Goal: Task Accomplishment & Management: Complete application form

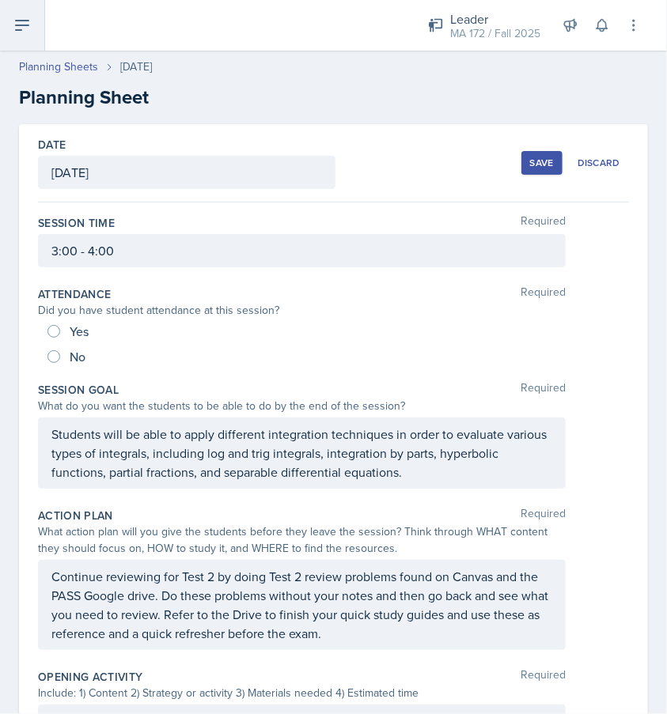
click at [21, 25] on icon at bounding box center [22, 25] width 13 height 9
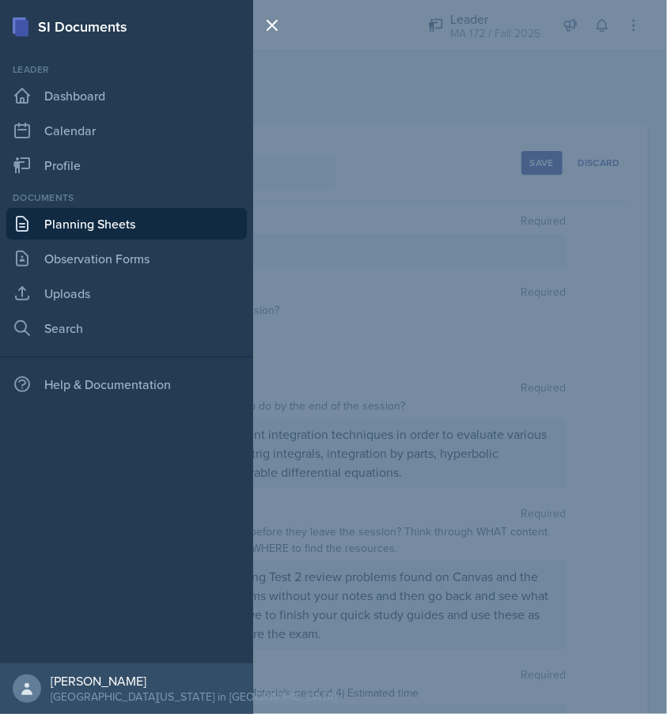
click at [98, 225] on link "Planning Sheets" at bounding box center [126, 224] width 240 height 32
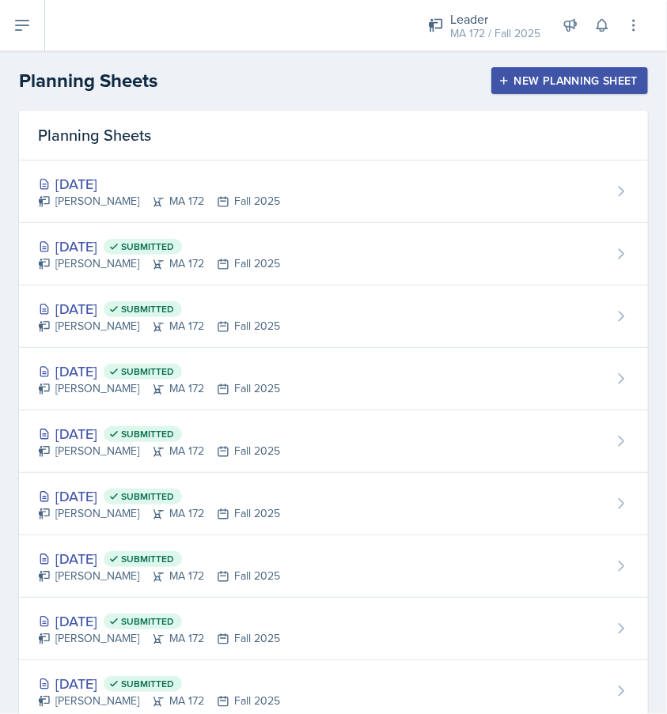
click at [527, 84] on div "New Planning Sheet" at bounding box center [570, 80] width 136 height 13
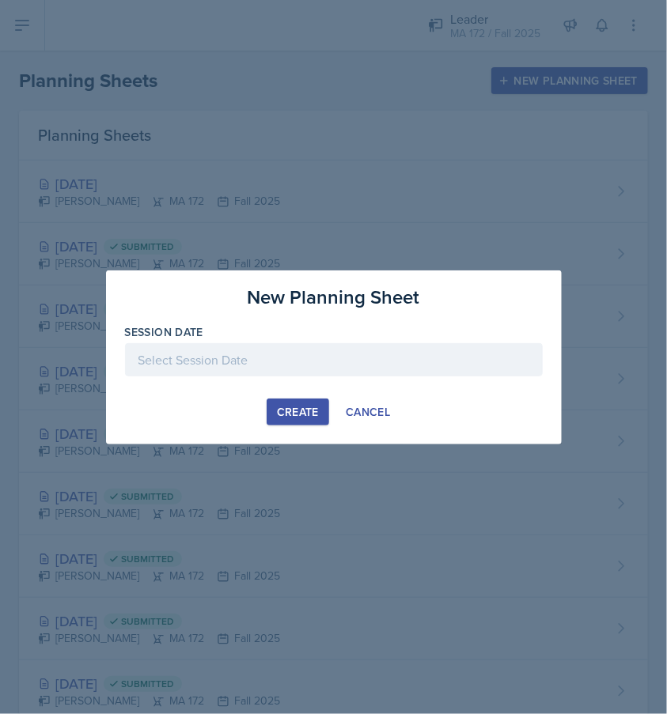
click at [294, 367] on div at bounding box center [334, 359] width 418 height 33
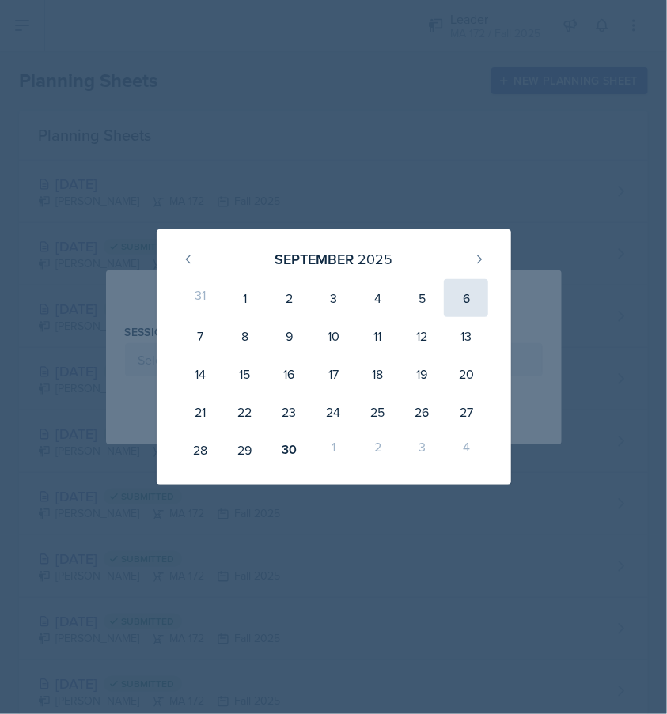
click at [470, 298] on div "6" at bounding box center [466, 298] width 44 height 38
type input "[DATE]"
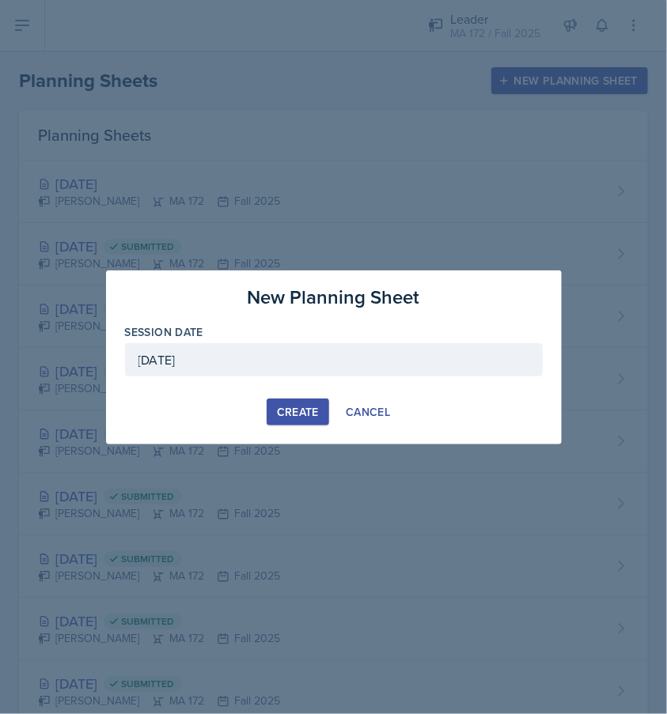
click at [282, 406] on div "Create" at bounding box center [298, 412] width 42 height 13
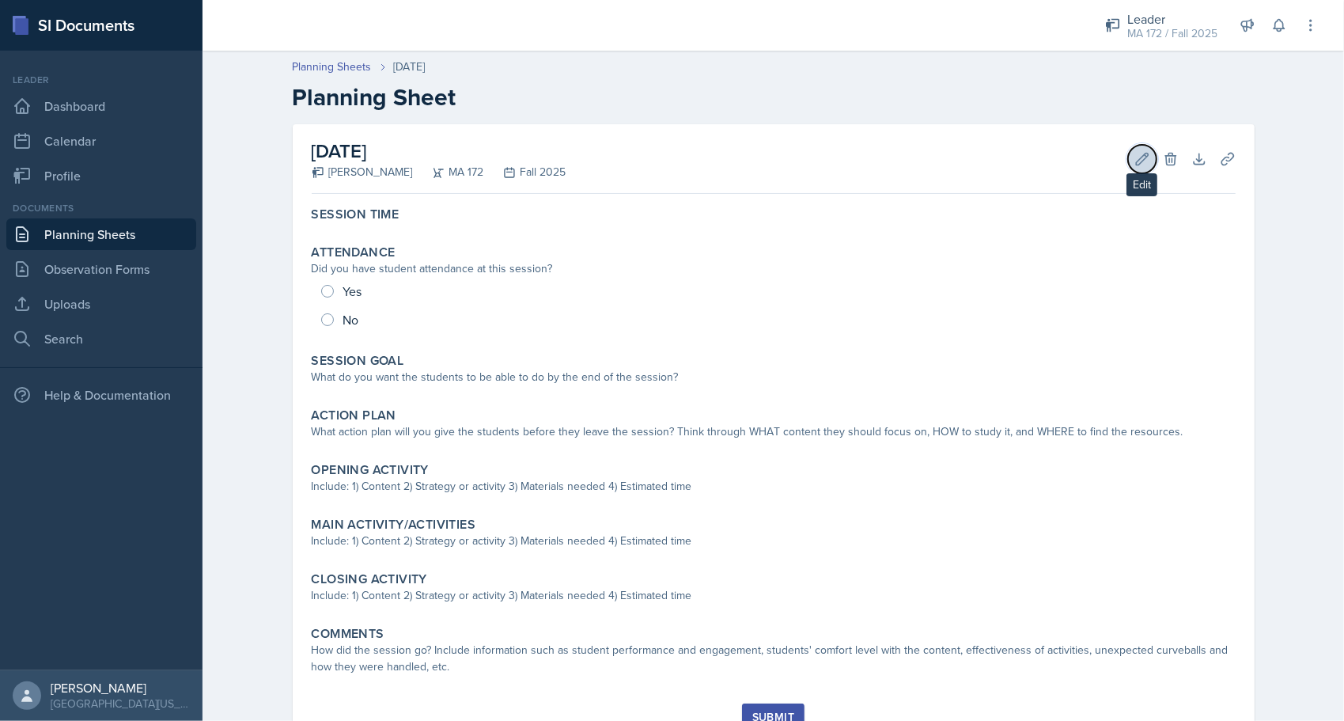
click at [666, 151] on icon at bounding box center [1142, 159] width 16 height 16
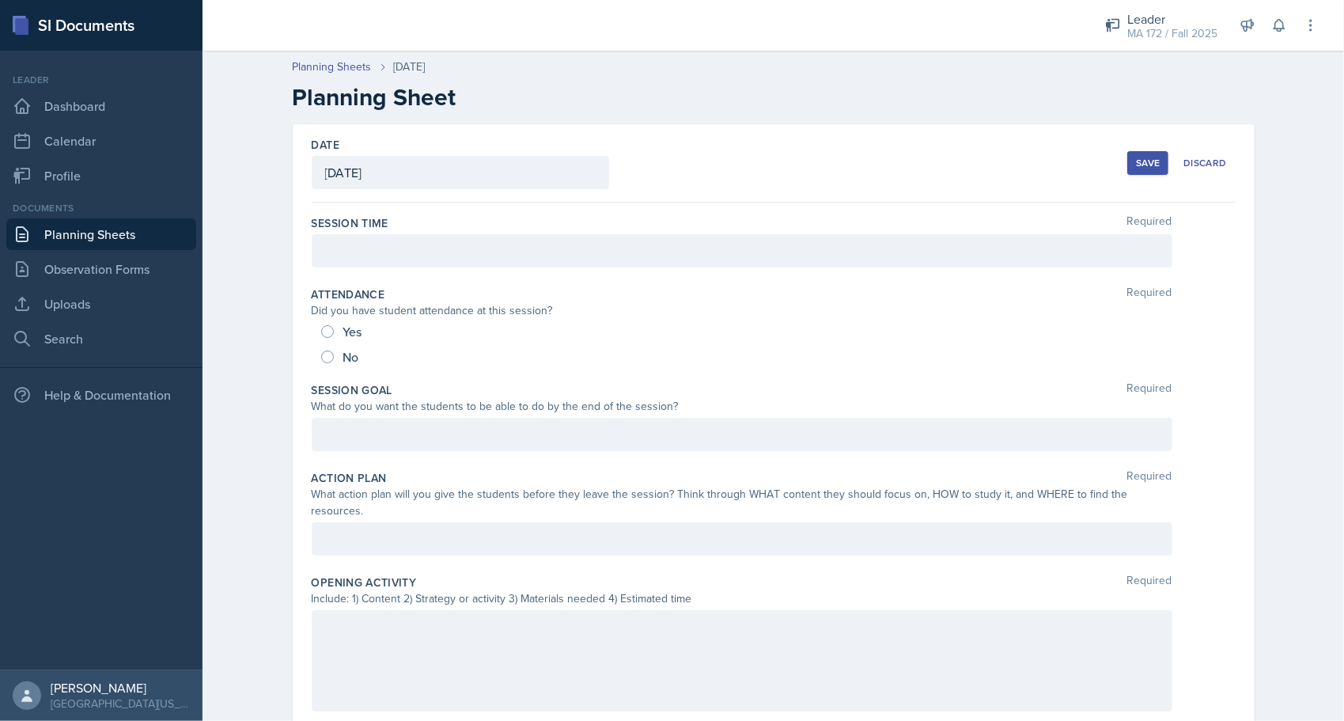
click at [440, 175] on div "[DATE]" at bounding box center [460, 172] width 297 height 33
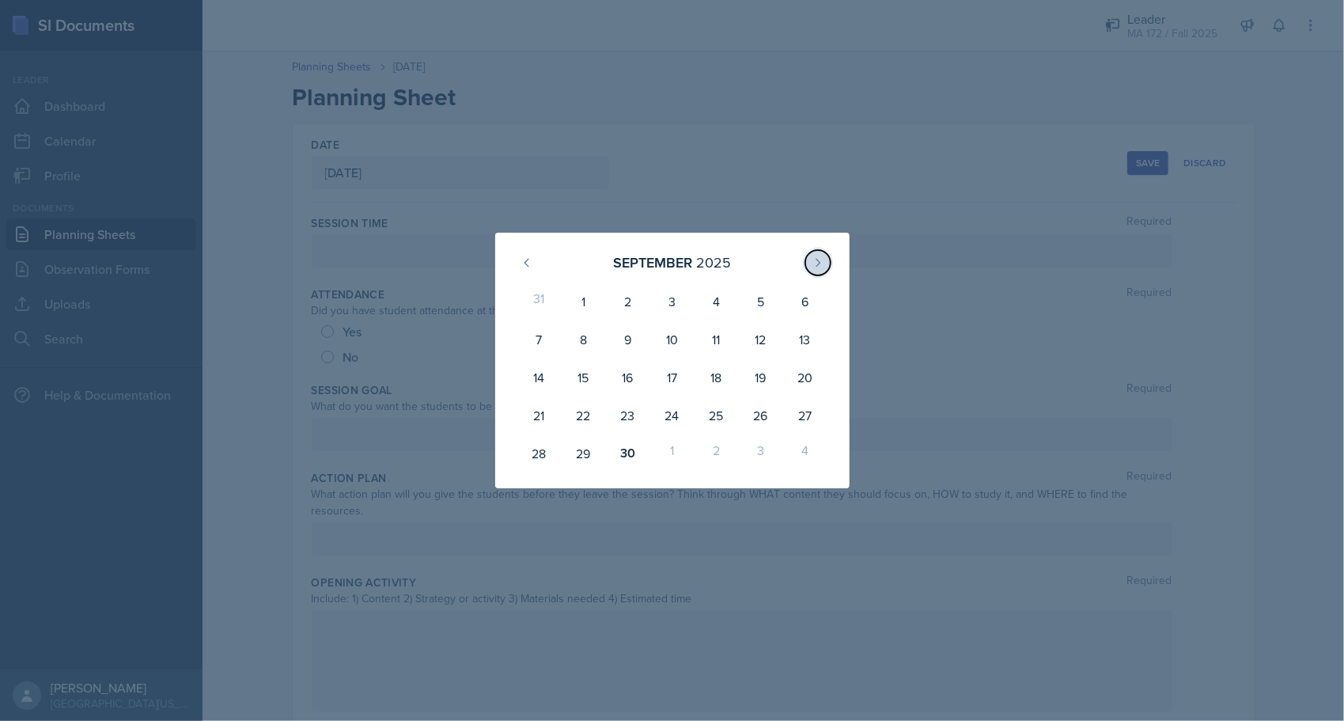
click at [666, 264] on icon at bounding box center [818, 262] width 13 height 13
click at [583, 335] on div "6" at bounding box center [583, 339] width 44 height 38
type input "[DATE]"
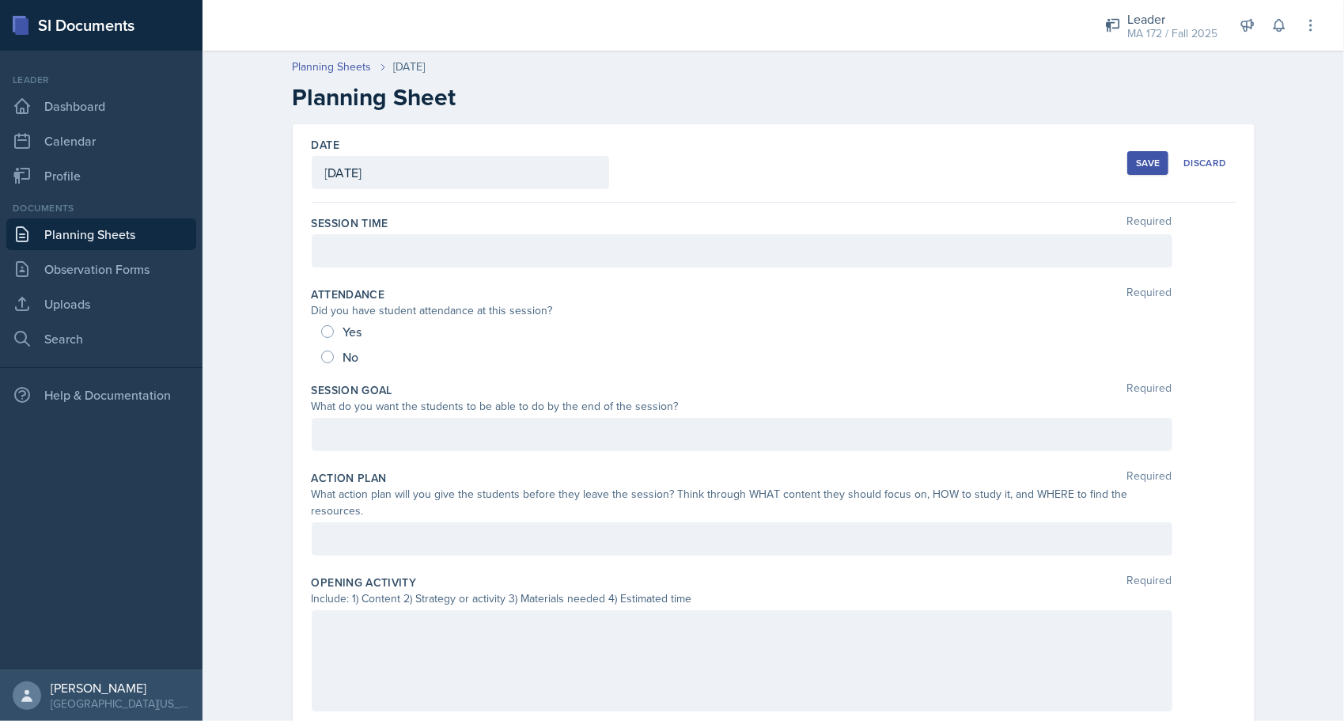
click at [448, 425] on div at bounding box center [742, 434] width 861 height 33
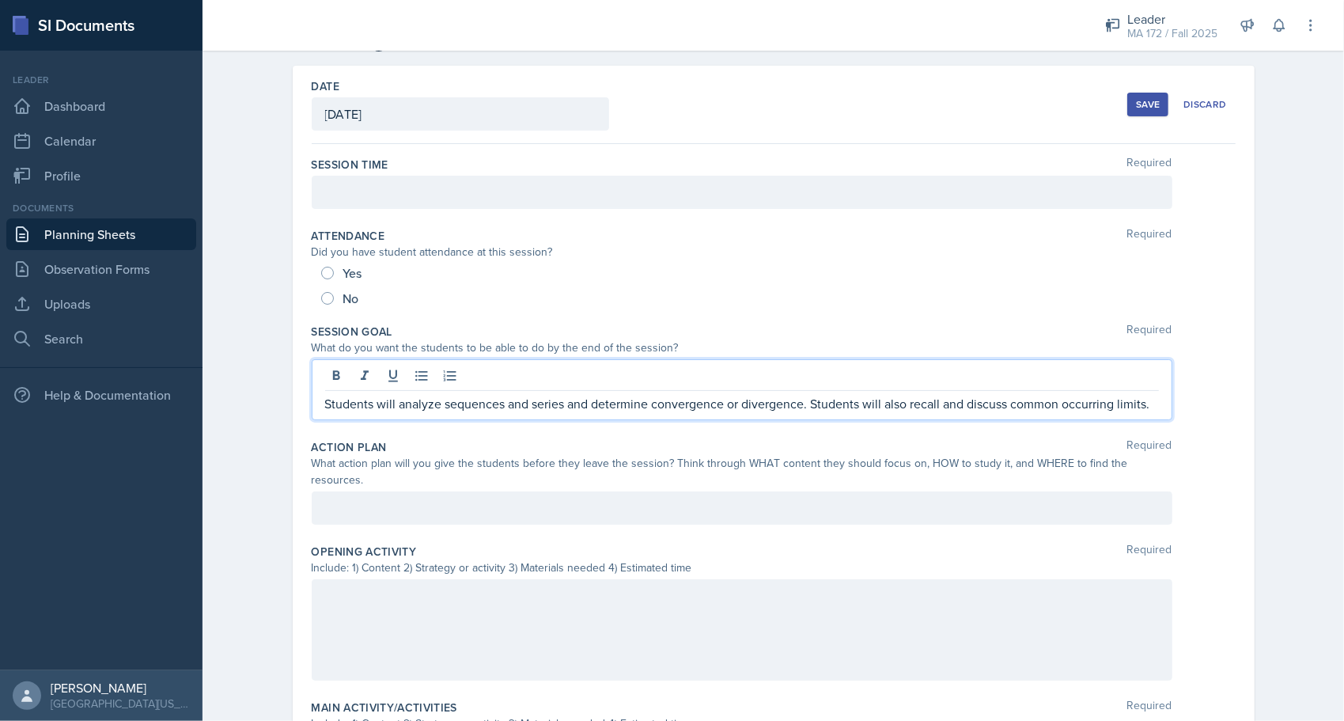
scroll to position [158, 0]
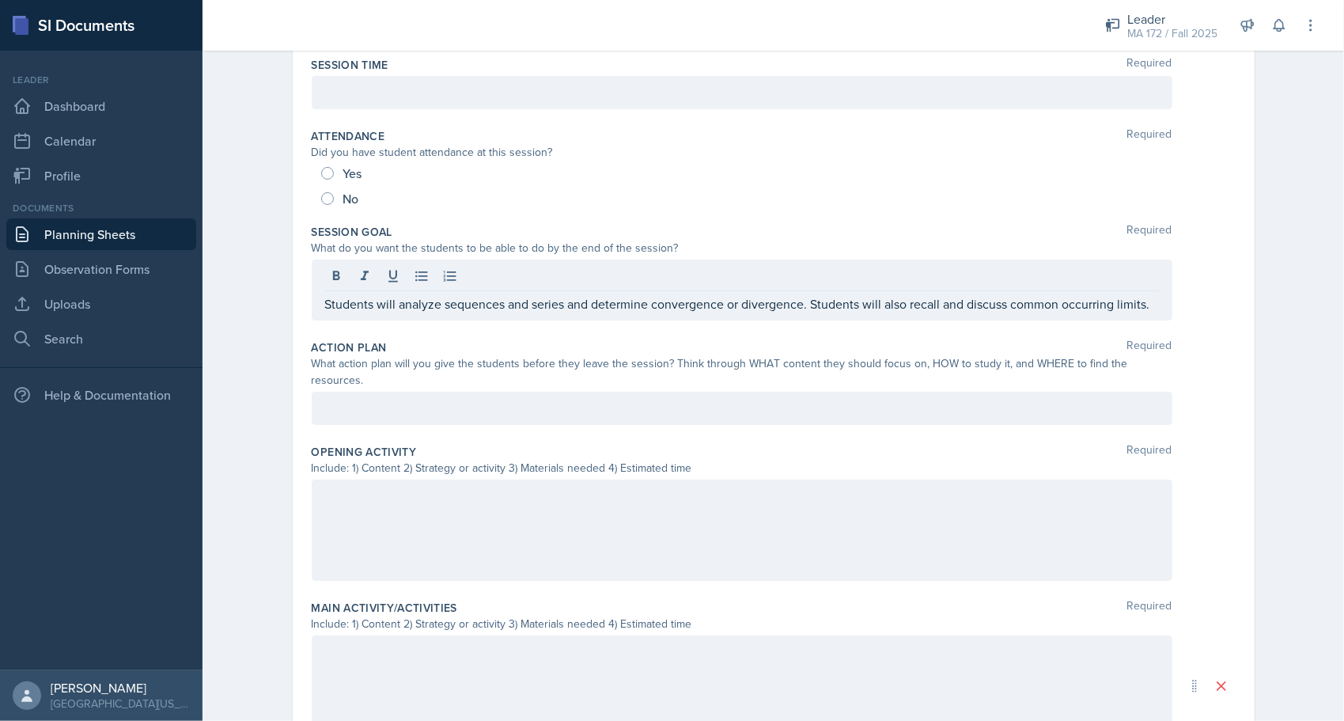
click at [410, 501] on div at bounding box center [742, 529] width 861 height 101
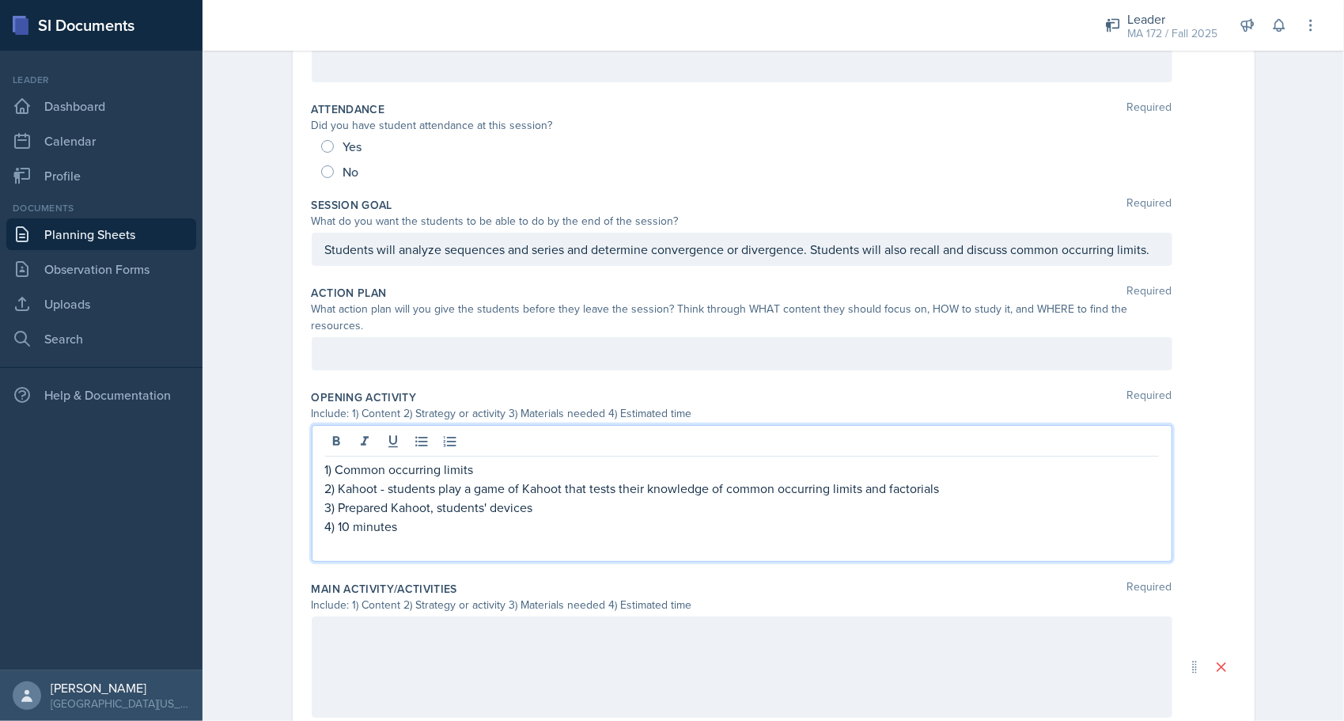
click at [392, 629] on div at bounding box center [742, 666] width 861 height 101
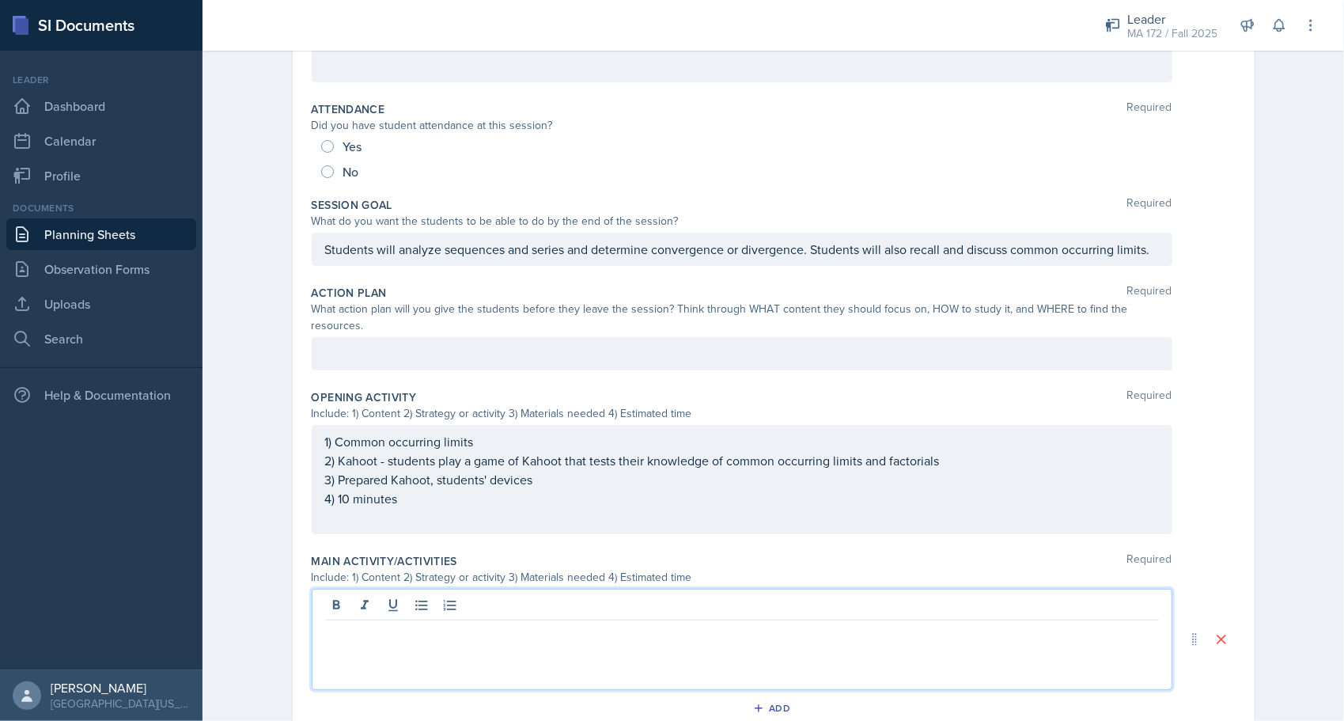
scroll to position [213, 0]
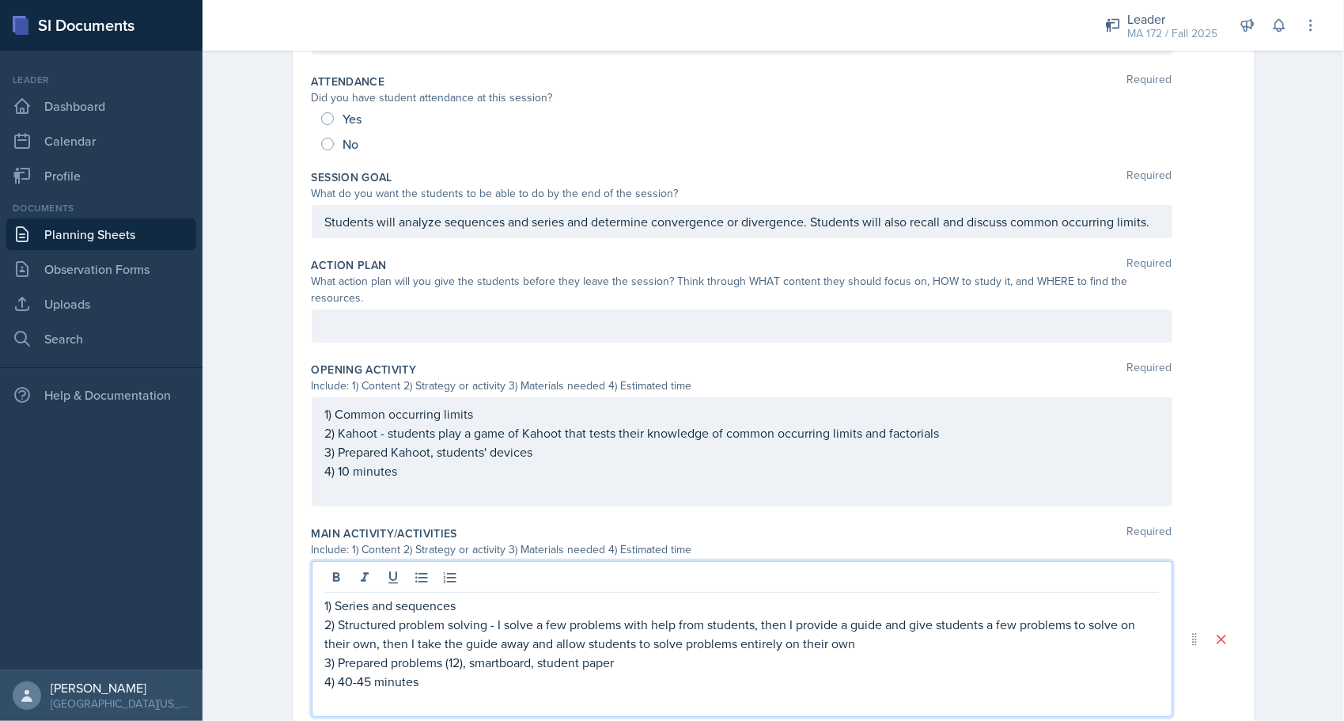
click at [455, 228] on p "Students will analyze sequences and series and determine convergence or diverge…" at bounding box center [742, 221] width 834 height 19
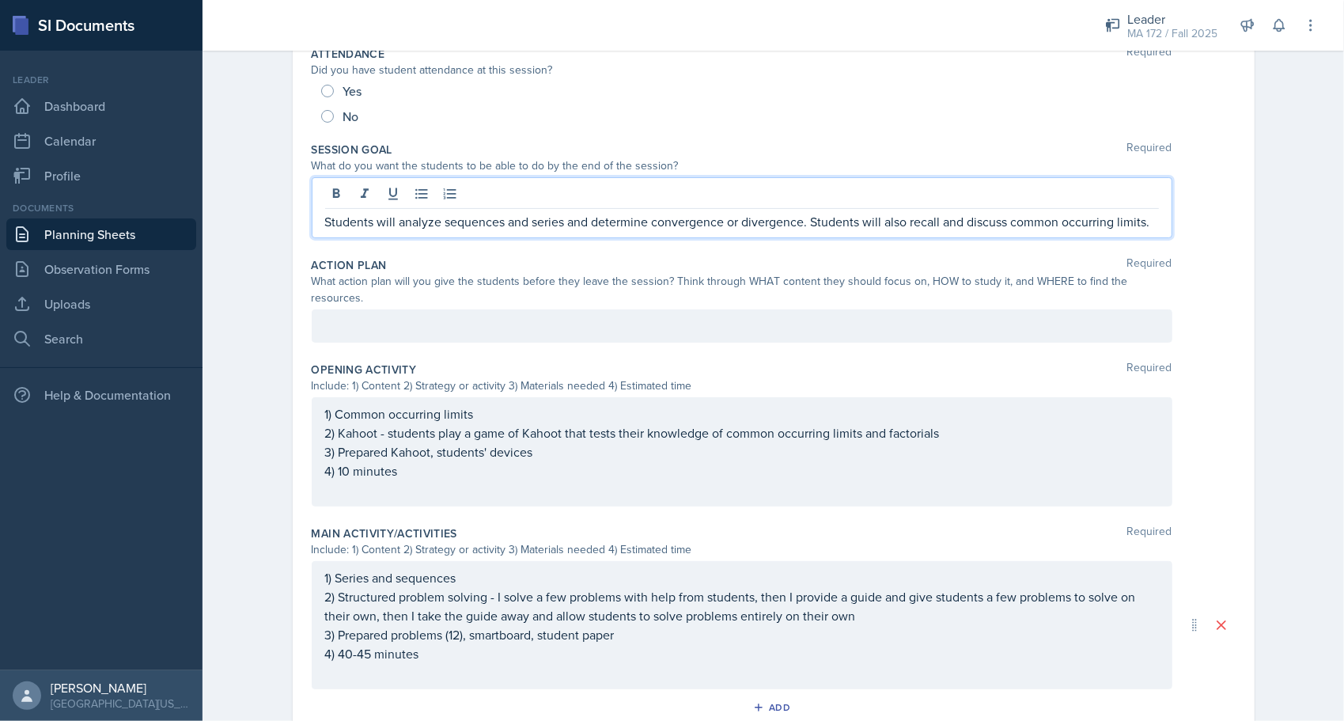
click at [666, 215] on p "Students will analyze sequences and series and determine convergence or diverge…" at bounding box center [742, 221] width 834 height 19
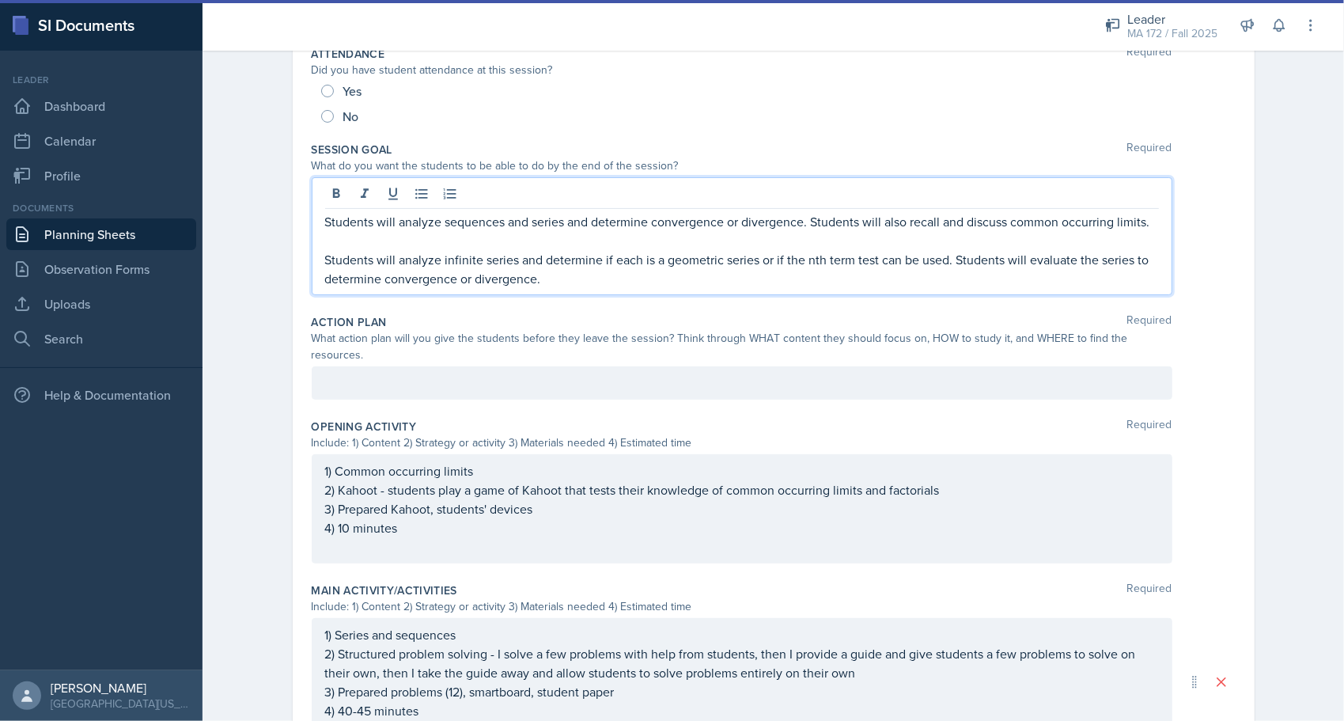
click at [479, 267] on p "Students will analyze infinite series and determine if each is a geometric seri…" at bounding box center [742, 269] width 834 height 38
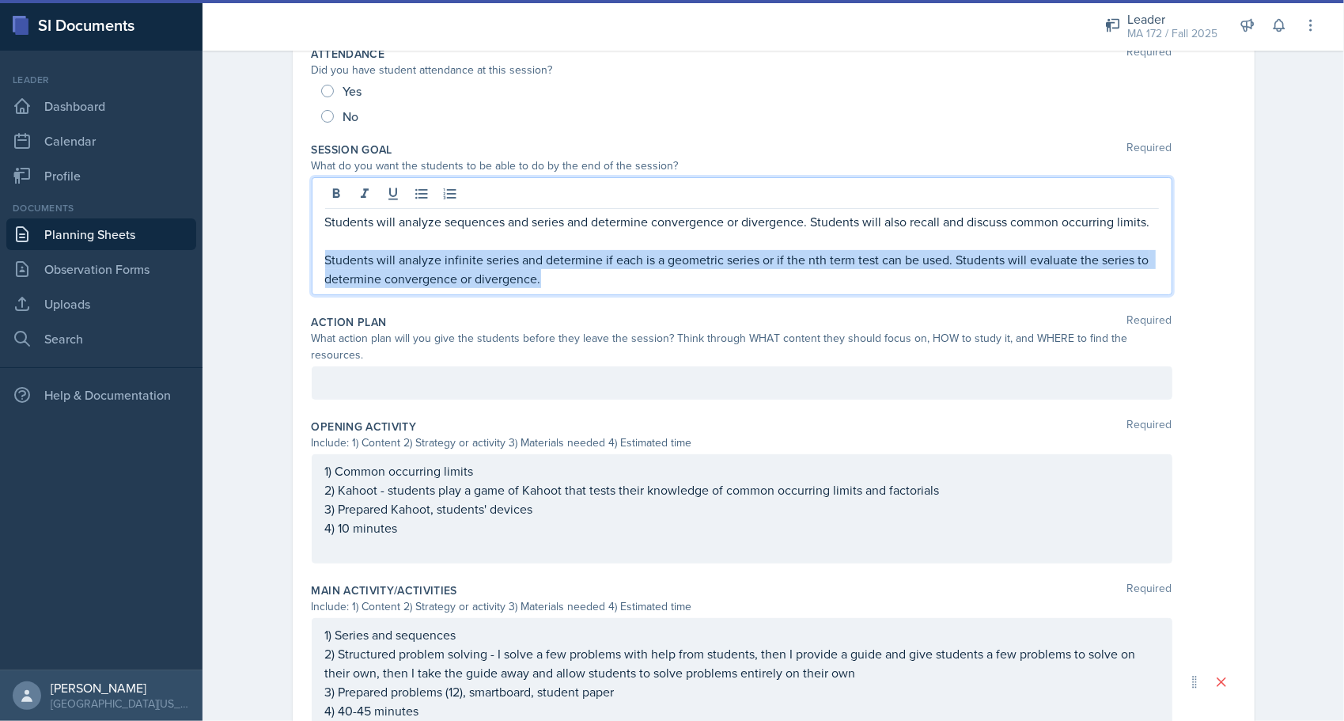
click at [479, 267] on p "Students will analyze infinite series and determine if each is a geometric seri…" at bounding box center [742, 269] width 834 height 38
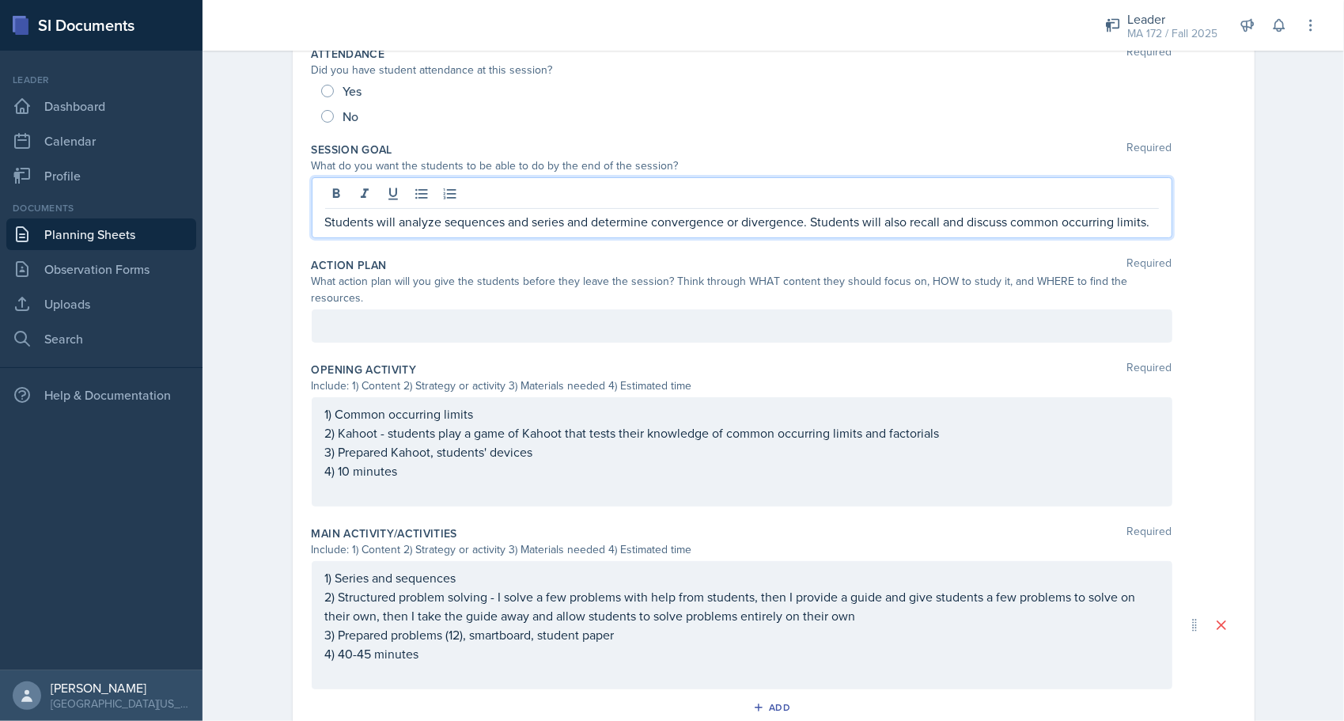
click at [415, 309] on div at bounding box center [742, 325] width 861 height 33
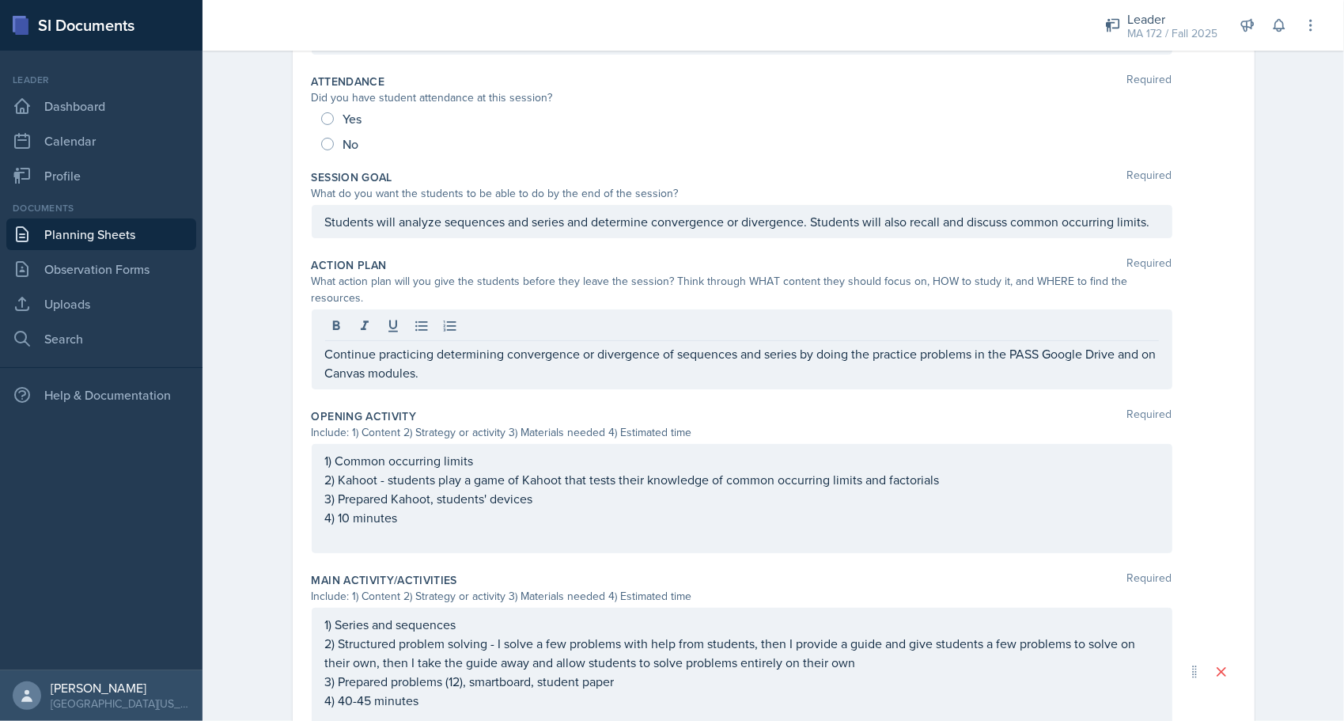
click at [237, 272] on div "Planning Sheets [DATE] Planning Sheet Date [DATE] [DATE] 28 29 30 1 2 3 4 5 6 7…" at bounding box center [773, 459] width 1141 height 1259
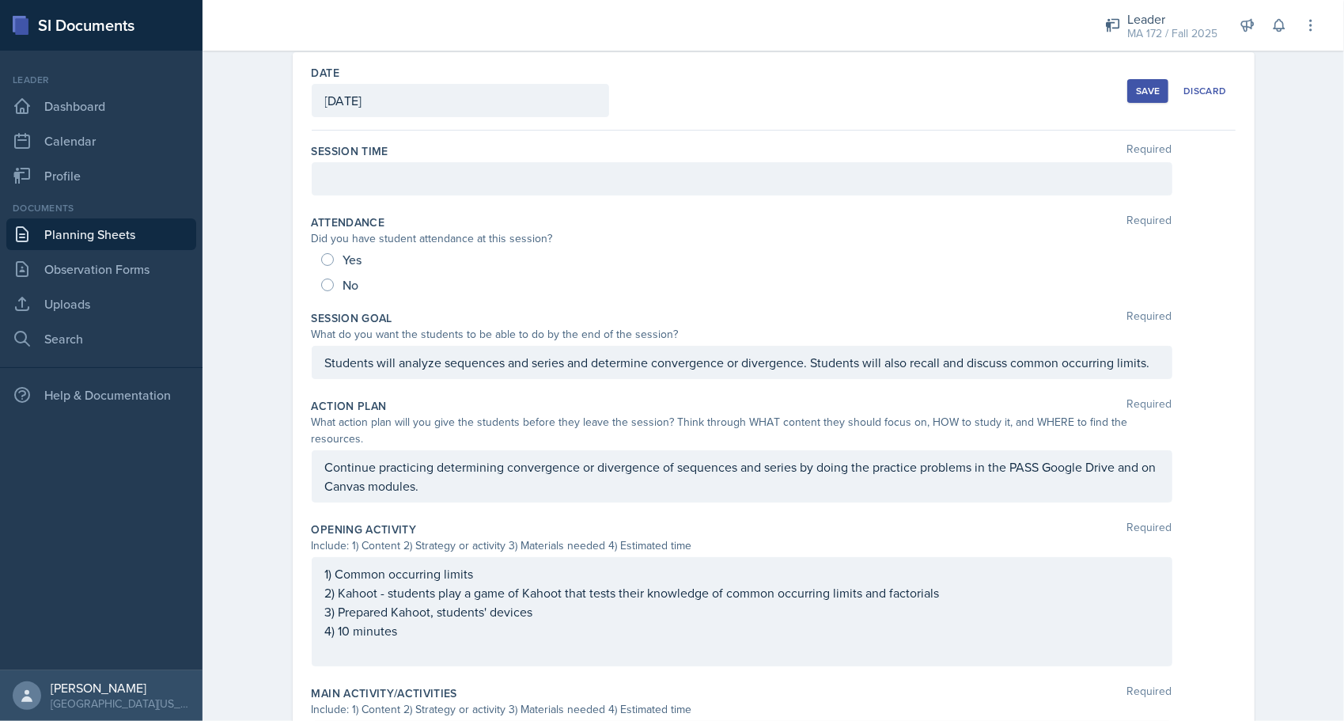
scroll to position [0, 0]
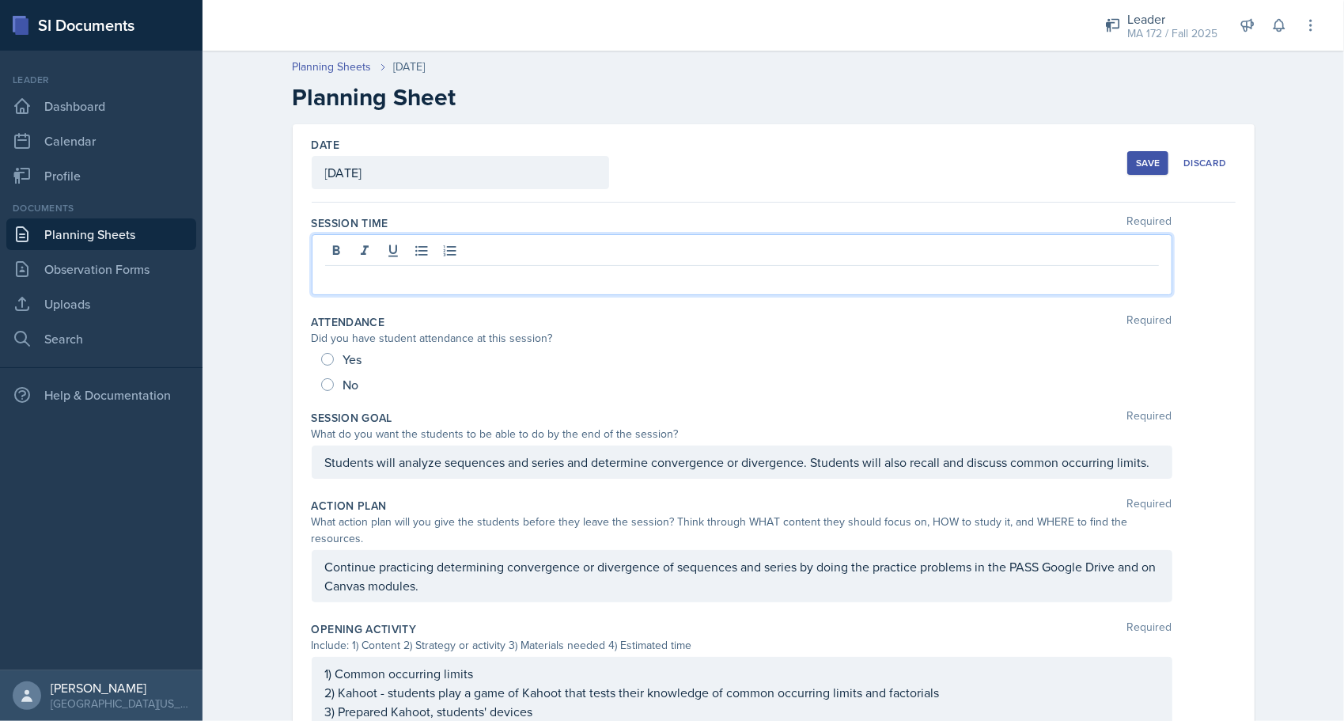
click at [508, 245] on div at bounding box center [742, 264] width 861 height 61
click at [267, 335] on div "Date [DATE] [DATE] 28 29 30 1 2 3 4 5 6 7 8 9 10 11 12 13 14 15 16 17 18 19 20 …" at bounding box center [773, 713] width 1013 height 1178
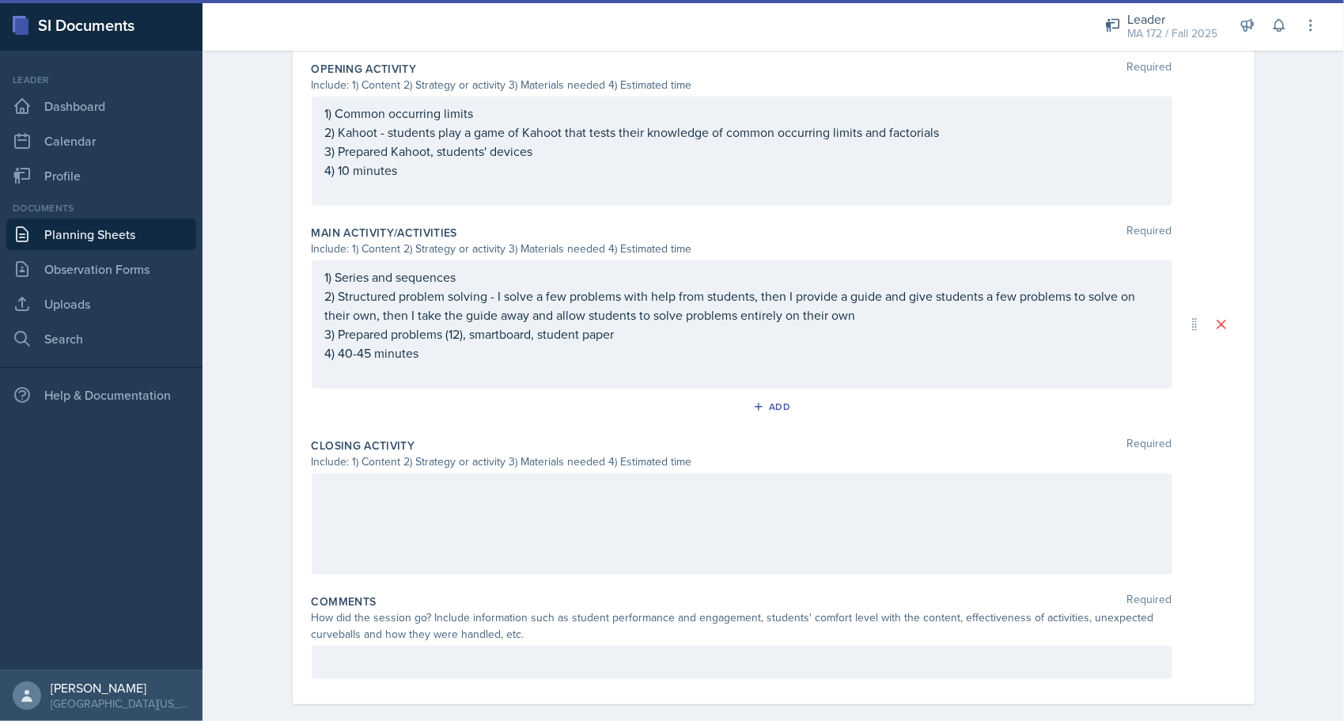
click at [419, 505] on div at bounding box center [742, 523] width 861 height 101
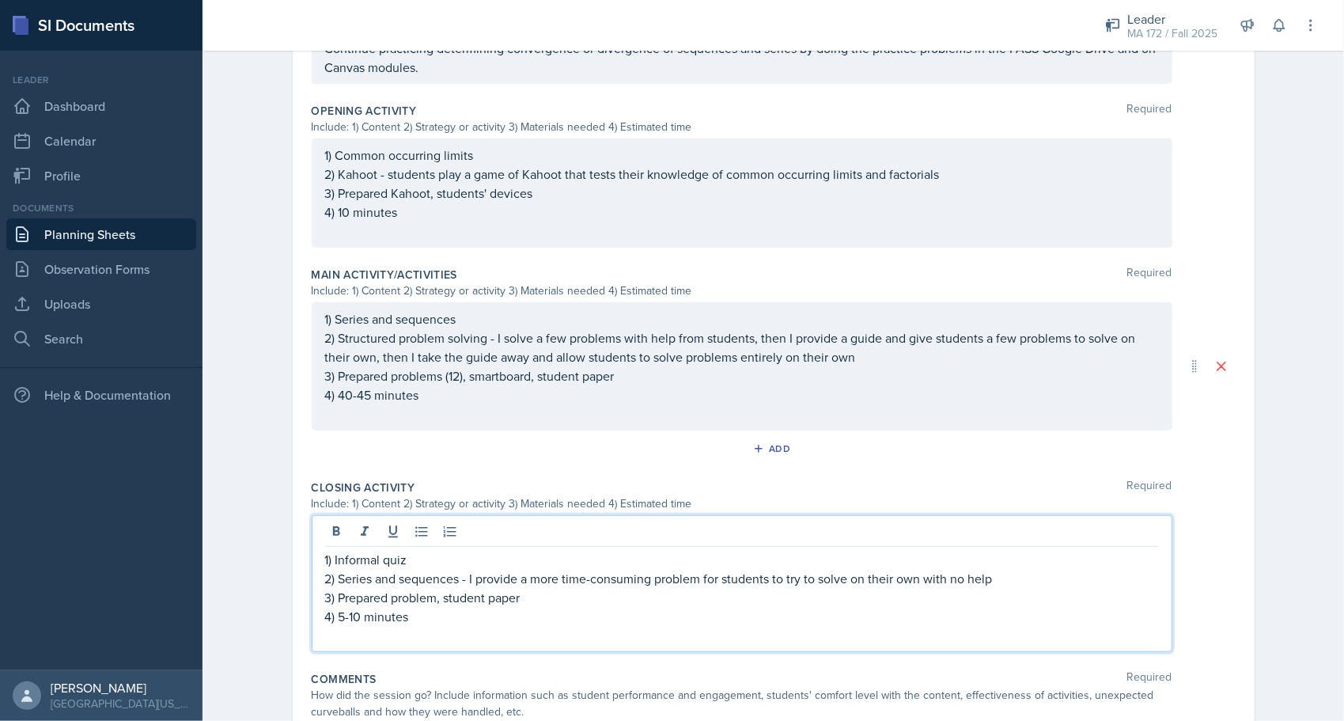
scroll to position [560, 0]
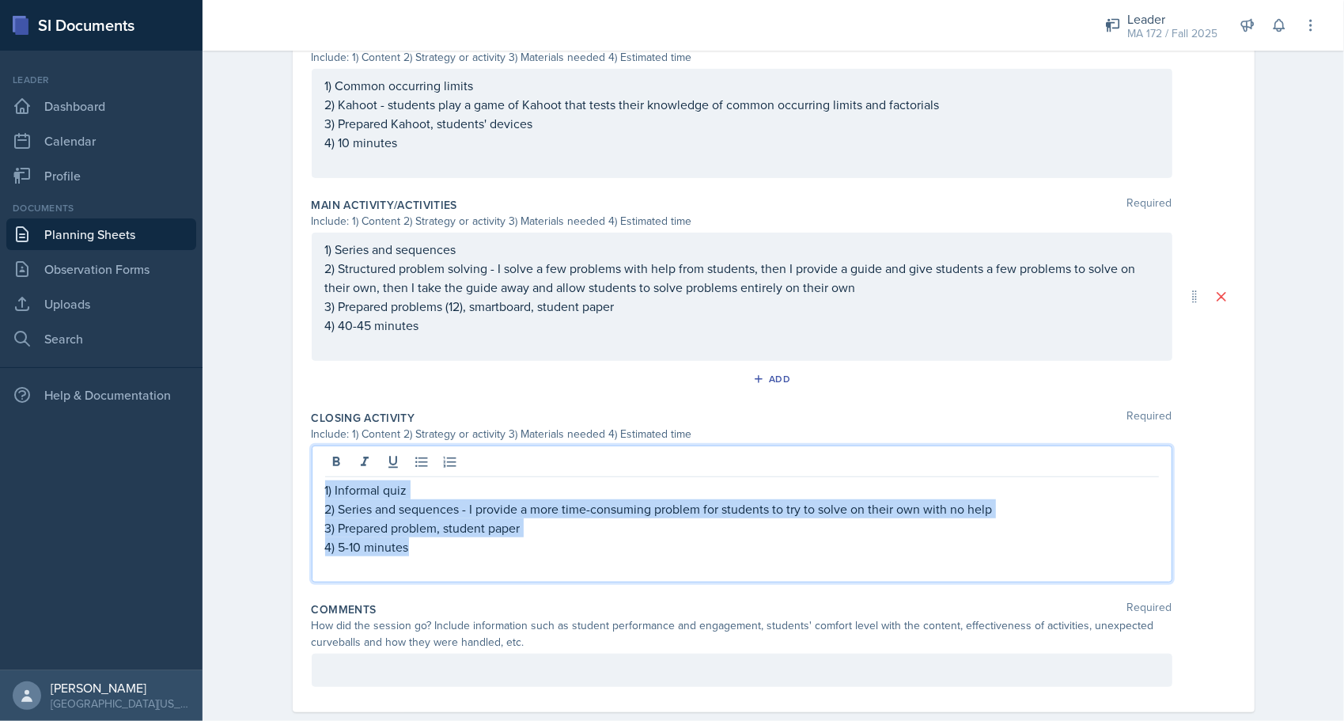
drag, startPoint x: 437, startPoint y: 525, endPoint x: 272, endPoint y: 437, distance: 186.5
click at [272, 437] on div "Date [DATE] [DATE] 28 29 30 1 2 3 4 5 6 7 8 9 10 11 12 13 14 15 16 17 18 19 20 …" at bounding box center [773, 157] width 1013 height 1186
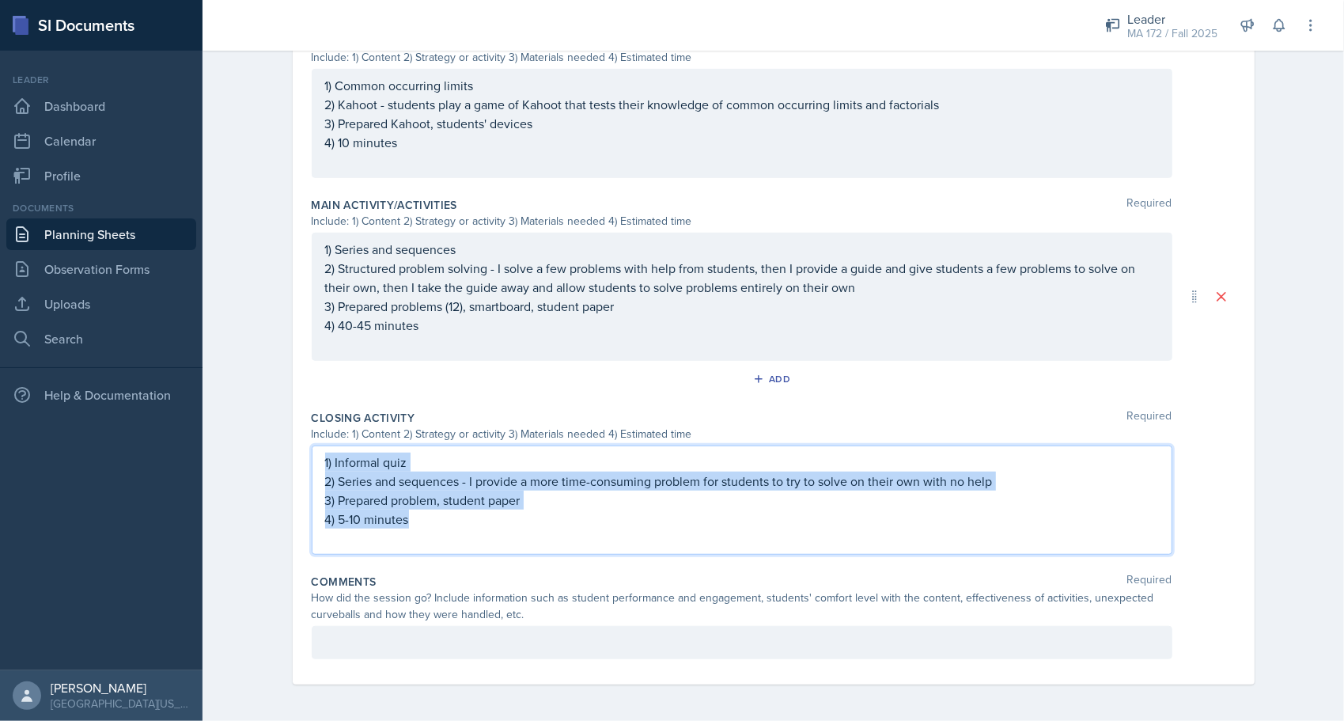
scroll to position [532, 0]
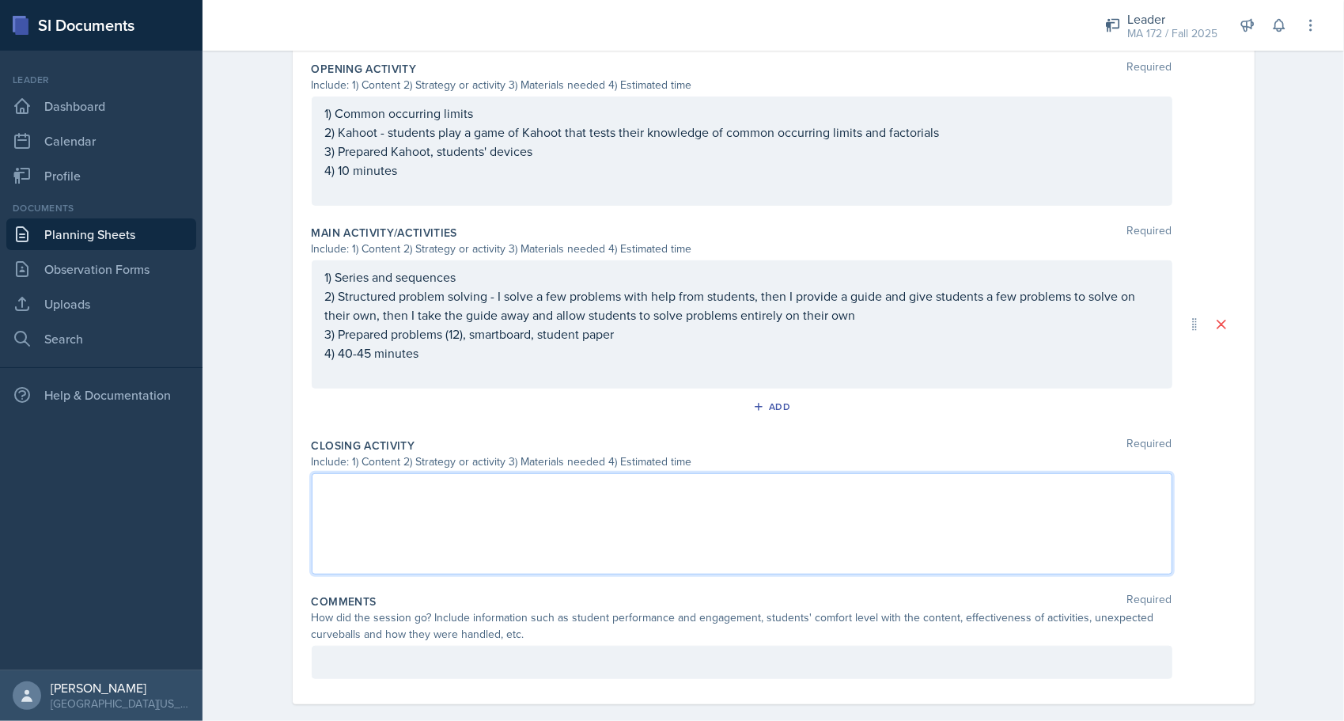
click at [236, 431] on div "Planning Sheets [DATE] Planning Sheet Date [DATE] [DATE] 28 29 30 1 2 3 4 5 6 7…" at bounding box center [773, 126] width 1141 height 1232
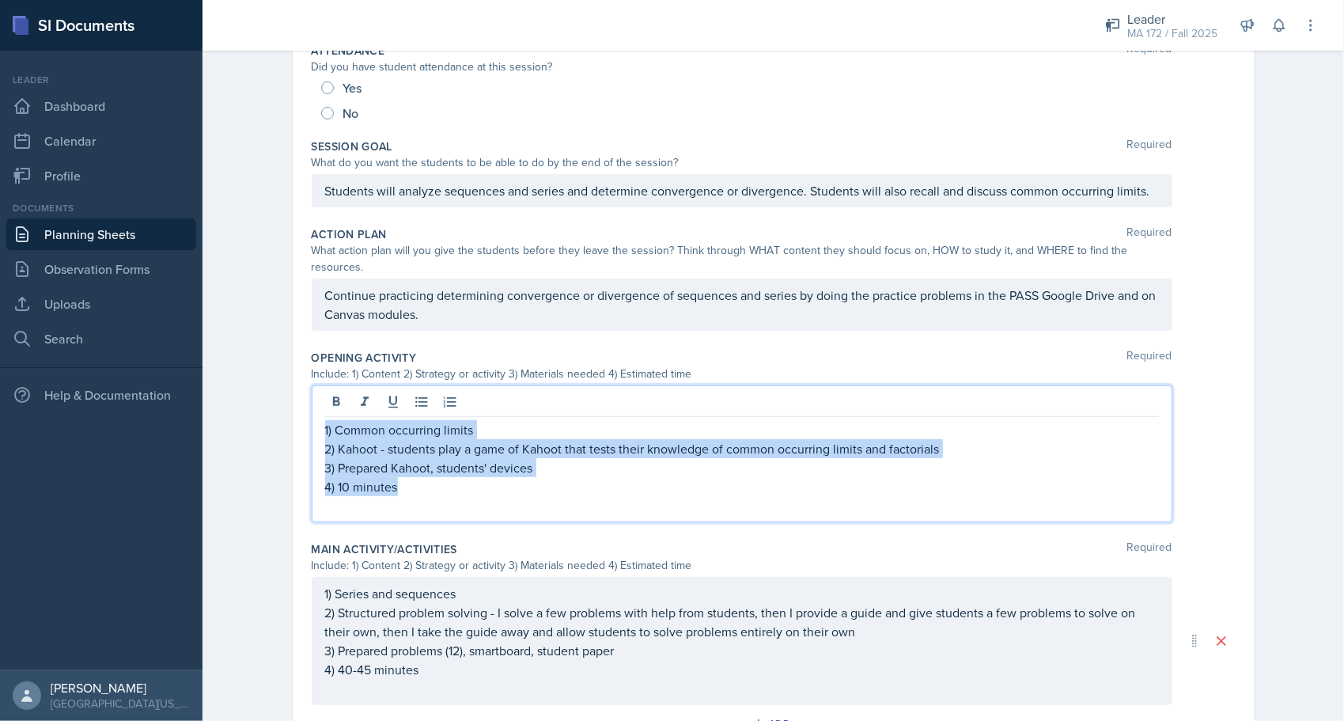
drag, startPoint x: 400, startPoint y: 471, endPoint x: 285, endPoint y: 403, distance: 134.4
click at [285, 403] on div "Date [DATE] [DATE] 28 29 30 1 2 3 4 5 6 7 8 9 10 11 12 13 14 15 16 17 18 19 20 …" at bounding box center [773, 470] width 1013 height 1178
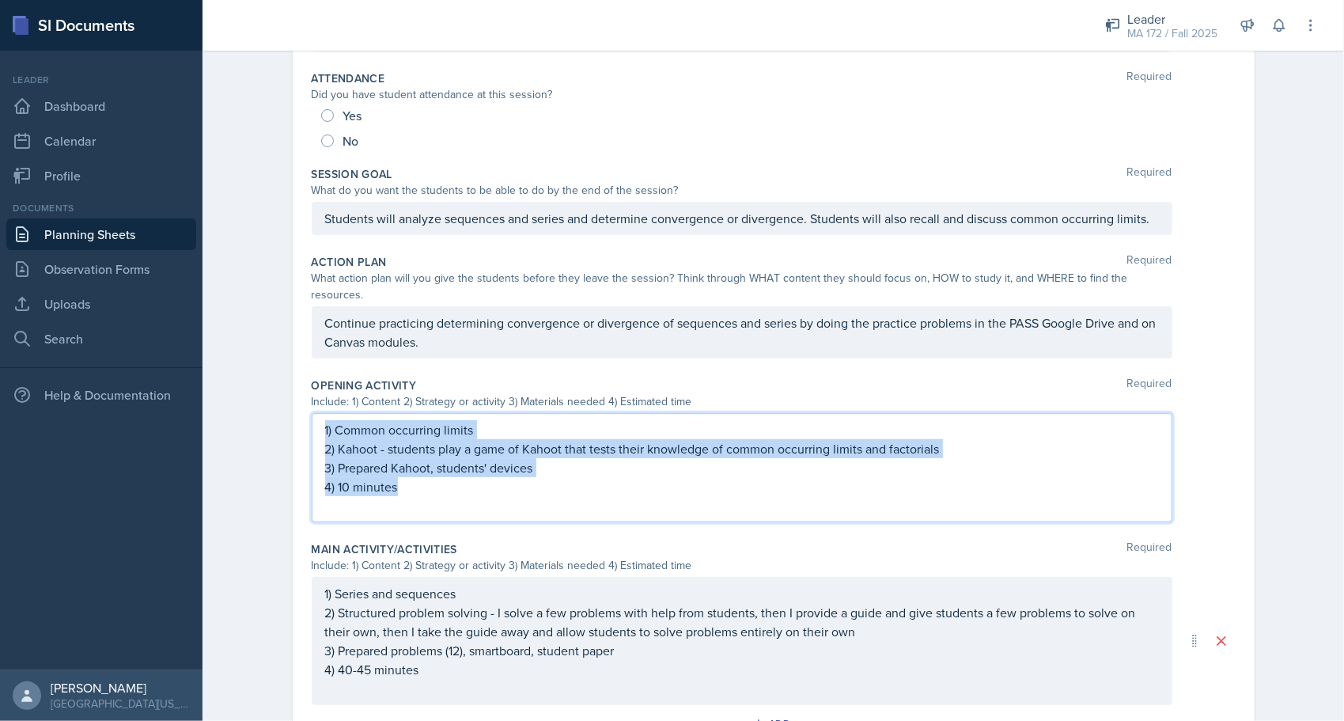
copy div "1) Common occurring limits 2) Kahoot - students play a game of Kahoot that test…"
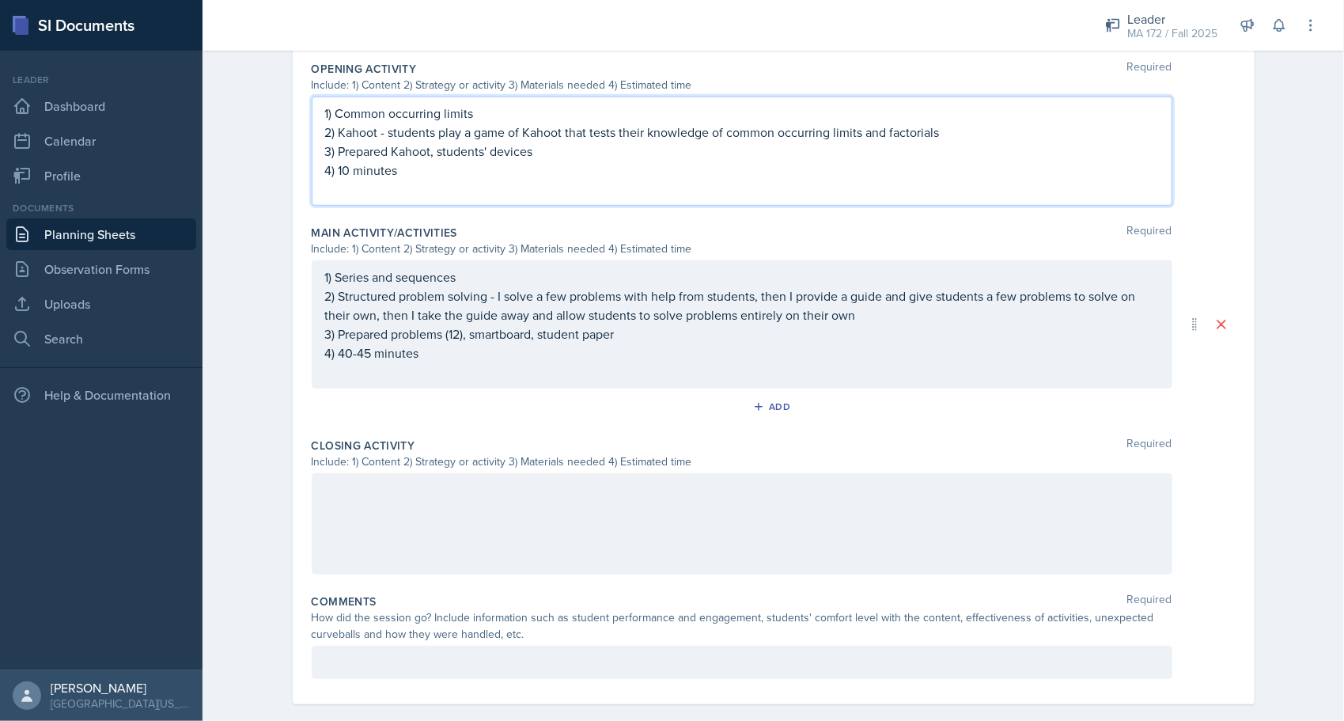
click at [432, 508] on div at bounding box center [742, 523] width 861 height 101
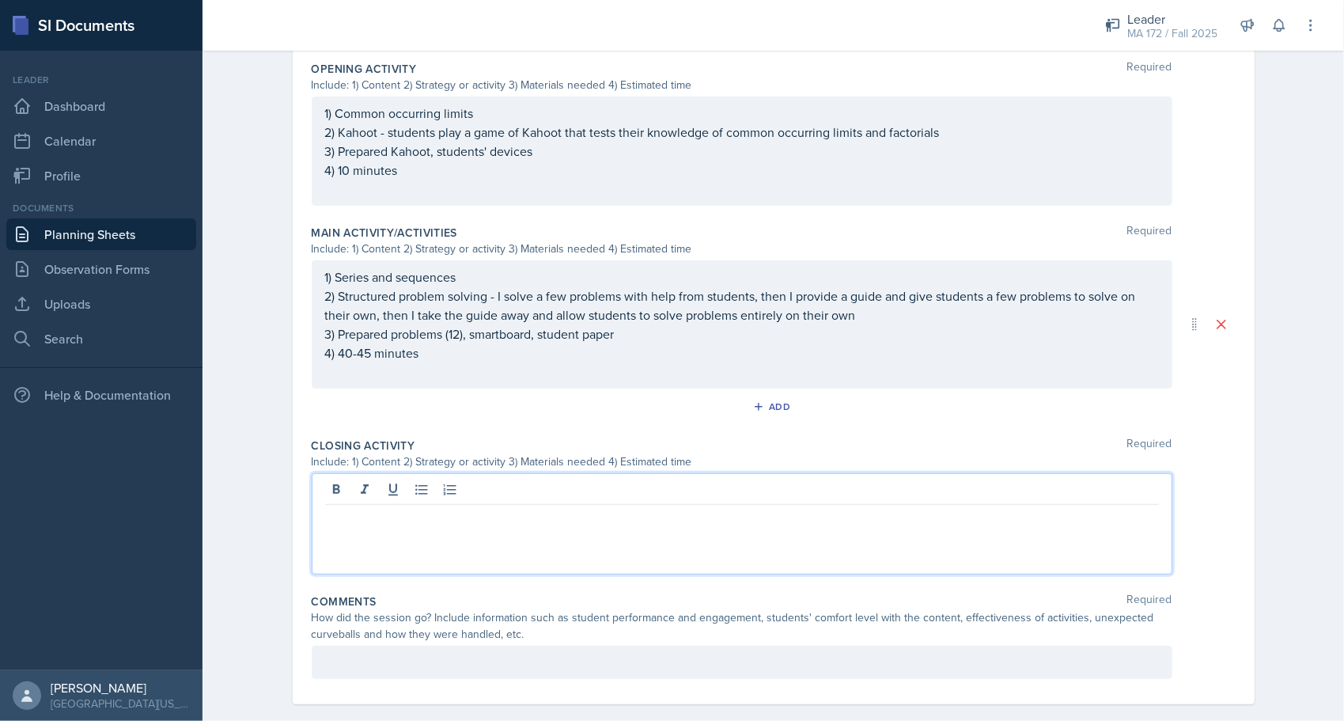
scroll to position [560, 0]
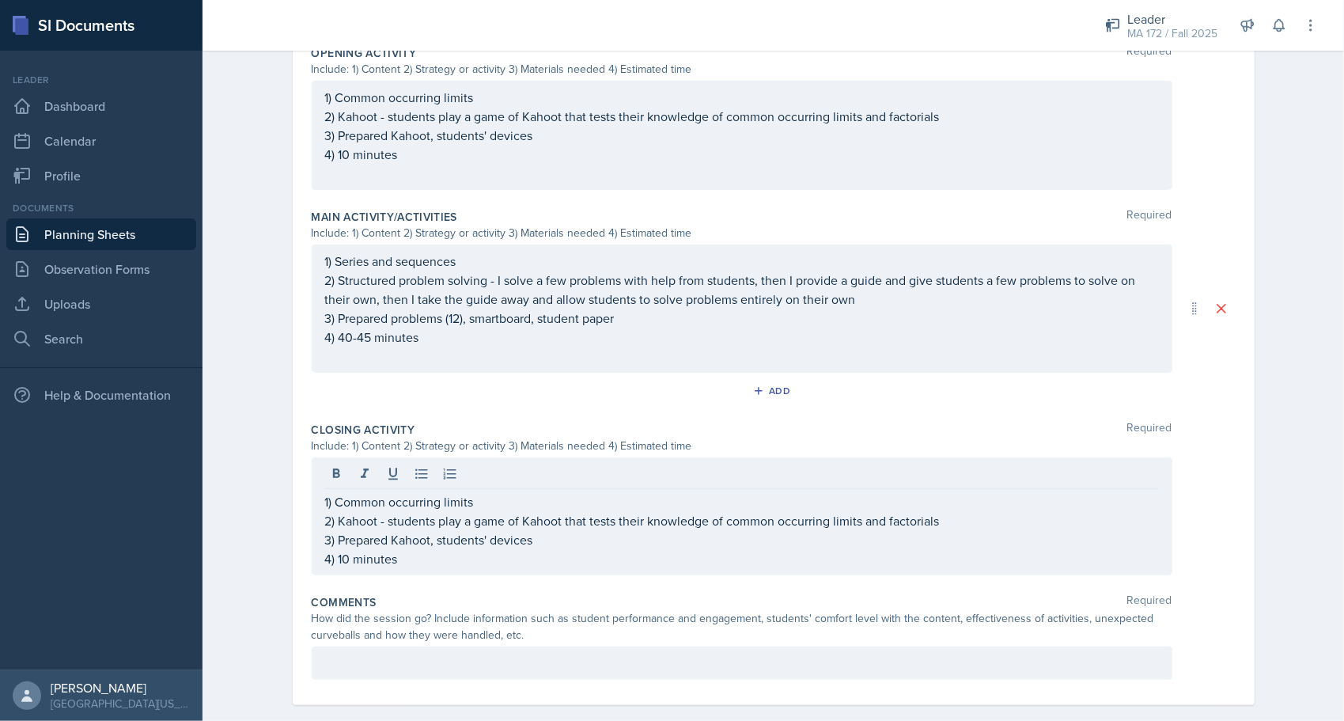
click at [233, 426] on div "Planning Sheets [DATE] Planning Sheet Date [DATE] [DATE] 28 29 30 1 2 3 4 5 6 7…" at bounding box center [773, 119] width 1141 height 1248
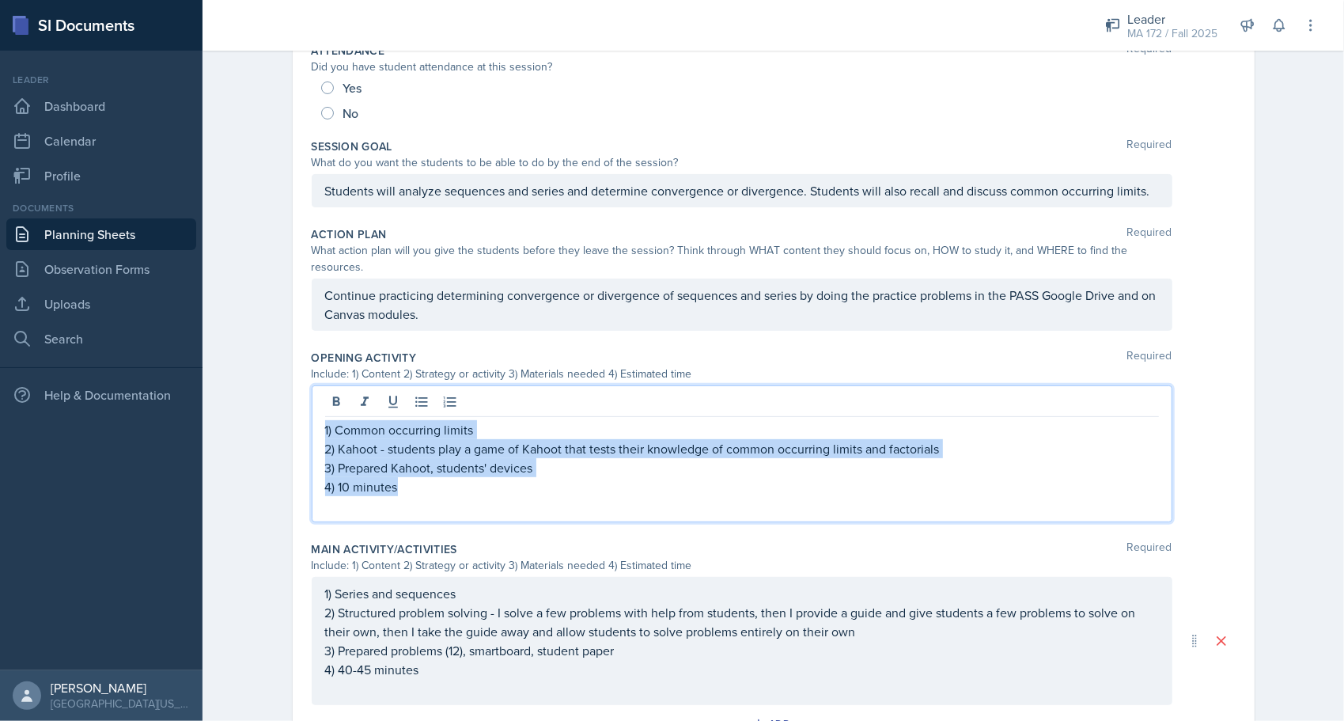
drag, startPoint x: 408, startPoint y: 468, endPoint x: 295, endPoint y: 389, distance: 138.0
click at [295, 389] on div "Date [DATE] [DATE] 28 29 30 1 2 3 4 5 6 7 8 9 10 11 12 13 14 15 16 17 18 19 20 …" at bounding box center [774, 451] width 962 height 1140
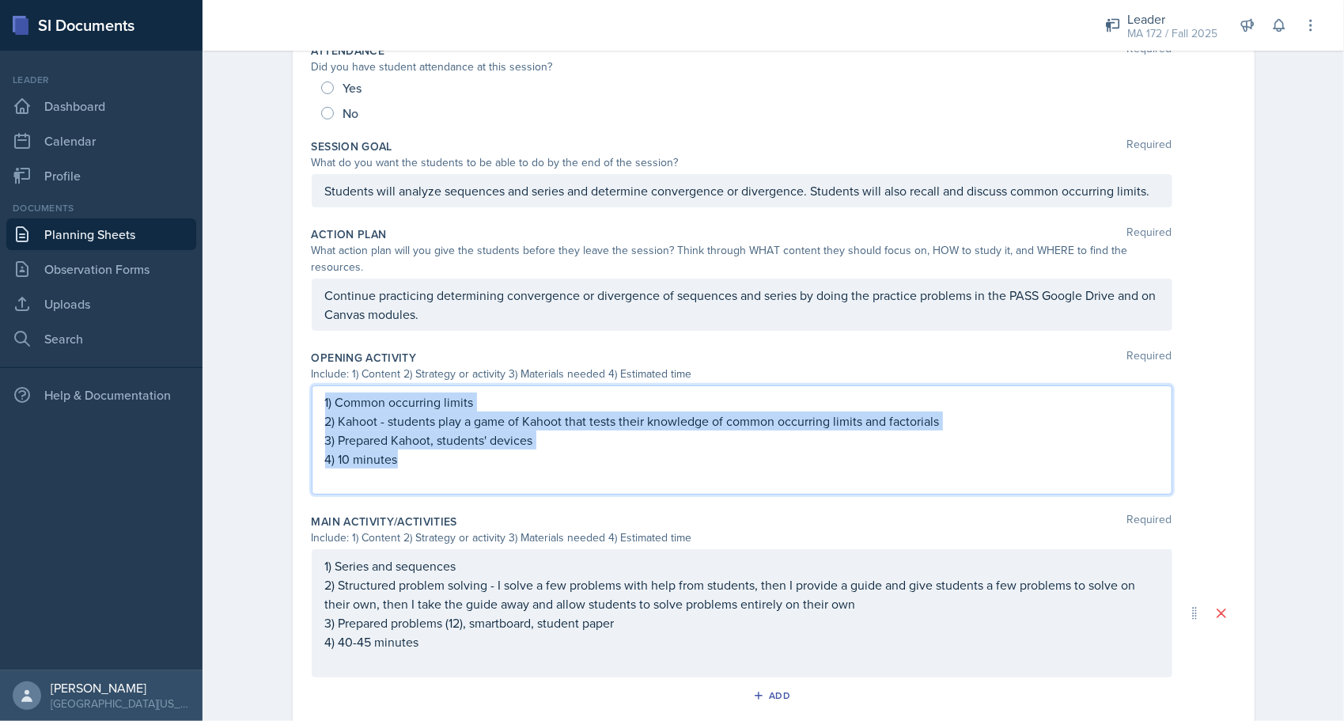
scroll to position [216, 0]
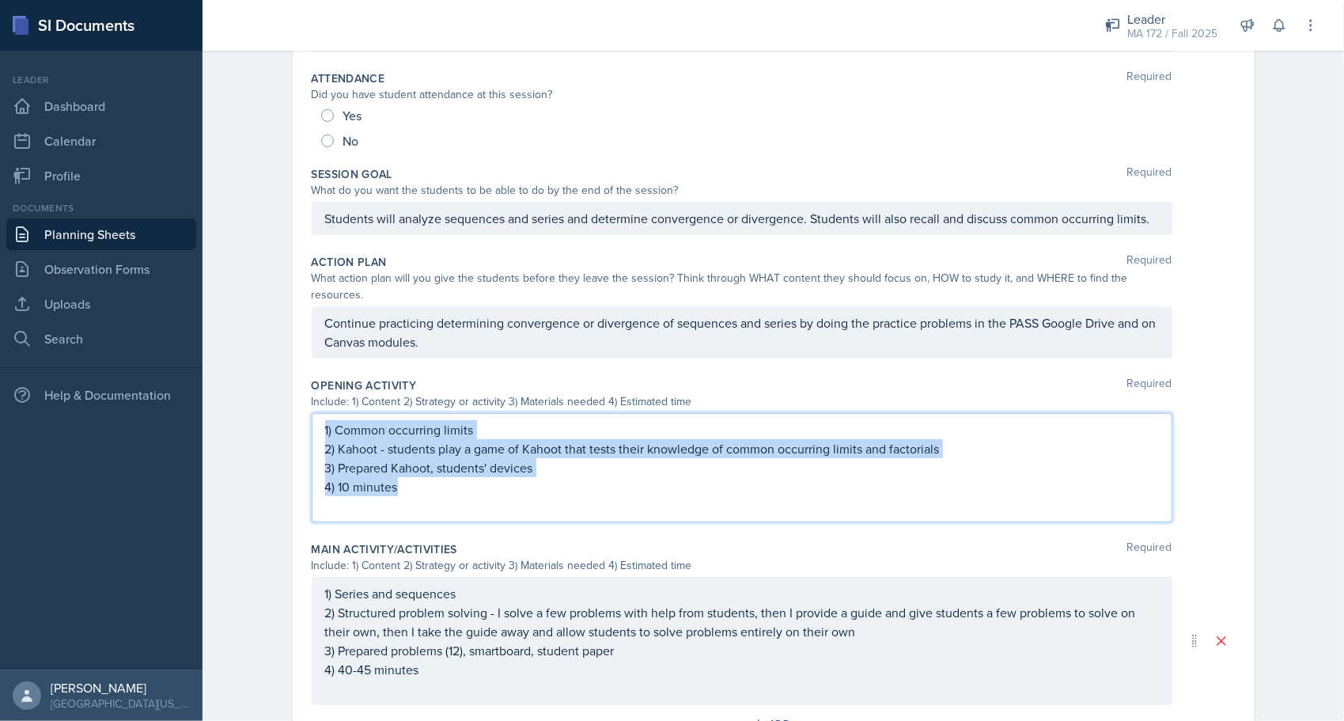
click at [514, 458] on p "3) Prepared Kahoot, students' devices" at bounding box center [742, 467] width 834 height 19
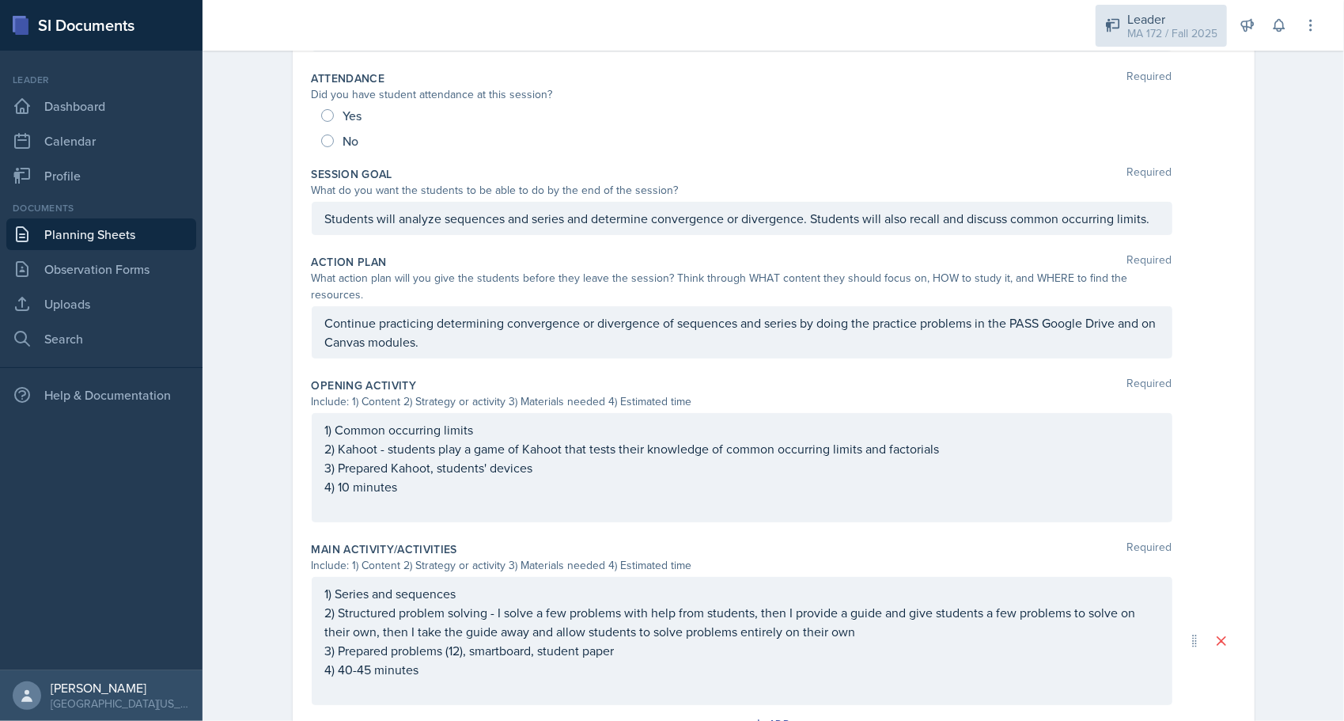
scroll to position [244, 0]
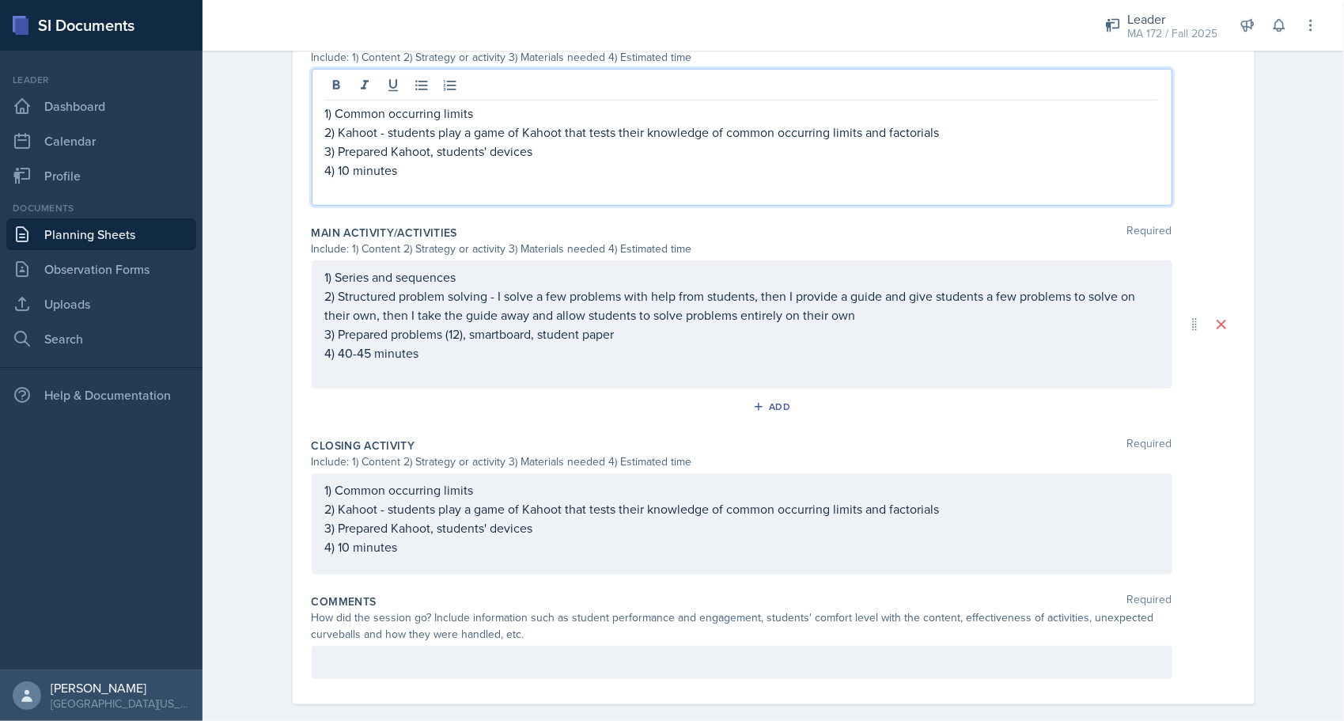
click at [414, 508] on div "1) Common occurring limits 2) Kahoot - students play a game of Kahoot that test…" at bounding box center [742, 518] width 834 height 76
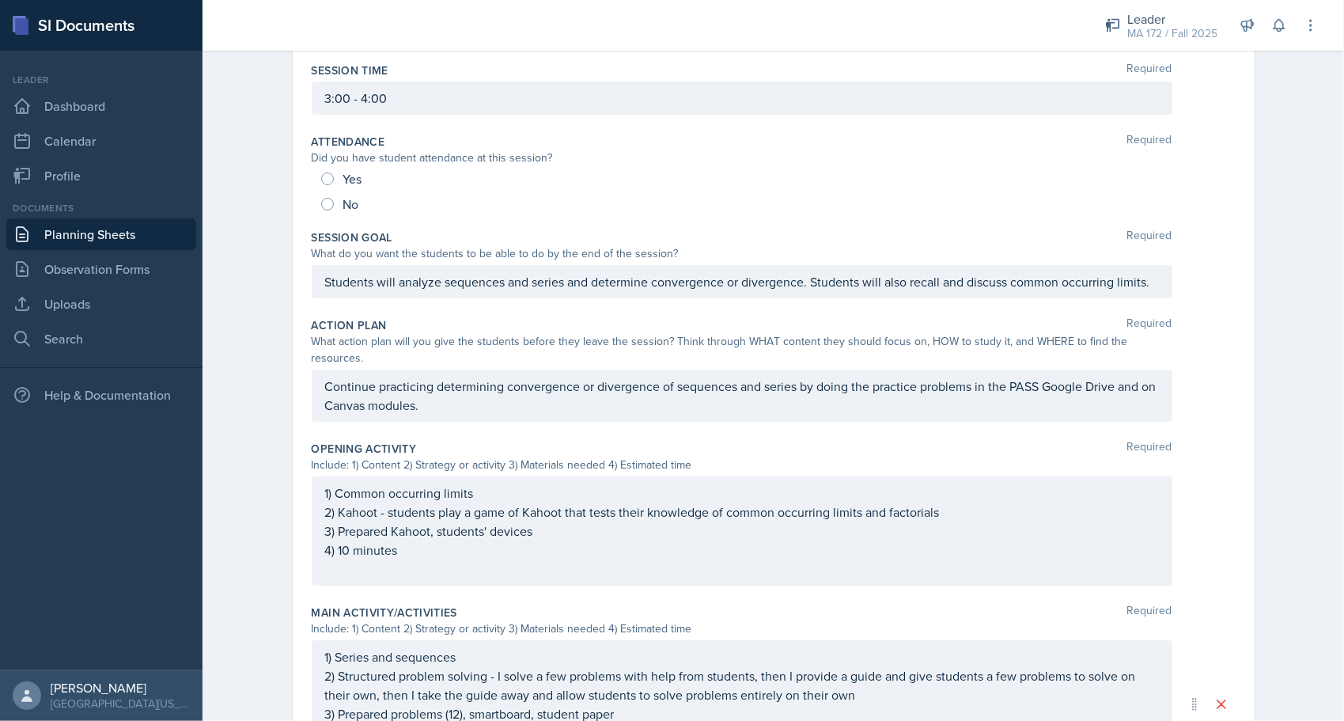
scroll to position [180, 0]
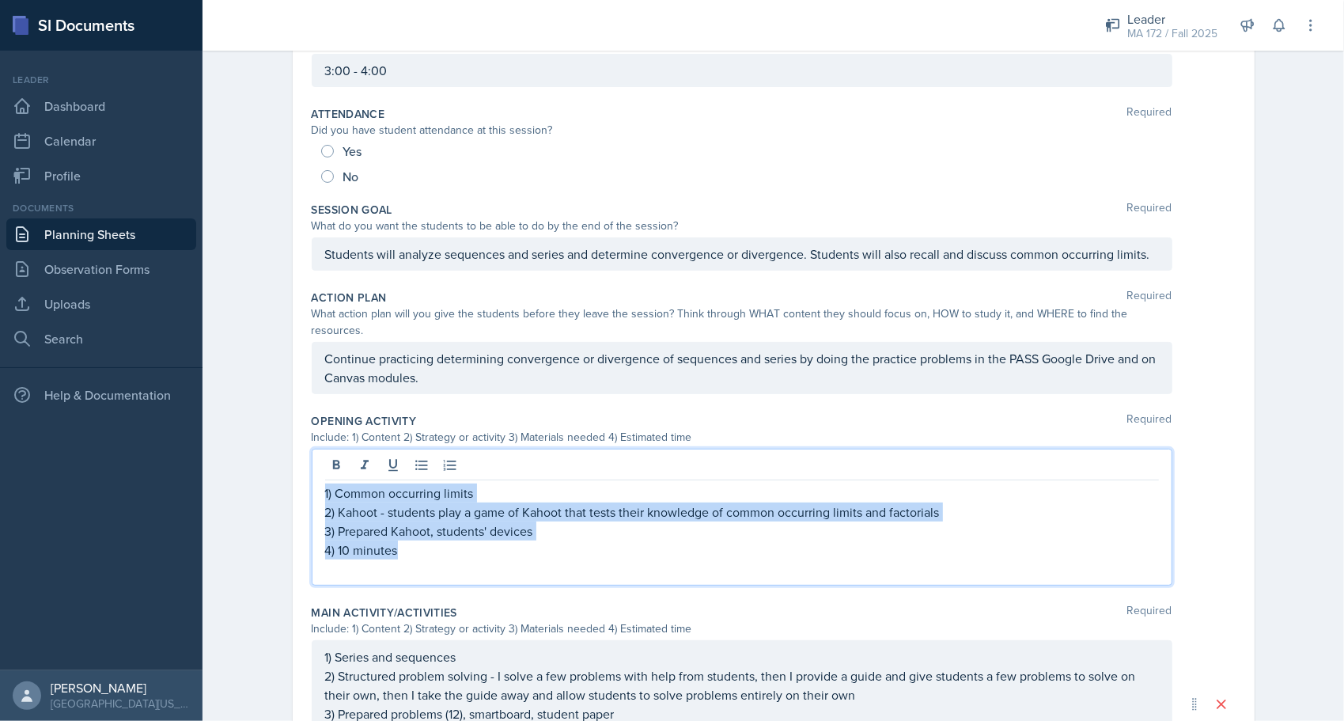
drag, startPoint x: 380, startPoint y: 518, endPoint x: 309, endPoint y: 459, distance: 92.7
click at [312, 459] on div "1) Common occurring limits 2) Kahoot - students play a game of Kahoot that test…" at bounding box center [742, 517] width 861 height 137
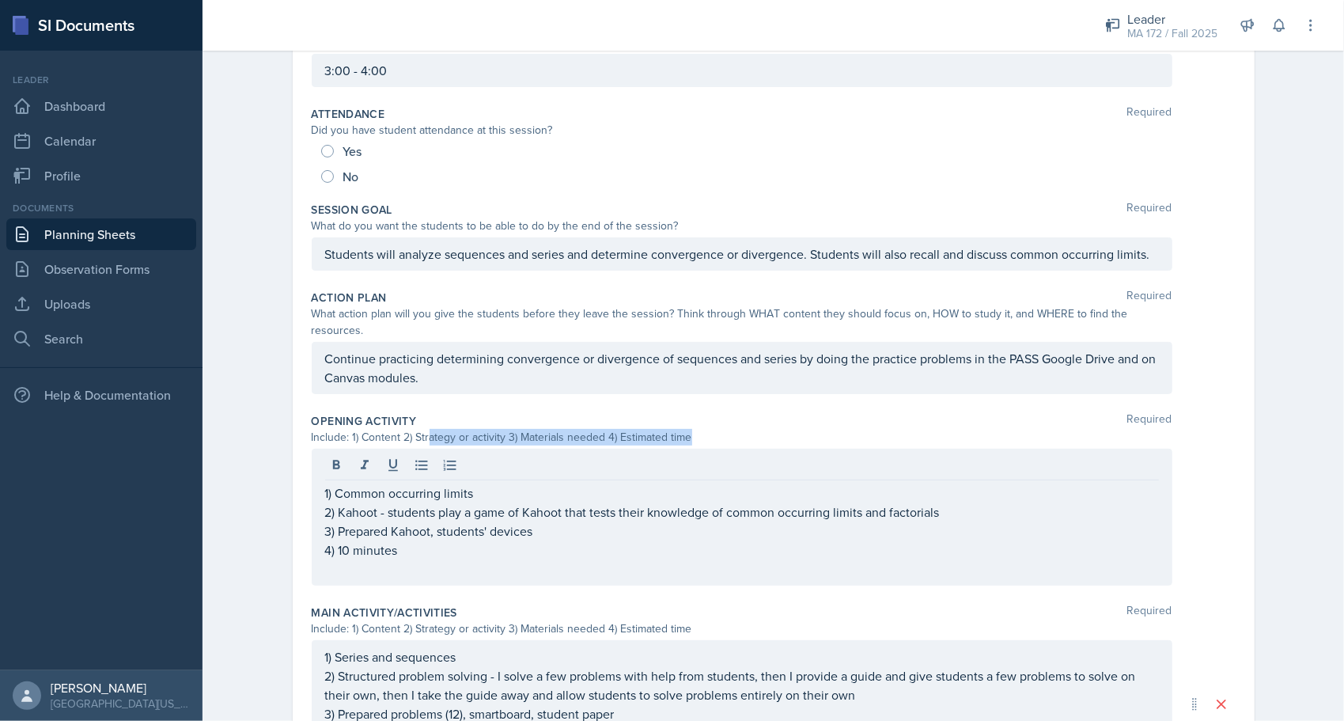
drag, startPoint x: 346, startPoint y: 441, endPoint x: 422, endPoint y: 426, distance: 77.6
click at [422, 426] on div "Opening Activity Required Include: 1) Content 2) Strategy or activity 3) Materi…" at bounding box center [774, 502] width 924 height 191
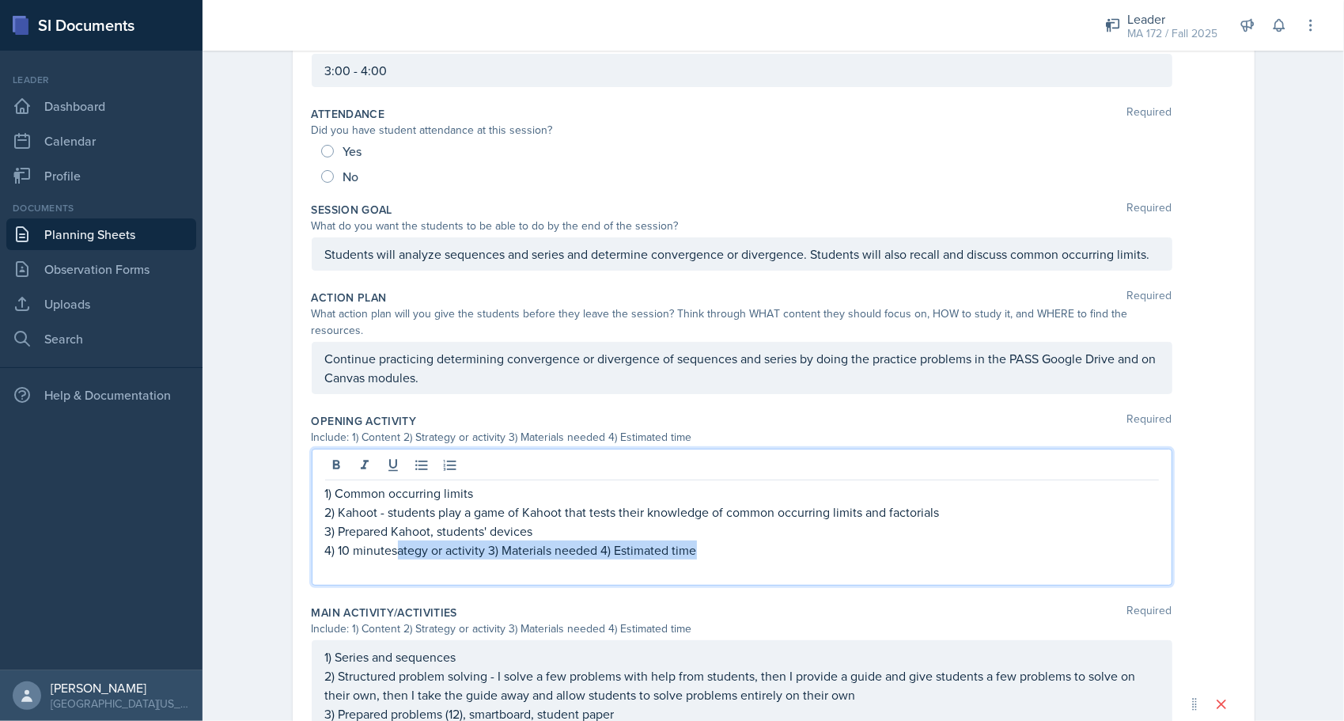
scroll to position [207, 0]
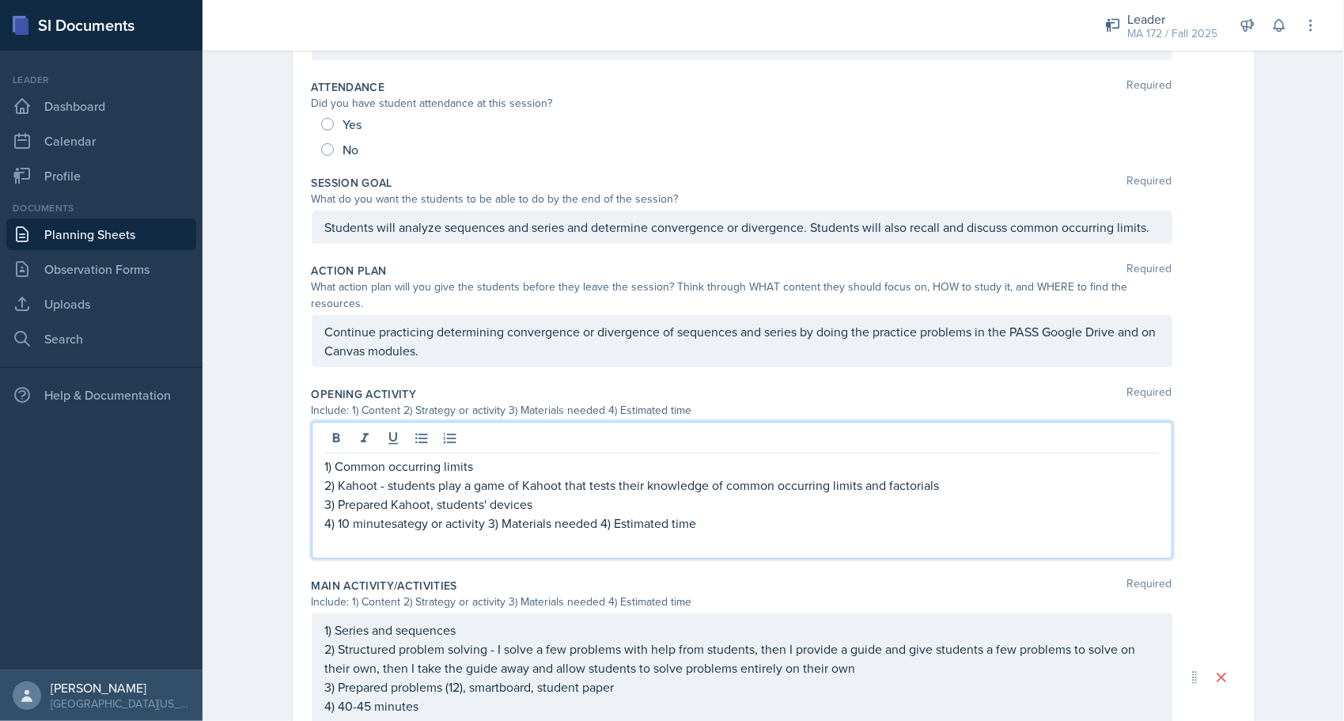
click at [333, 475] on p "2) Kahoot - students play a game of Kahoot that tests their knowledge of common…" at bounding box center [742, 484] width 834 height 19
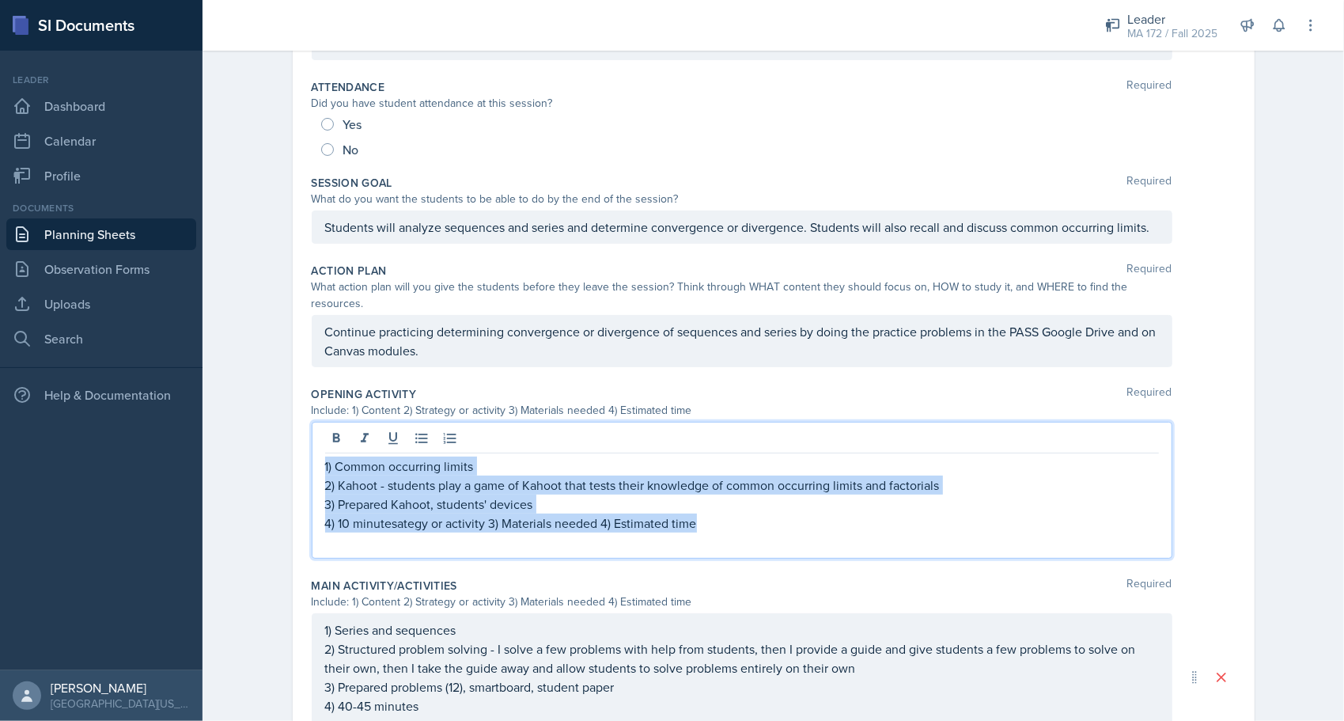
drag, startPoint x: 687, startPoint y: 510, endPoint x: 282, endPoint y: 427, distance: 412.7
click at [282, 427] on div "Date [DATE] [DATE] 28 29 30 1 2 3 4 5 6 7 8 9 10 11 12 13 14 15 16 17 18 19 20 …" at bounding box center [773, 506] width 1013 height 1178
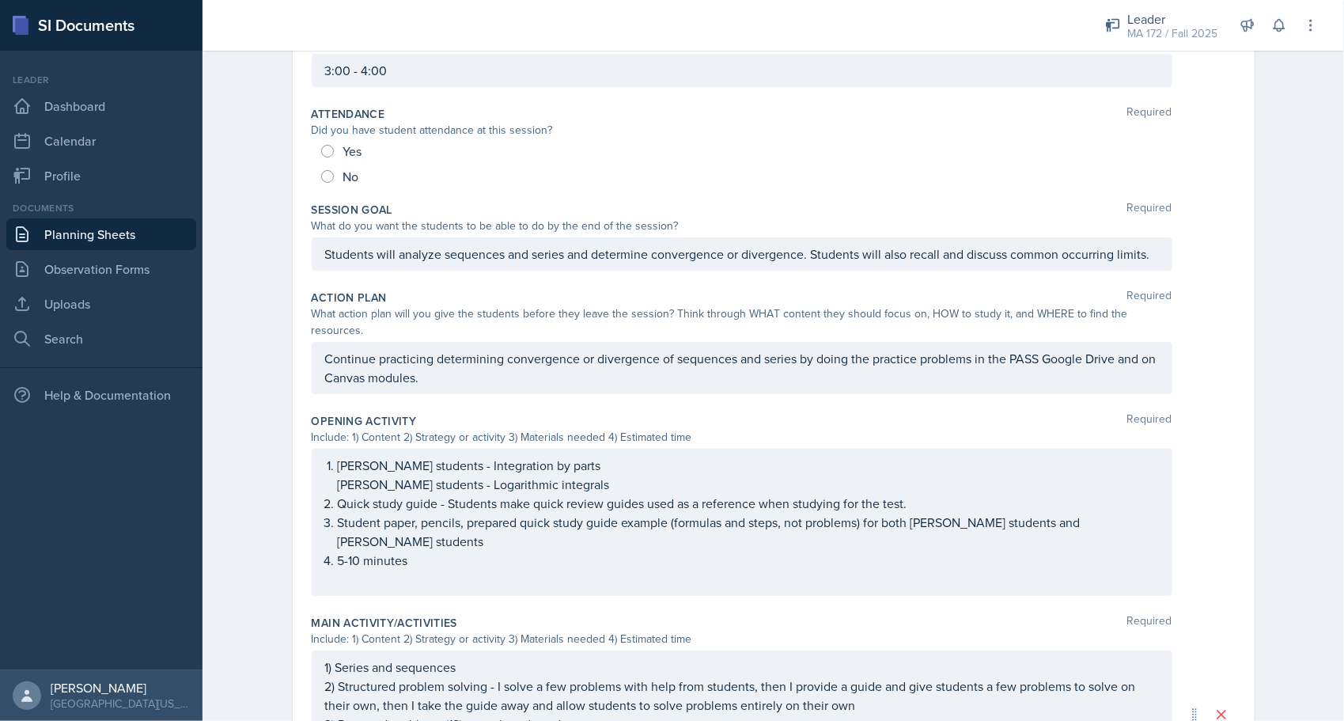
click at [247, 411] on div "Planning Sheets [DATE] Planning Sheet Date [DATE] [DATE] 28 29 30 1 2 3 4 5 6 7…" at bounding box center [773, 497] width 1141 height 1270
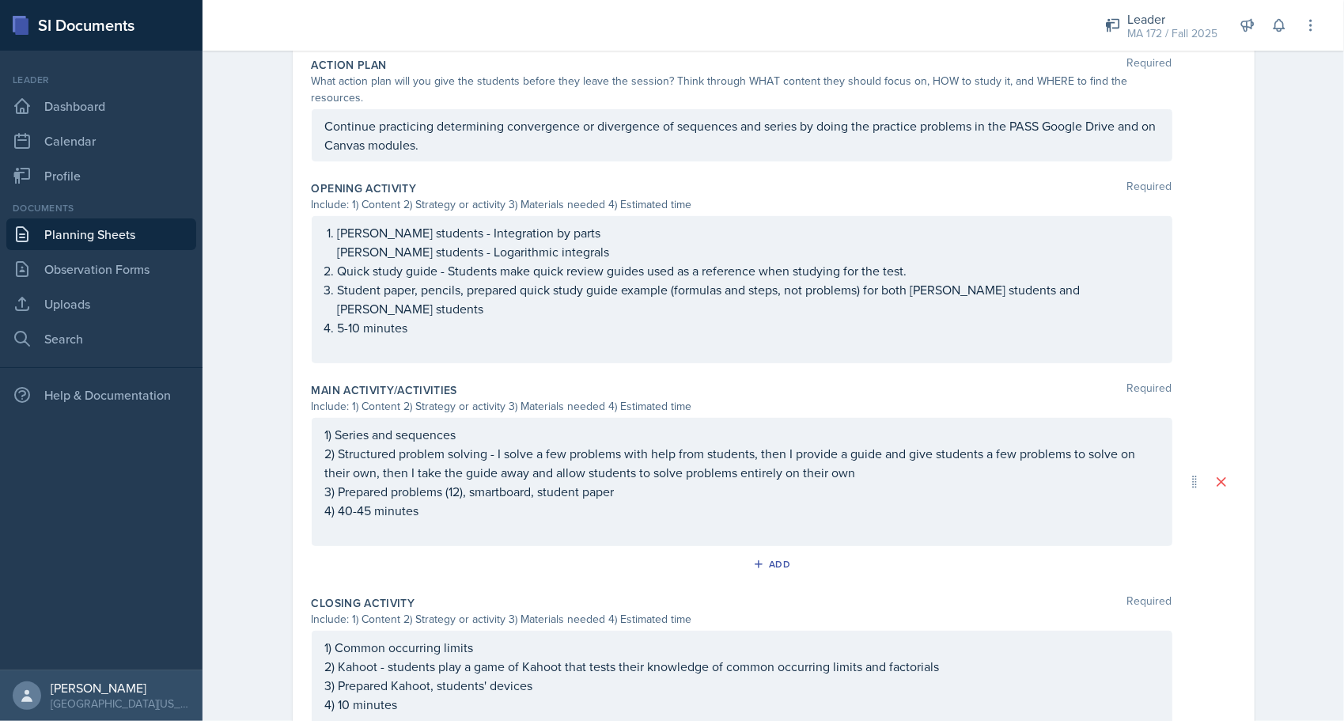
scroll to position [551, 0]
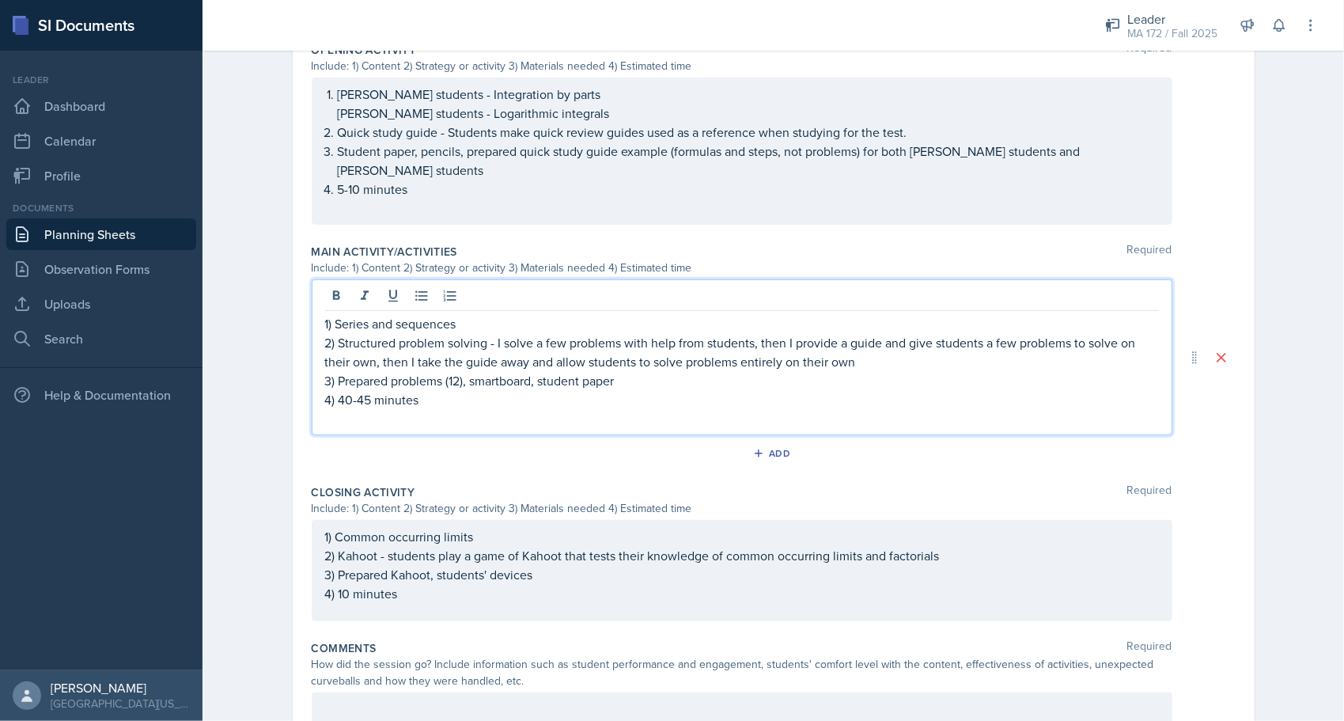
click at [452, 390] on p "4) 40-45 minutes" at bounding box center [742, 399] width 834 height 19
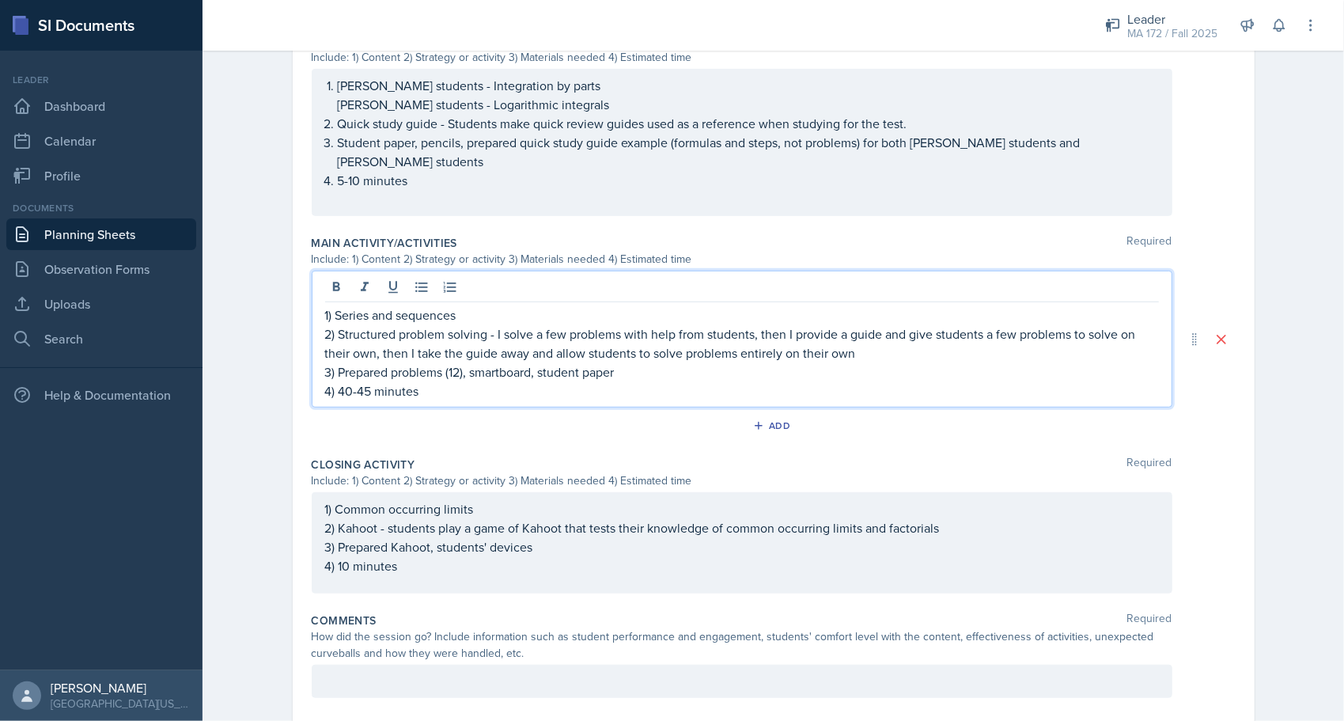
click at [436, 556] on p "4) 10 minutes" at bounding box center [742, 565] width 834 height 19
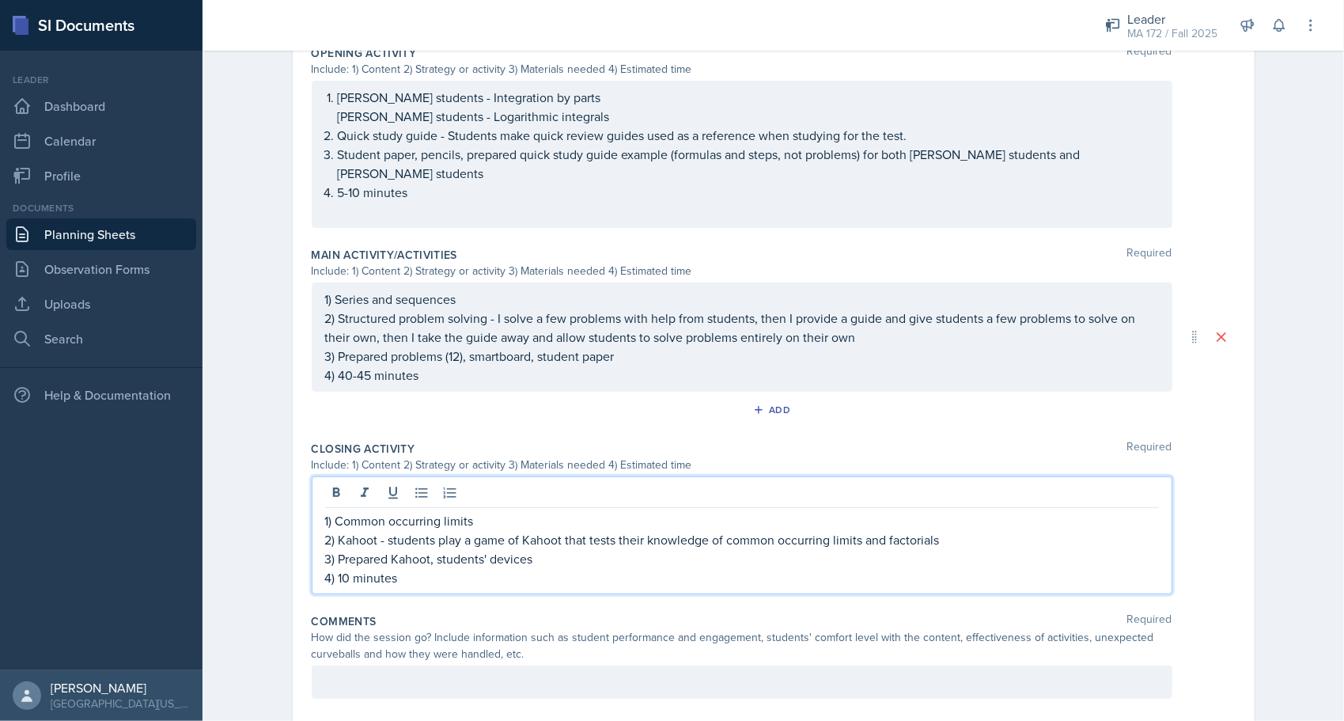
click at [242, 430] on div "Planning Sheets [DATE] Planning Sheet Date [DATE] [DATE] 28 29 30 1 2 3 4 5 6 7…" at bounding box center [773, 128] width 1141 height 1267
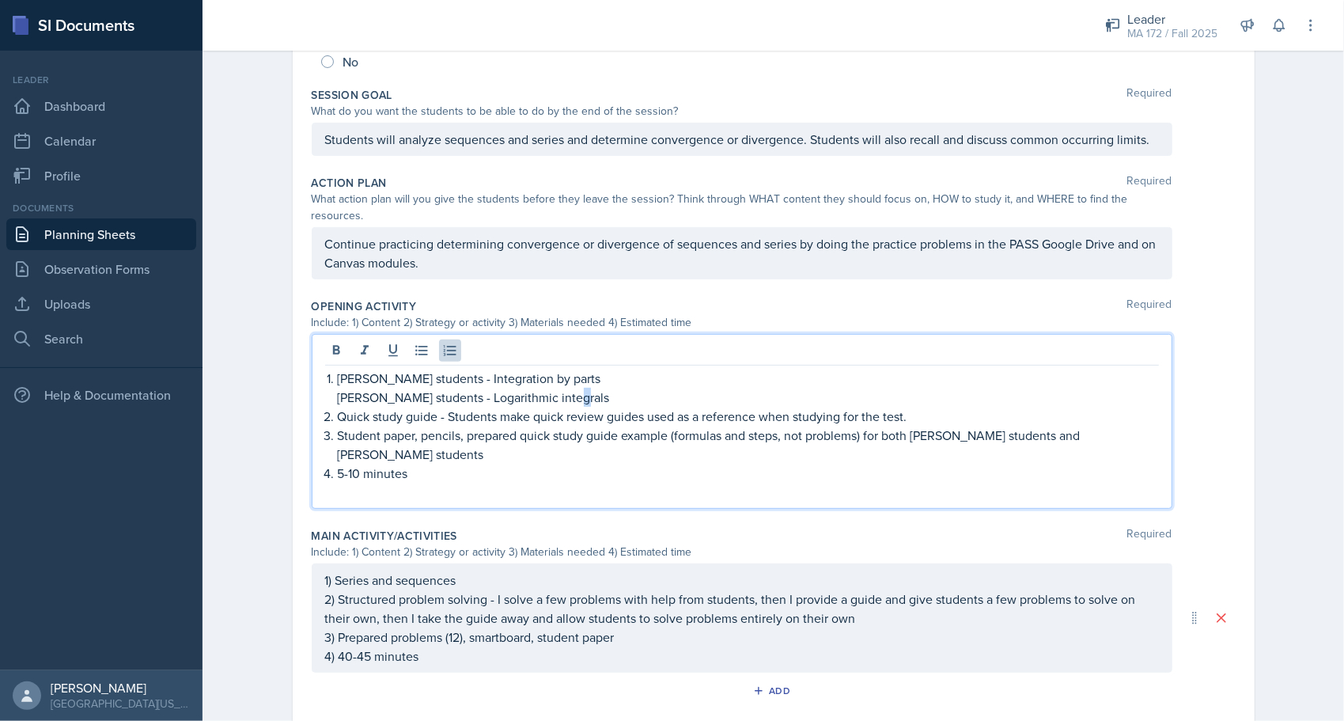
scroll to position [323, 0]
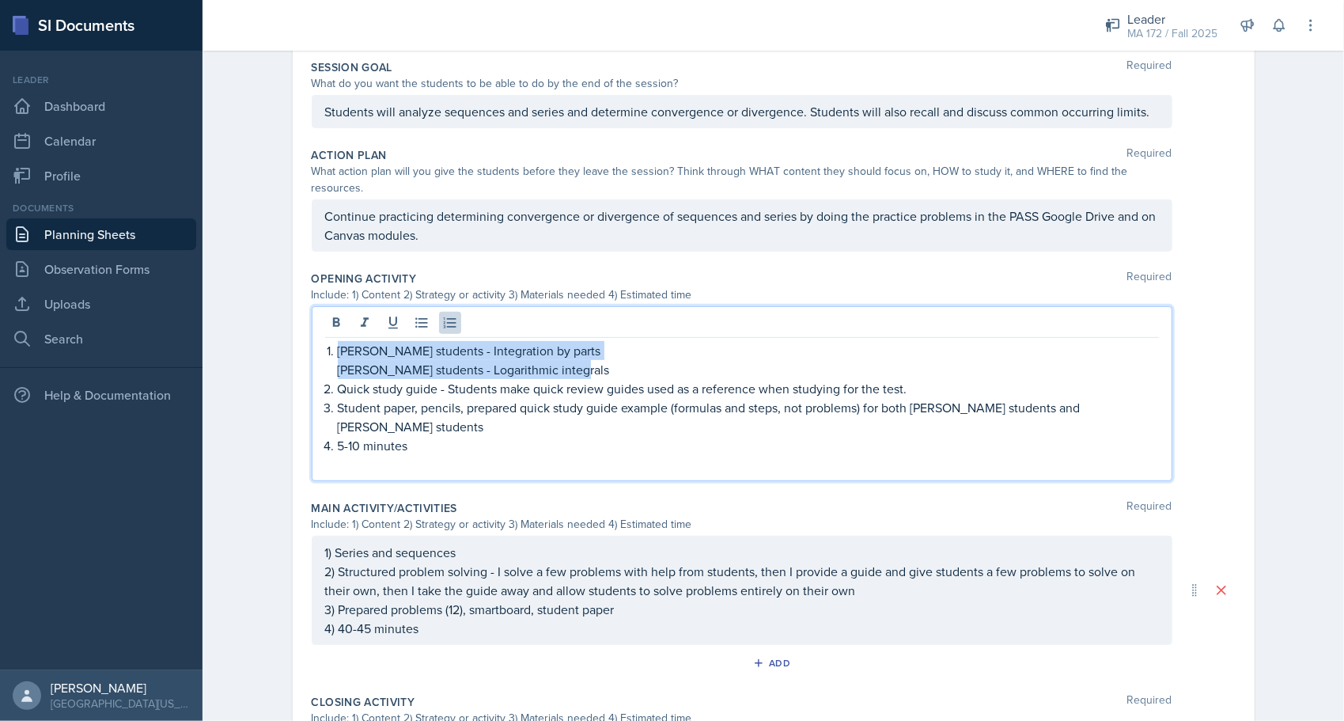
drag, startPoint x: 558, startPoint y: 354, endPoint x: 331, endPoint y: 327, distance: 228.6
click at [338, 341] on li "[PERSON_NAME] students - Integration by parts [PERSON_NAME] students - Logarith…" at bounding box center [748, 360] width 821 height 38
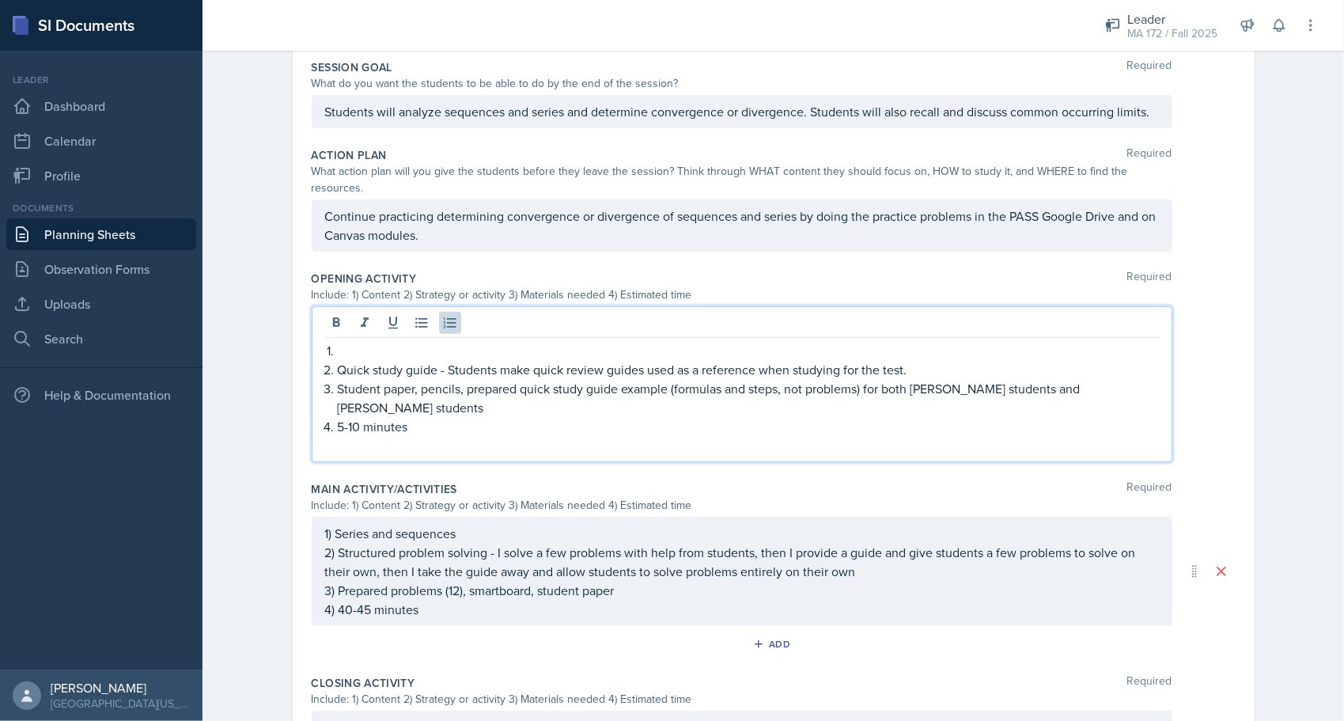
drag, startPoint x: 400, startPoint y: 327, endPoint x: 392, endPoint y: 329, distance: 9.0
click at [400, 341] on p at bounding box center [748, 350] width 821 height 19
click at [367, 341] on p at bounding box center [748, 350] width 821 height 19
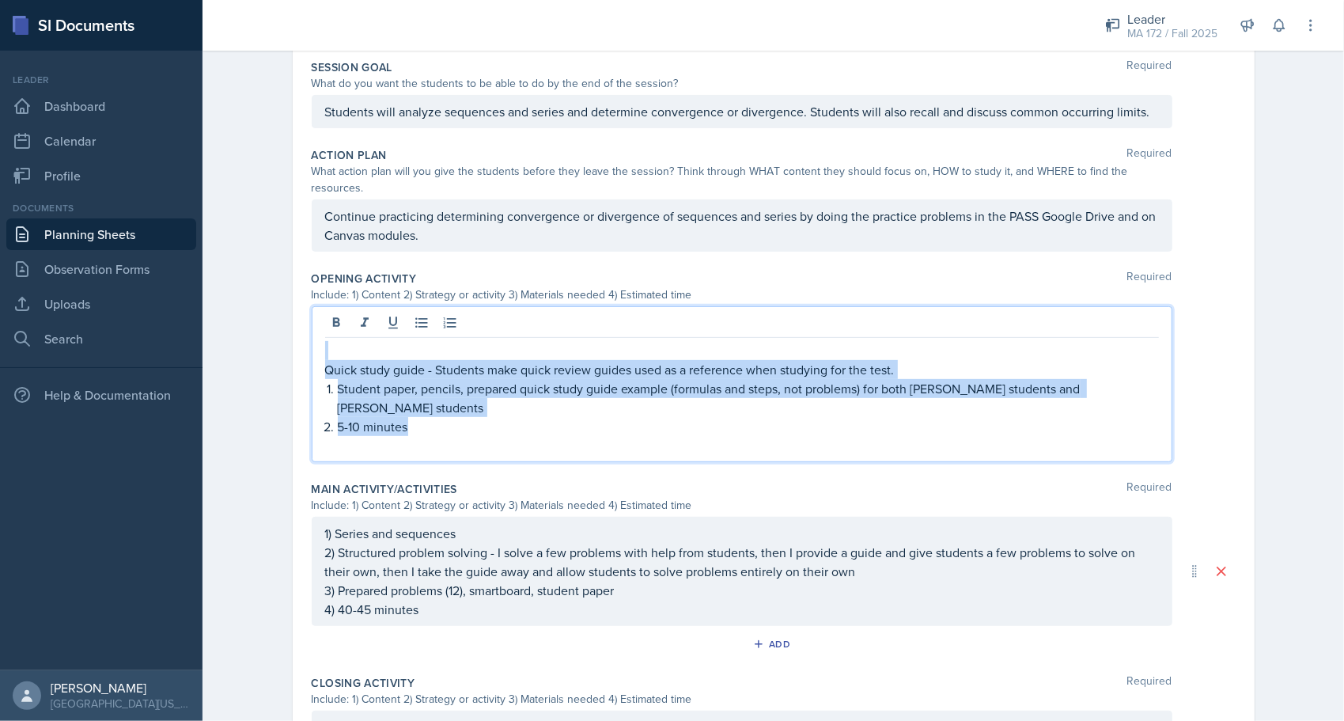
drag, startPoint x: 433, startPoint y: 390, endPoint x: 295, endPoint y: 324, distance: 152.8
click at [297, 324] on div "Date [DATE] [DATE] 28 29 30 1 2 3 4 5 6 7 8 9 10 11 12 13 14 15 16 17 18 19 20 …" at bounding box center [774, 371] width 962 height 1140
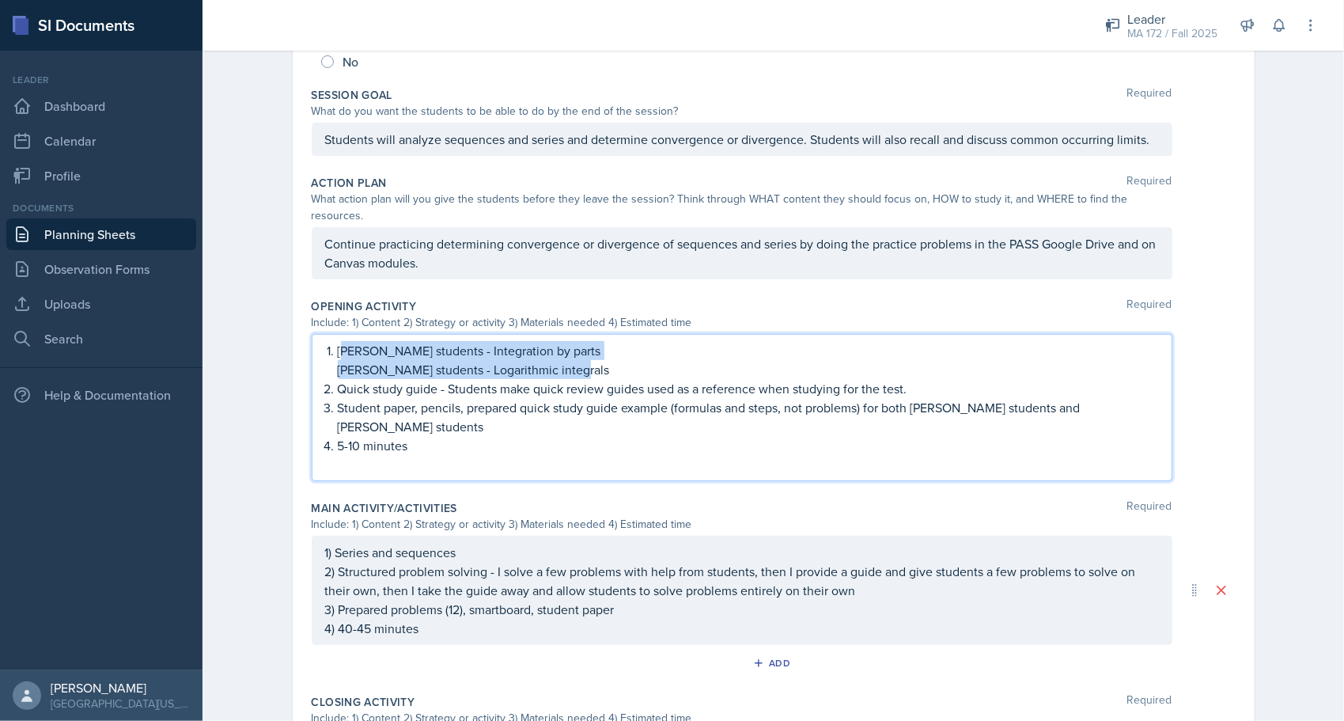
drag, startPoint x: 508, startPoint y: 338, endPoint x: 340, endPoint y: 332, distance: 167.8
click at [340, 341] on li "[PERSON_NAME] students - Integration by parts [PERSON_NAME] students - Logarith…" at bounding box center [748, 360] width 821 height 38
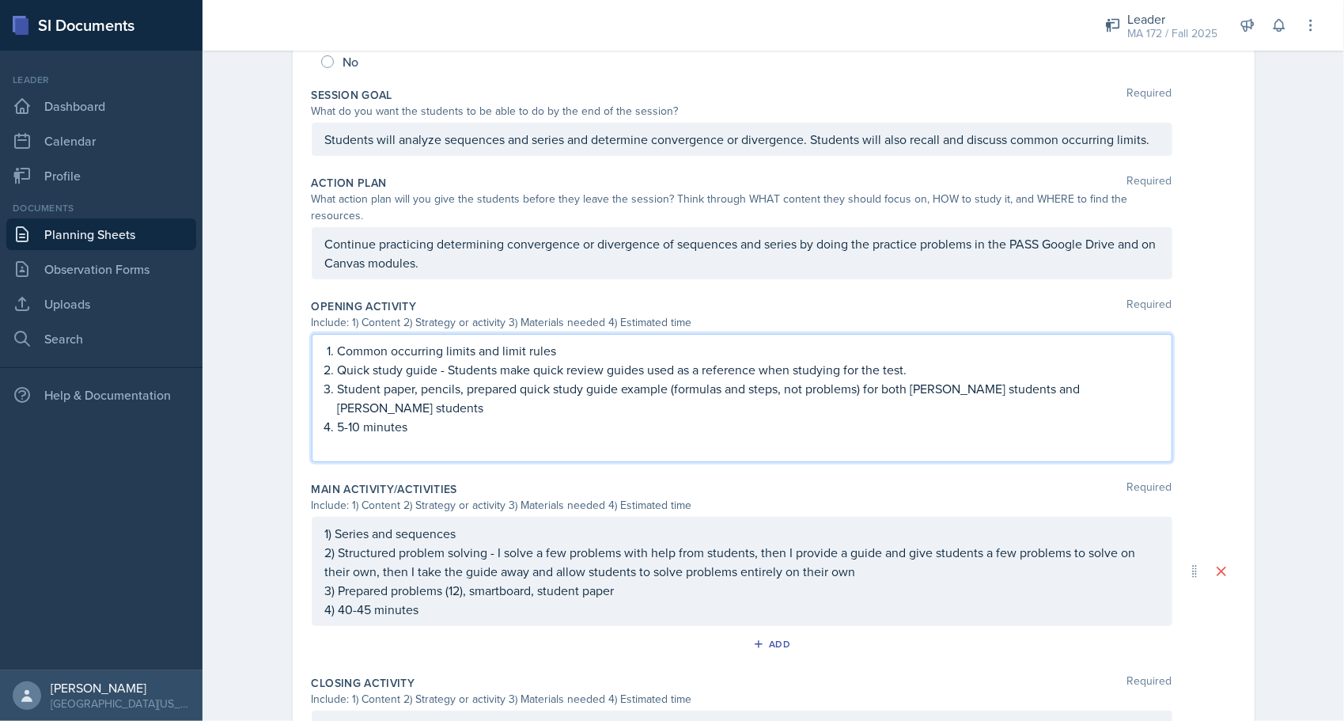
click at [516, 360] on p "Quick study guide - Students make quick review guides used as a reference when …" at bounding box center [748, 369] width 821 height 19
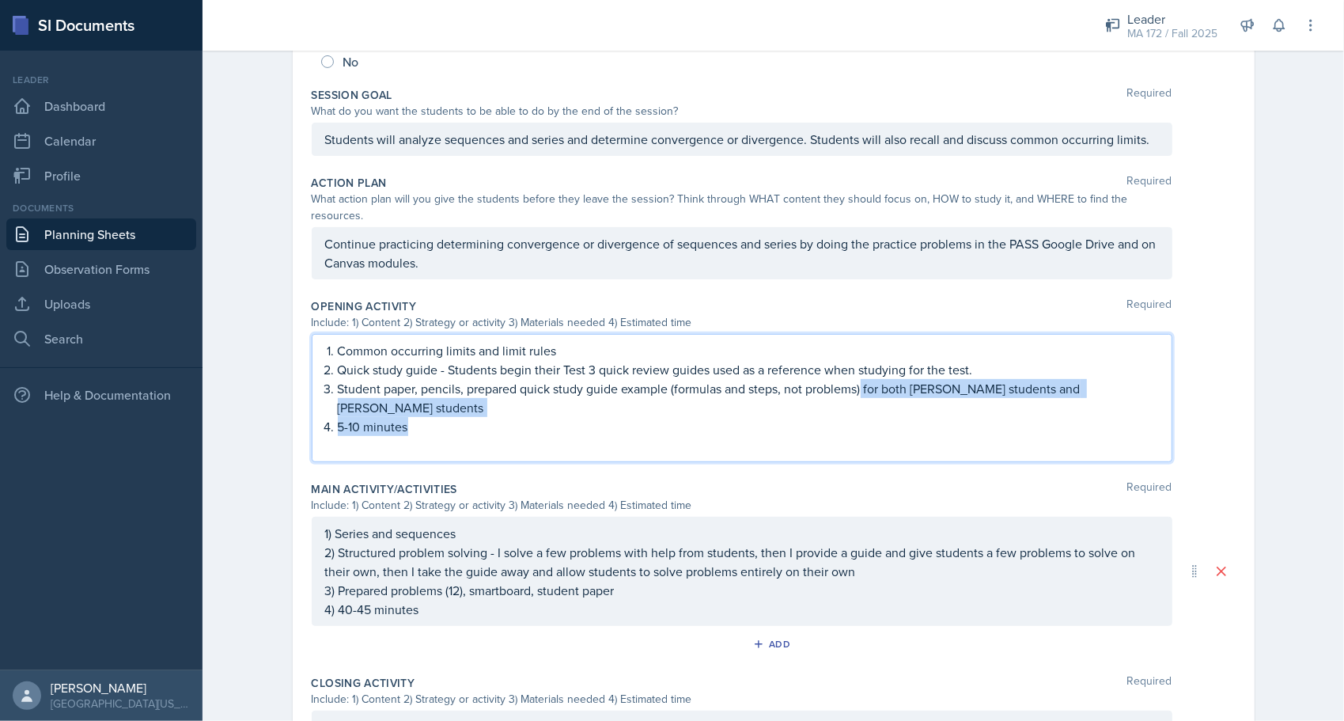
drag, startPoint x: 857, startPoint y: 367, endPoint x: 892, endPoint y: 385, distance: 39.3
click at [666, 385] on ol "Common occurring limits and limit rules Quick study guide - Students begin thei…" at bounding box center [748, 388] width 821 height 95
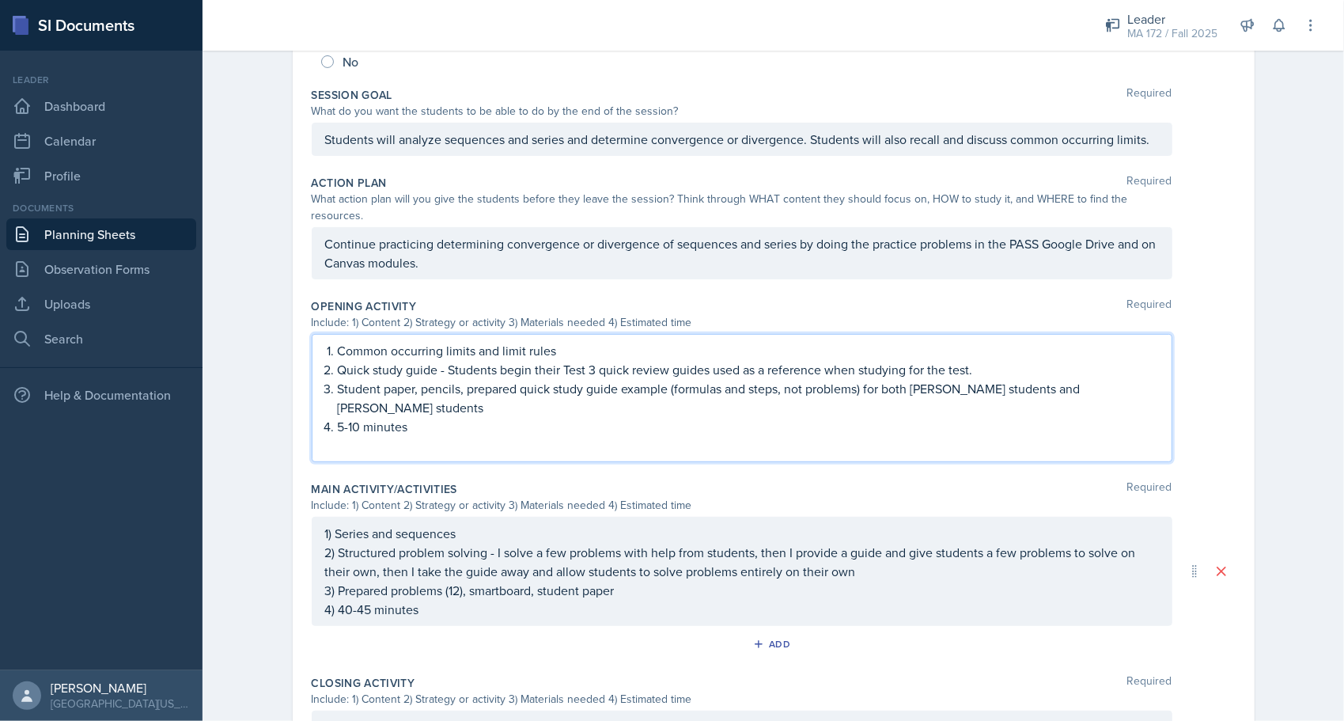
click at [666, 360] on p "Quick study guide - Students begin their Test 3 quick review guides used as a r…" at bounding box center [748, 369] width 821 height 19
drag, startPoint x: 870, startPoint y: 370, endPoint x: 981, endPoint y: 370, distance: 110.7
click at [666, 379] on p "Student paper, pencils, prepared quick study guide example (formulas and steps,…" at bounding box center [748, 398] width 821 height 38
click at [635, 379] on p "Student paper, pencils, prepared quick study guide example (formulas and steps,…" at bounding box center [748, 398] width 821 height 38
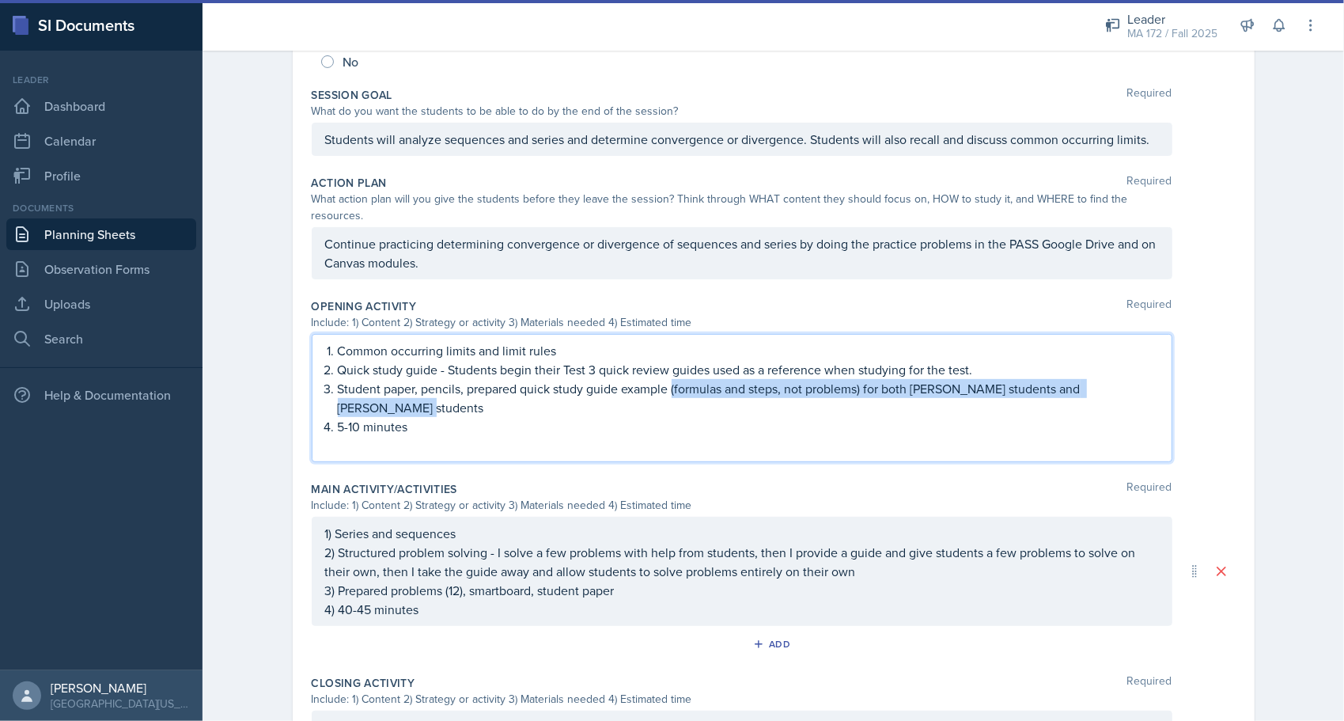
drag, startPoint x: 666, startPoint y: 373, endPoint x: 1149, endPoint y: 372, distance: 482.5
click at [666, 379] on p "Student paper, pencils, prepared quick study guide example (formulas and steps,…" at bounding box center [748, 398] width 821 height 38
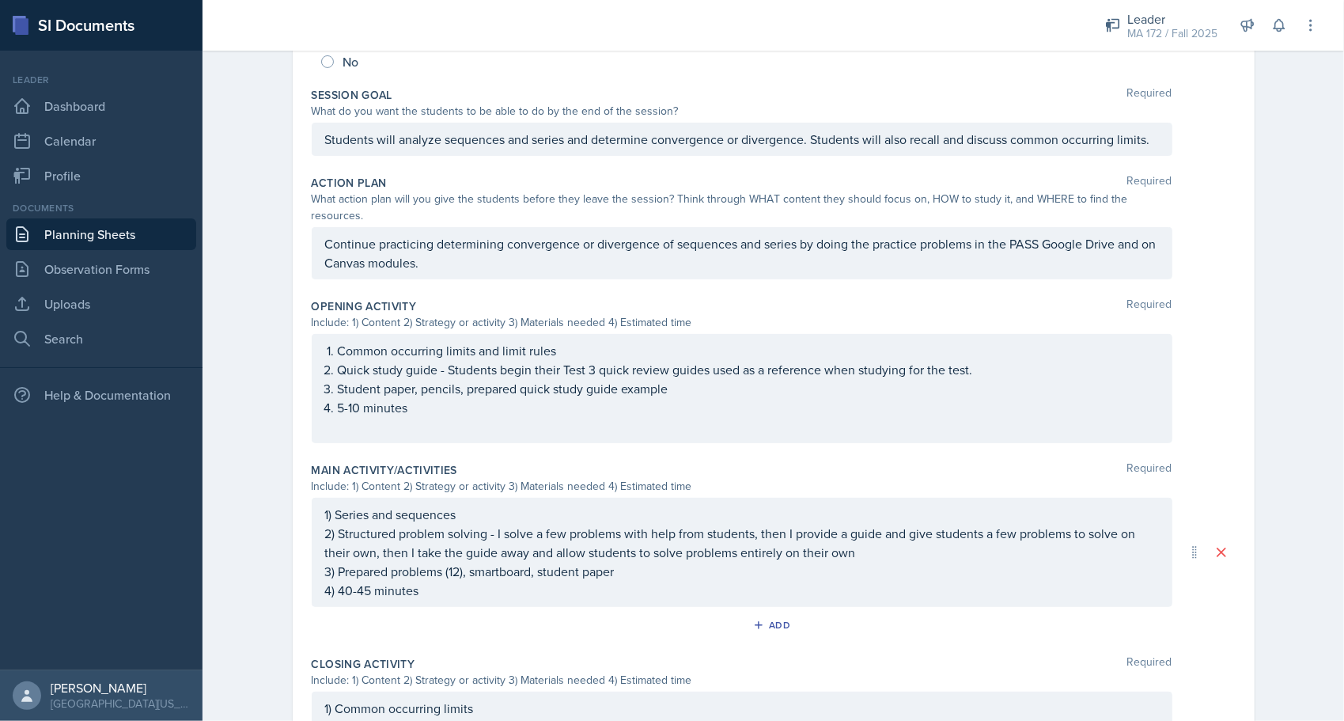
scroll to position [323, 0]
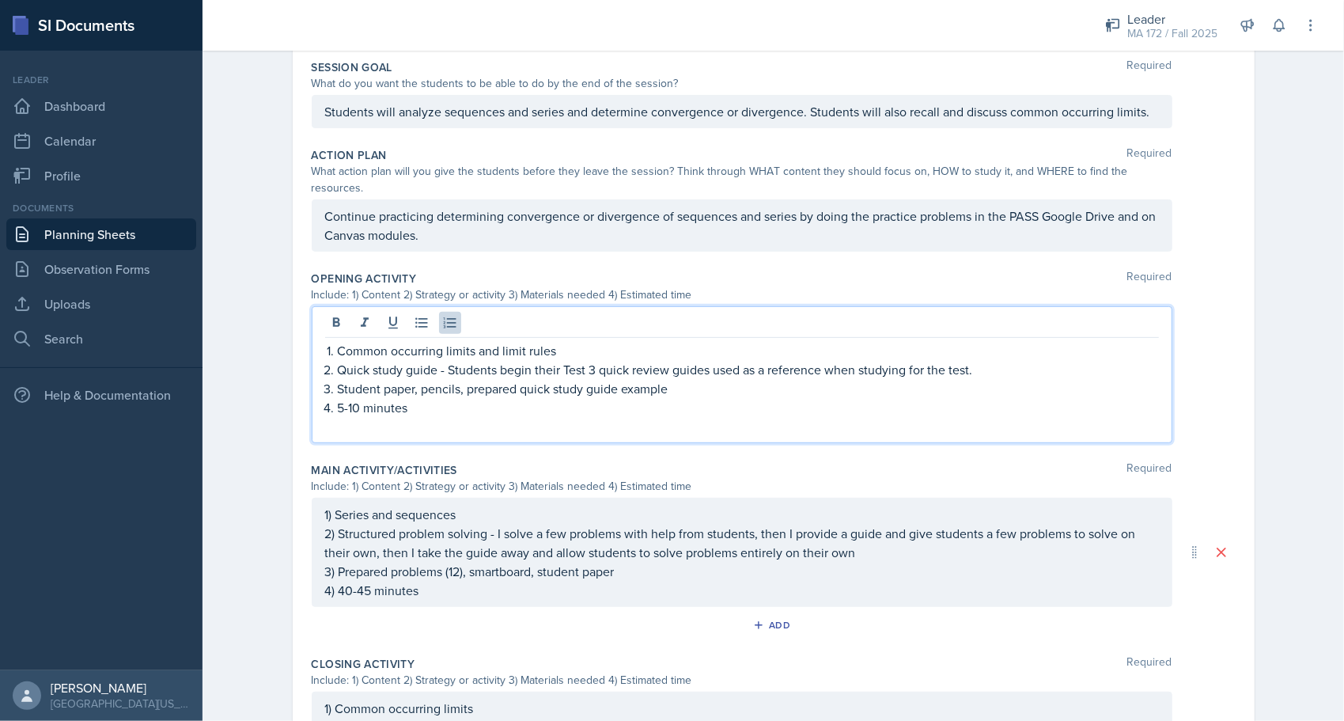
drag, startPoint x: 665, startPoint y: 375, endPoint x: 513, endPoint y: 367, distance: 152.9
click at [517, 379] on p "Student paper, pencils, prepared quick study guide example" at bounding box center [748, 388] width 821 height 19
click at [551, 341] on p "Common occurring limits and limit rules" at bounding box center [748, 350] width 821 height 19
click at [487, 341] on p "Common occurring limits and limit rules" at bounding box center [748, 350] width 821 height 19
click at [488, 341] on p "Common occurring limits and limit rules" at bounding box center [748, 350] width 821 height 19
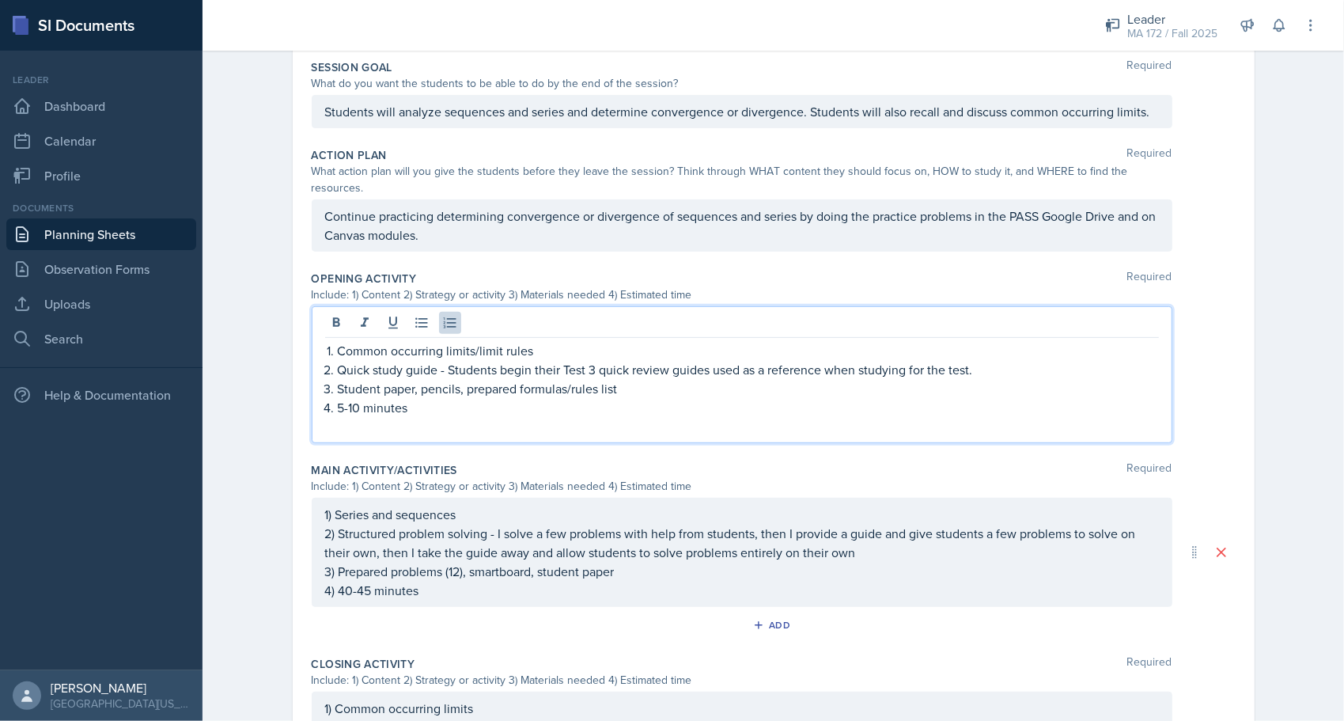
click at [338, 341] on p "Common occurring limits/limit rules" at bounding box center [748, 350] width 821 height 19
click at [258, 228] on div "Planning Sheets [DATE] Planning Sheet Date [DATE] [DATE] 28 29 30 1 2 3 4 5 6 7…" at bounding box center [773, 340] width 1141 height 1240
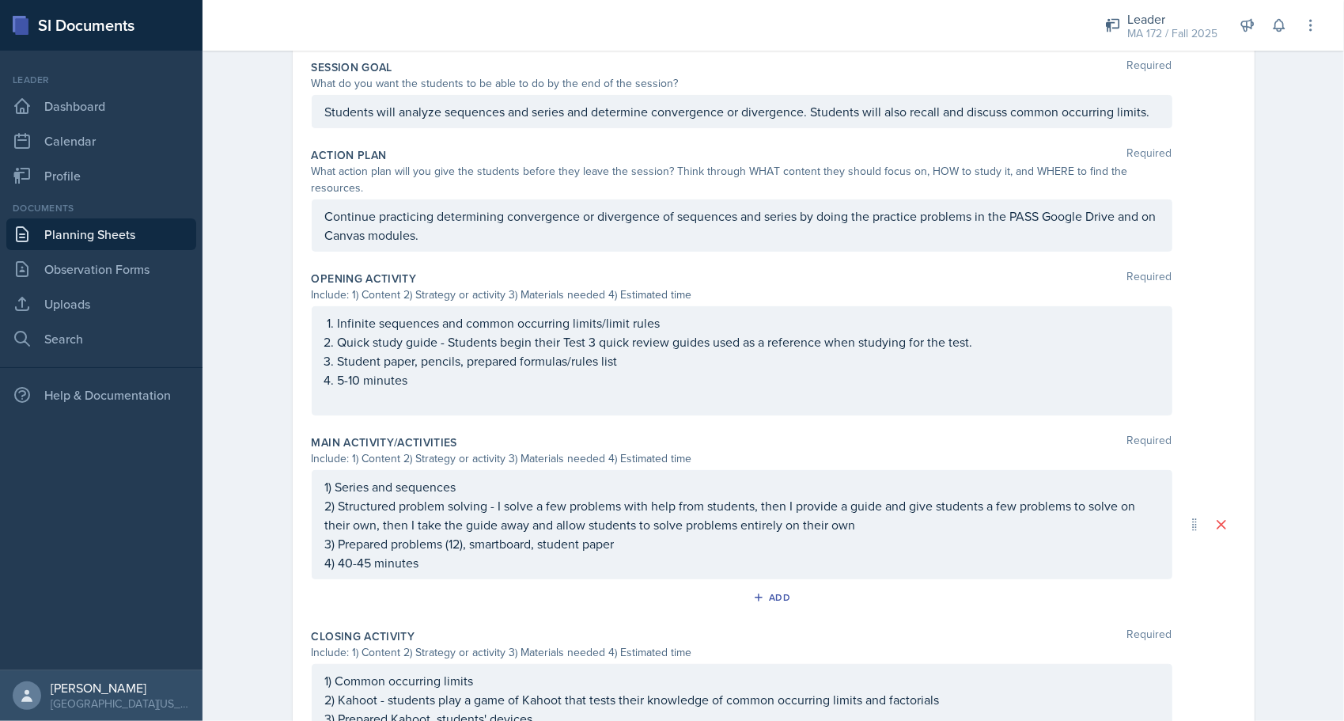
click at [561, 199] on div "Continue practicing determining convergence or divergence of sequences and seri…" at bounding box center [742, 225] width 861 height 52
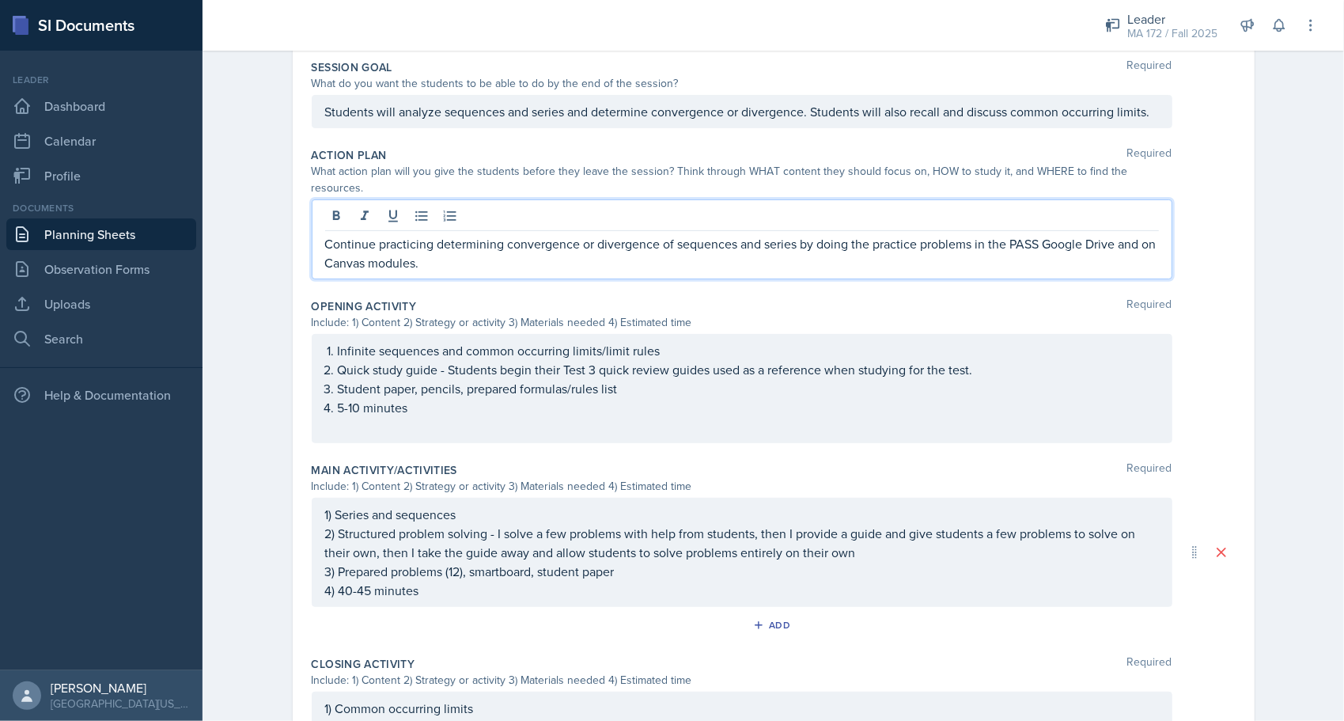
click at [666, 234] on p "Continue practicing determining convergence or divergence of sequences and seri…" at bounding box center [742, 253] width 834 height 38
drag, startPoint x: 259, startPoint y: 394, endPoint x: 262, endPoint y: 403, distance: 9.8
click at [259, 394] on div "Planning Sheets [DATE] Planning Sheet Date [DATE] [DATE] 28 29 30 1 2 3 4 5 6 7…" at bounding box center [773, 340] width 1141 height 1240
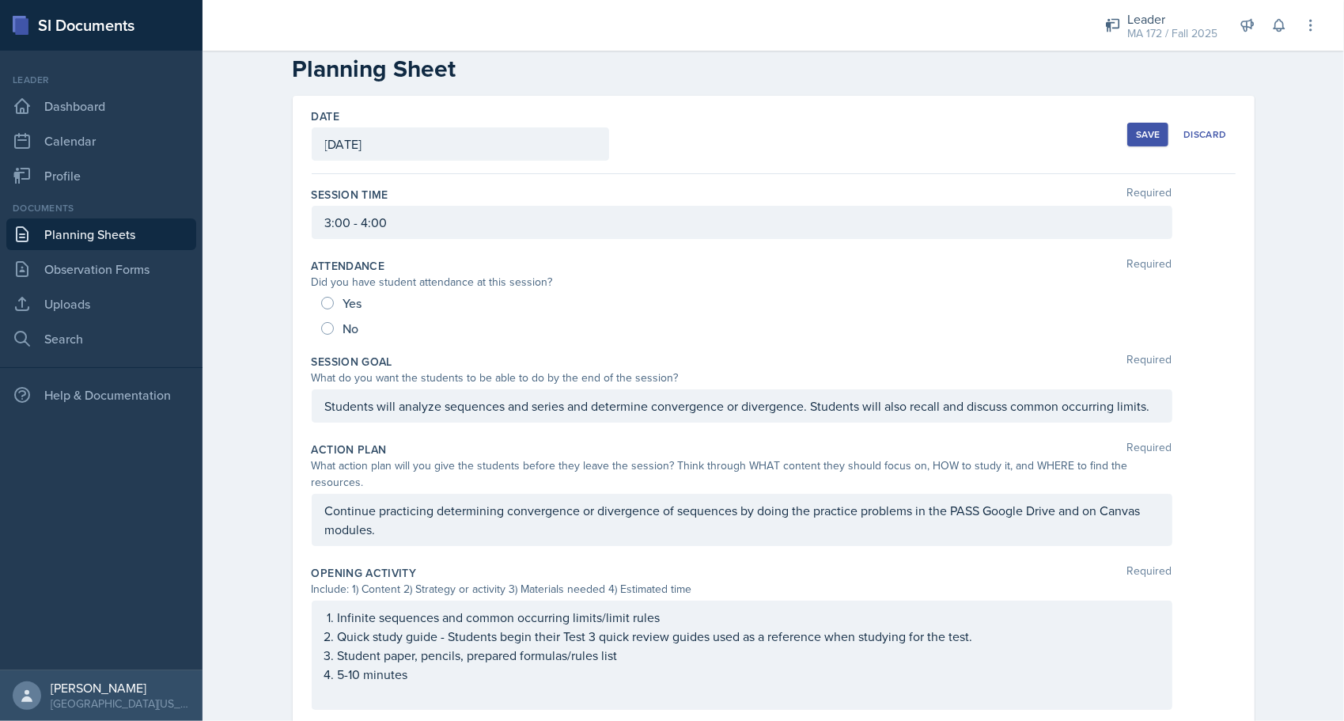
scroll to position [0, 0]
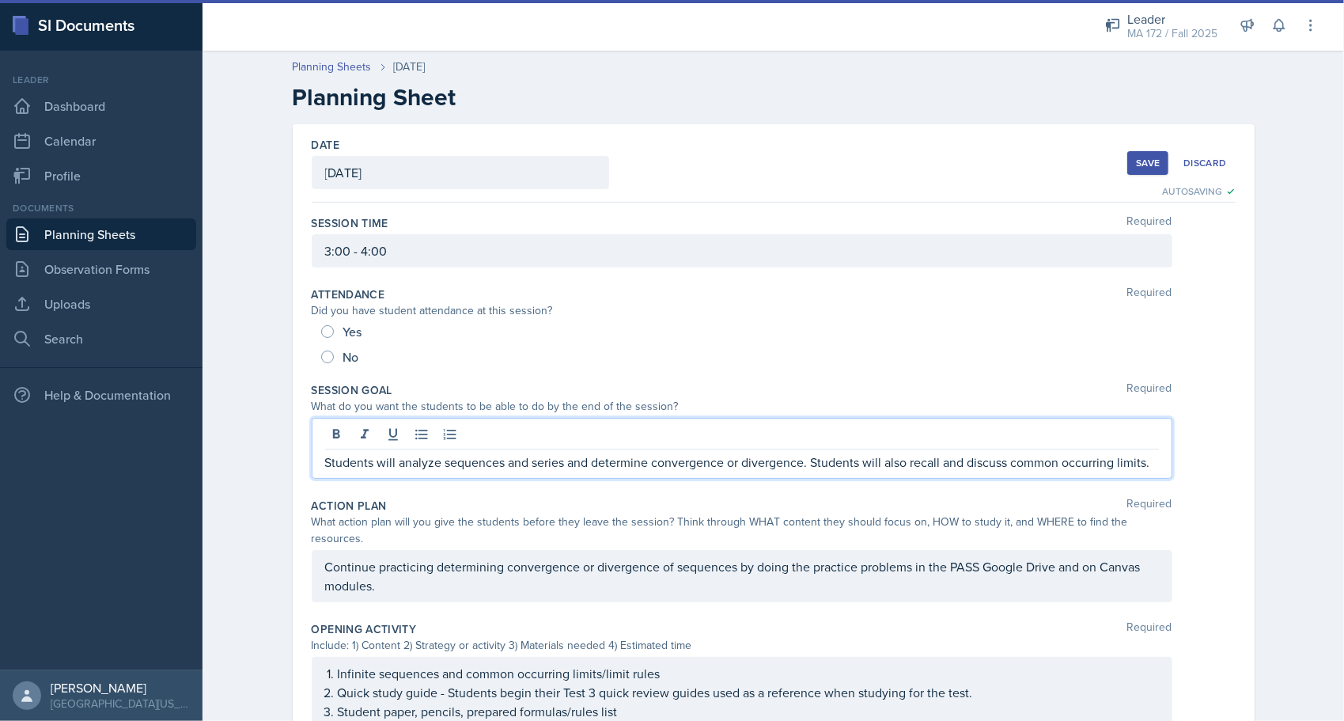
click at [530, 431] on div "Students will analyze sequences and series and determine convergence or diverge…" at bounding box center [742, 448] width 861 height 61
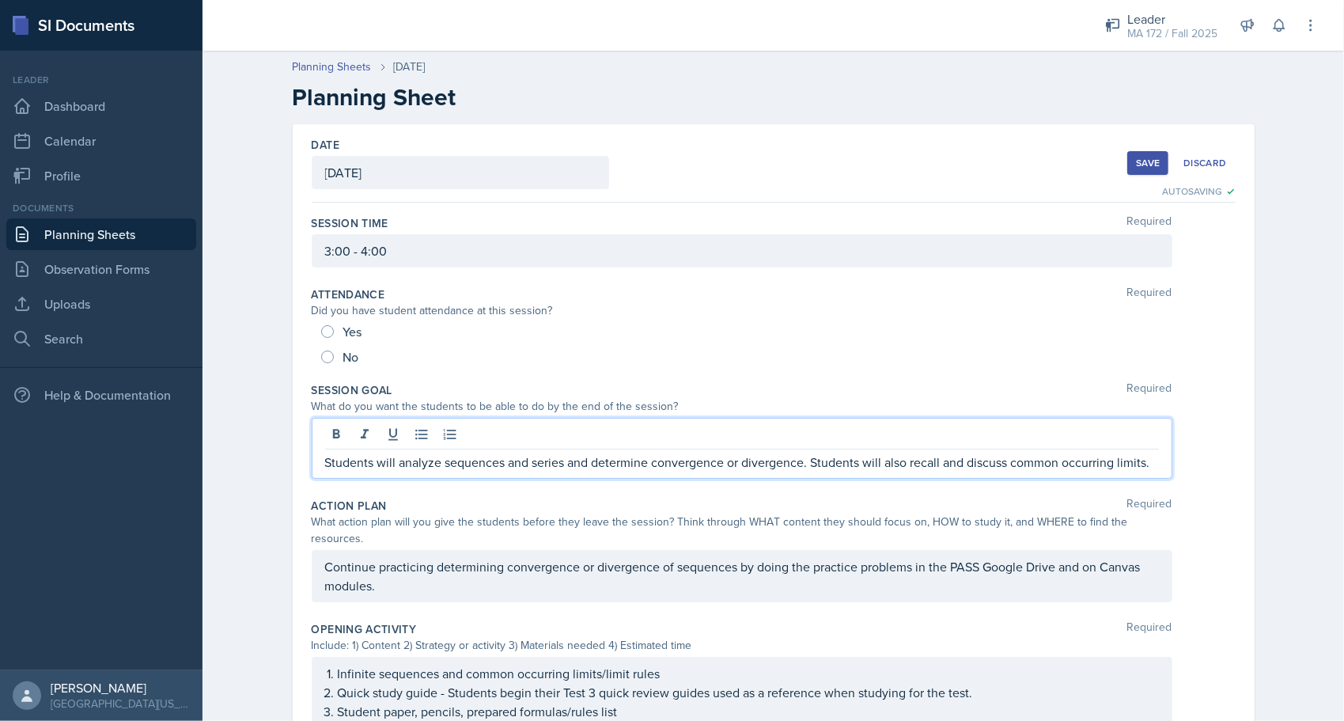
click at [537, 464] on p "Students will analyze sequences and series and determine convergence or diverge…" at bounding box center [742, 461] width 834 height 19
click at [276, 400] on div "Date [DATE] [DATE] 28 29 30 1 2 3 4 5 6 7 8 9 10 11 12 13 14 15 16 17 18 19 20 …" at bounding box center [773, 703] width 1013 height 1159
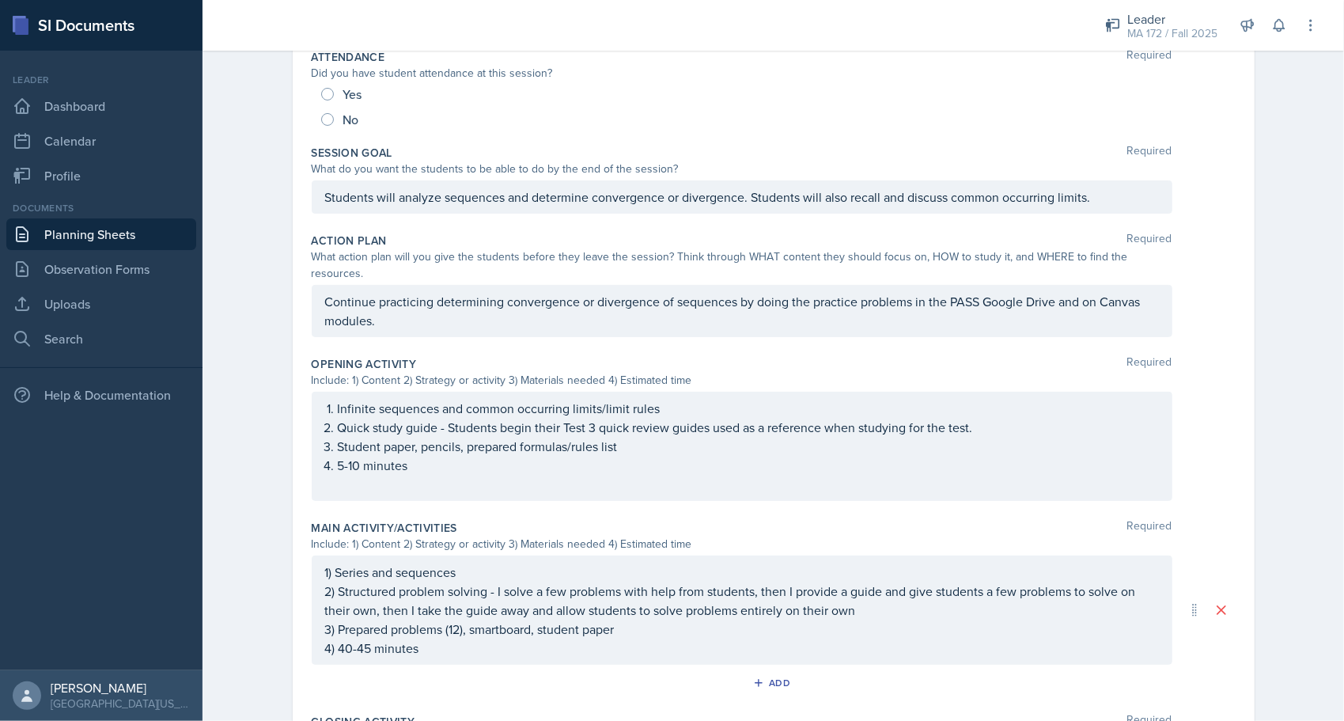
click at [422, 456] on p "5-10 minutes" at bounding box center [748, 465] width 821 height 19
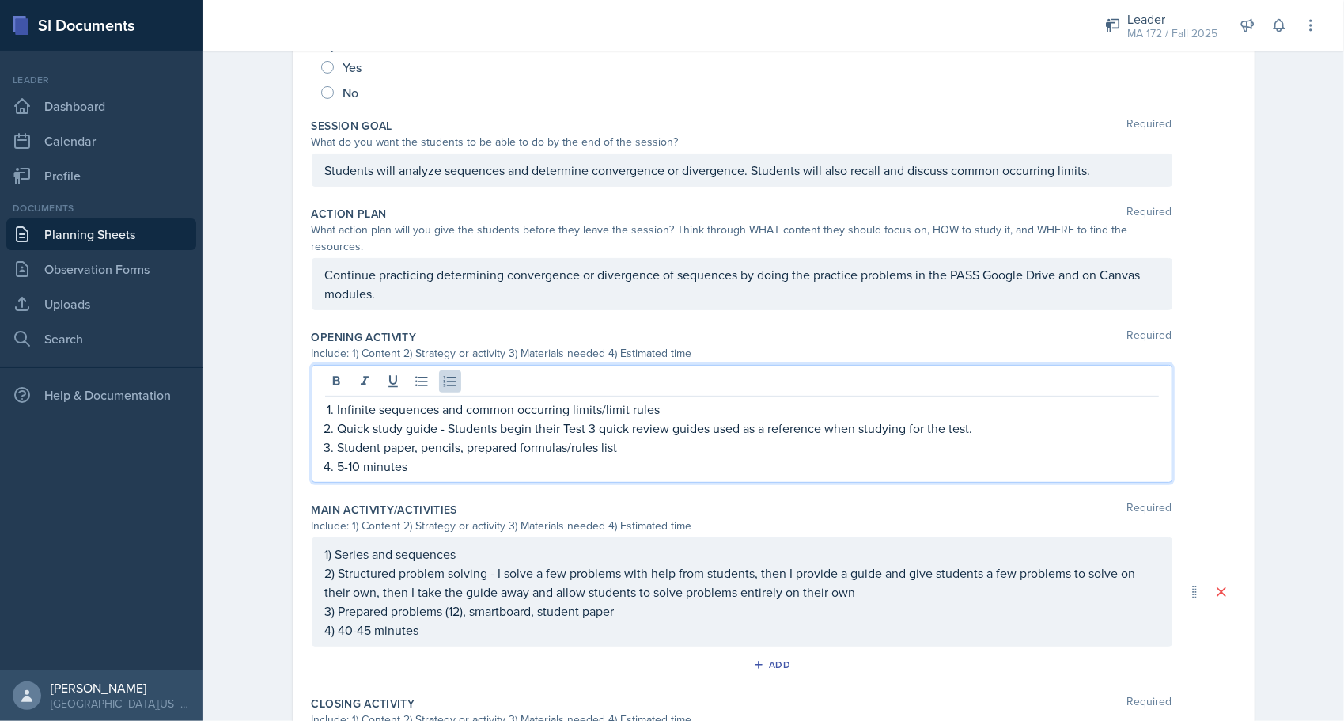
click at [267, 494] on div "Date [DATE] [DATE] 28 29 30 1 2 3 4 5 6 7 8 9 10 11 12 13 14 15 16 17 18 19 20 …" at bounding box center [773, 430] width 1013 height 1140
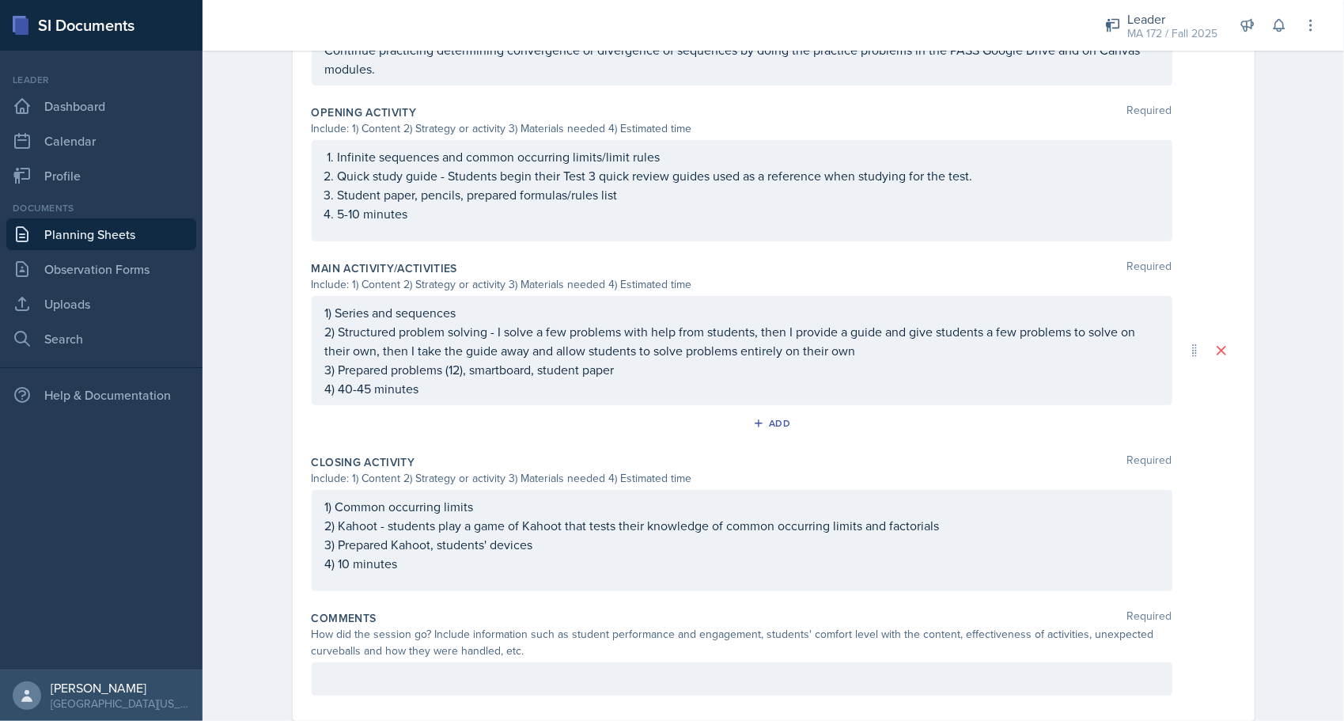
scroll to position [502, 0]
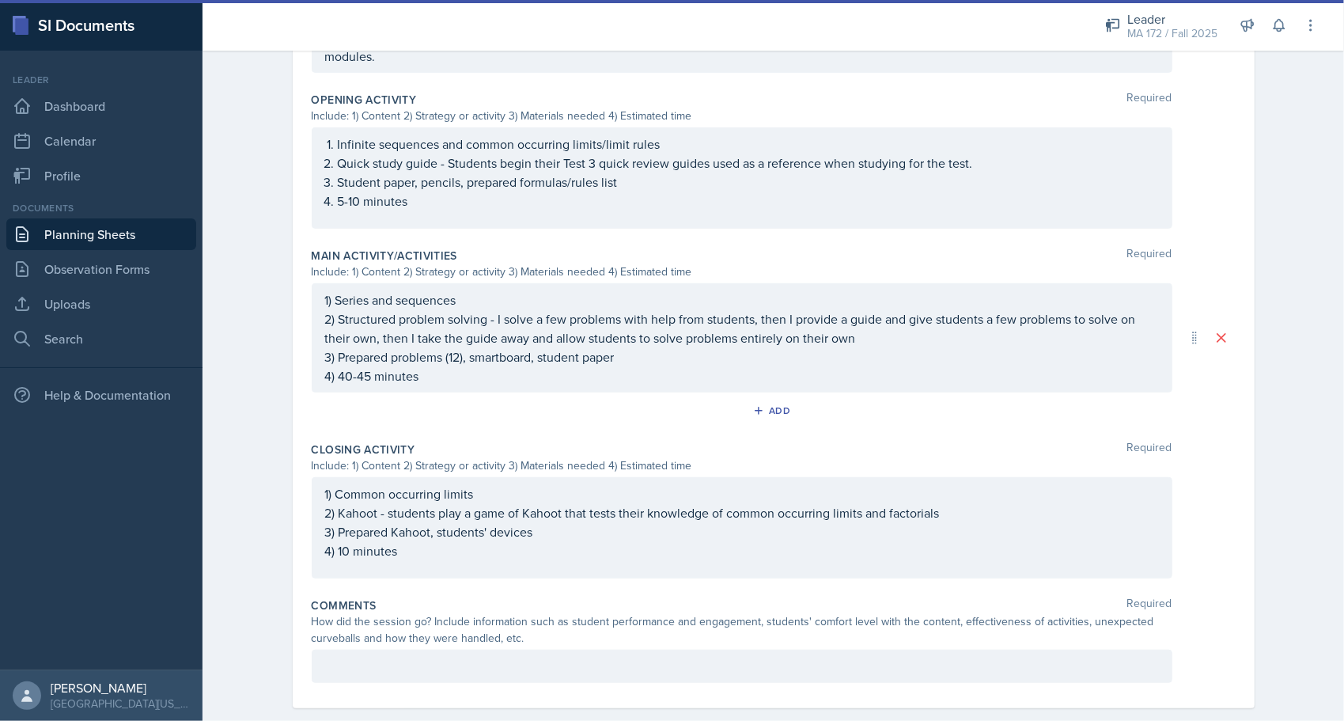
click at [267, 375] on div "Date [DATE] [DATE] 28 29 30 1 2 3 4 5 6 7 8 9 10 11 12 13 14 15 16 17 18 19 20 …" at bounding box center [773, 184] width 1013 height 1123
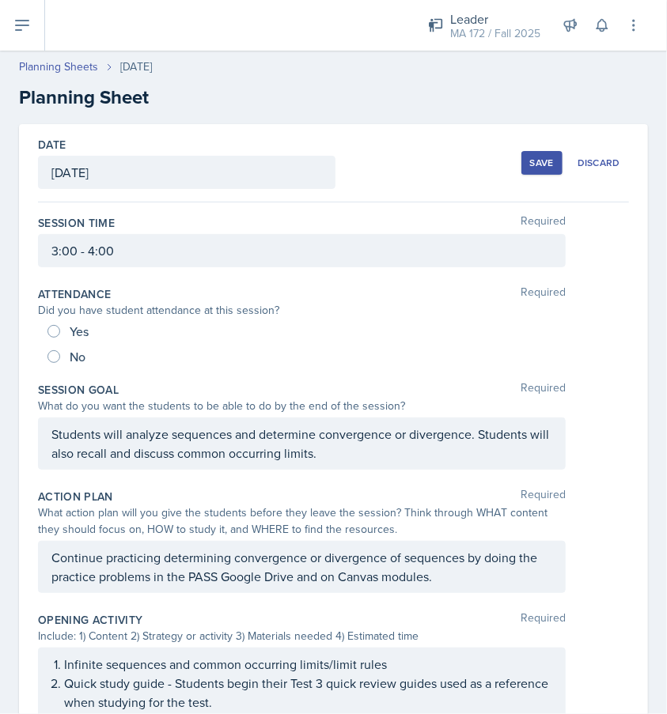
scroll to position [581, 0]
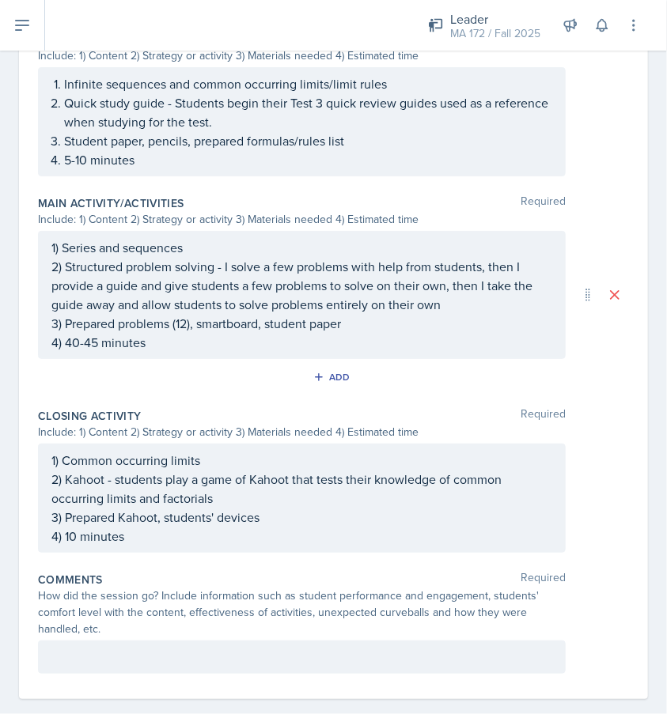
click at [577, 375] on div "Add" at bounding box center [333, 380] width 591 height 30
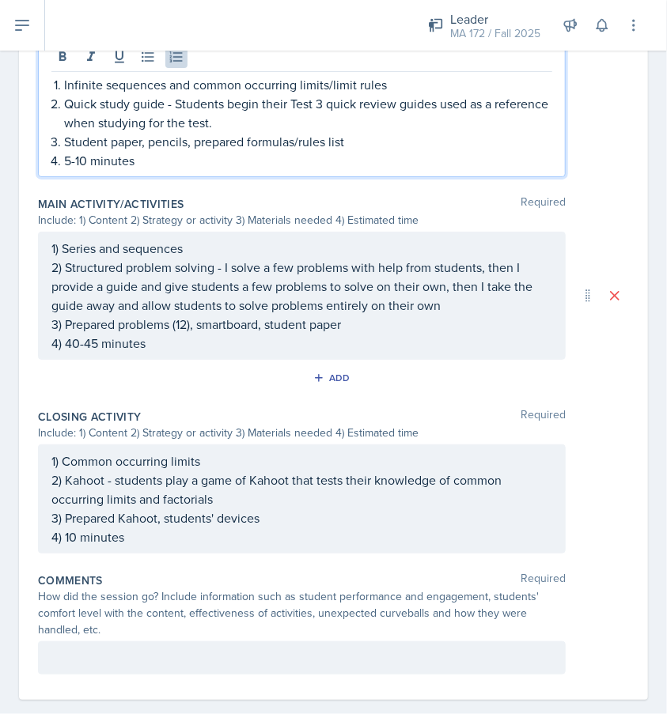
click at [229, 104] on p "Quick study guide - Students begin their Test 3 quick review guides used as a r…" at bounding box center [308, 113] width 488 height 38
click at [97, 142] on p "Student paper, pencils, prepared formulas/rules list" at bounding box center [308, 141] width 488 height 19
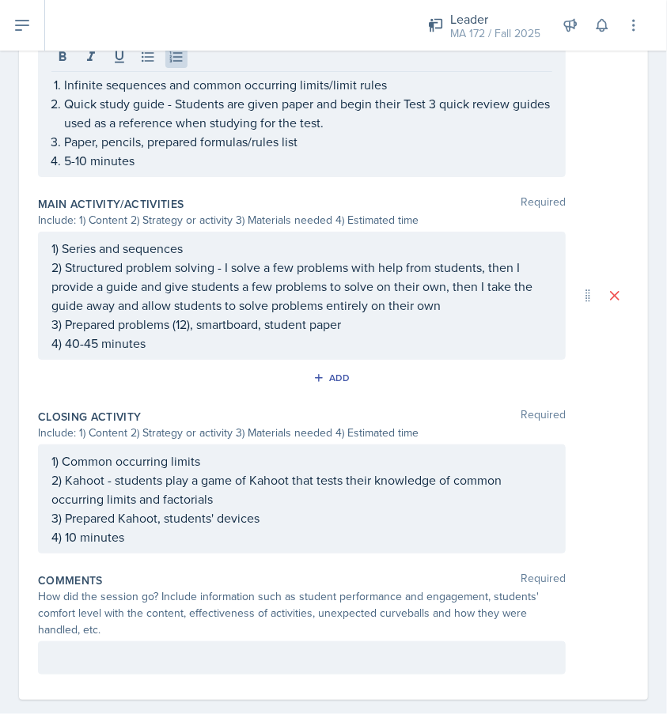
click at [200, 168] on div "Infinite sequences and common occurring limits/limit rules Quick study guide - …" at bounding box center [302, 108] width 528 height 137
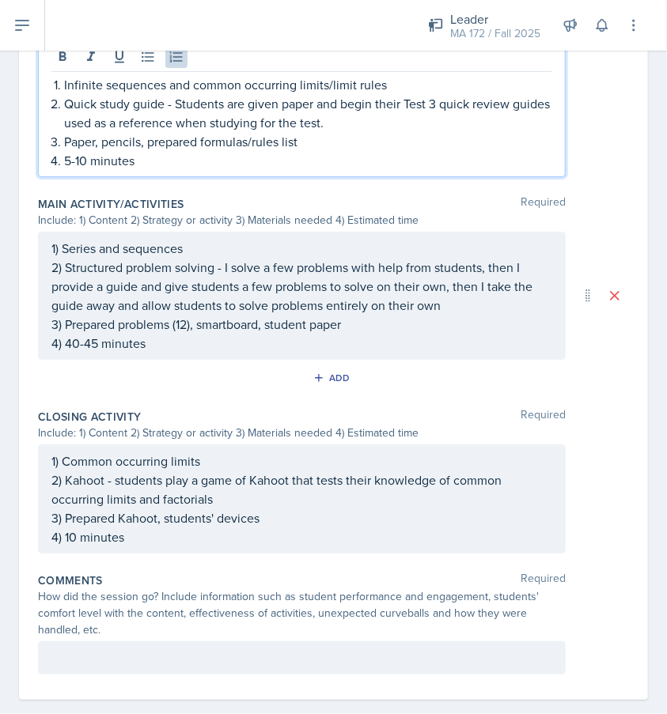
click at [367, 122] on p "Quick study guide - Students are given paper and begin their Test 3 quick revie…" at bounding box center [308, 113] width 488 height 38
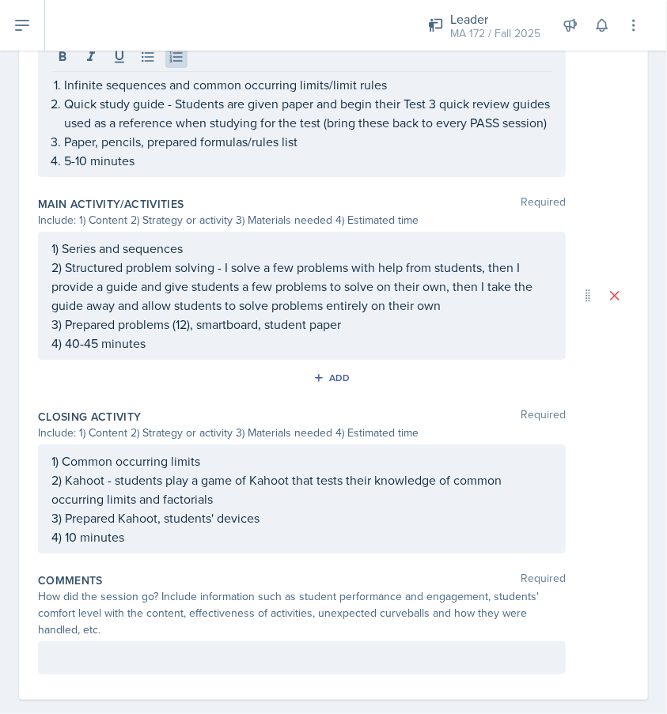
click at [573, 132] on div "Infinite sequences and common occurring limits/limit rules Quick study guide - …" at bounding box center [333, 108] width 591 height 137
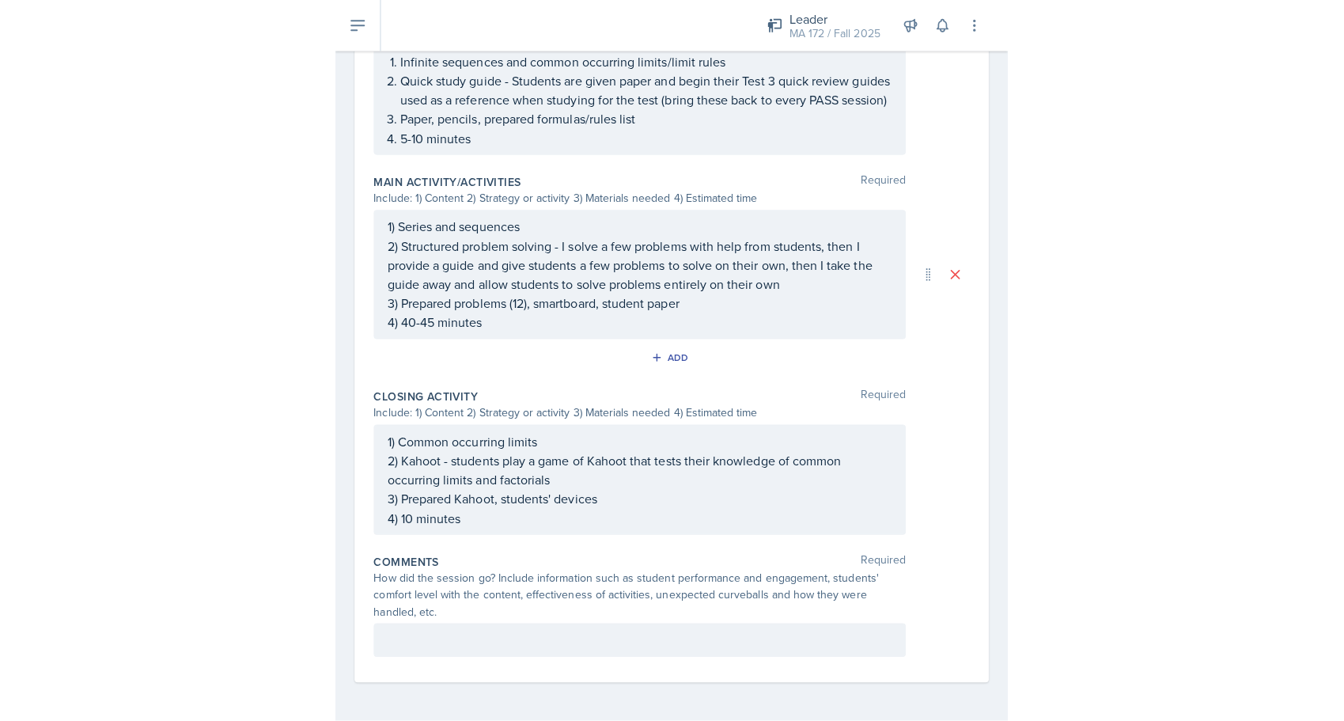
scroll to position [581, 0]
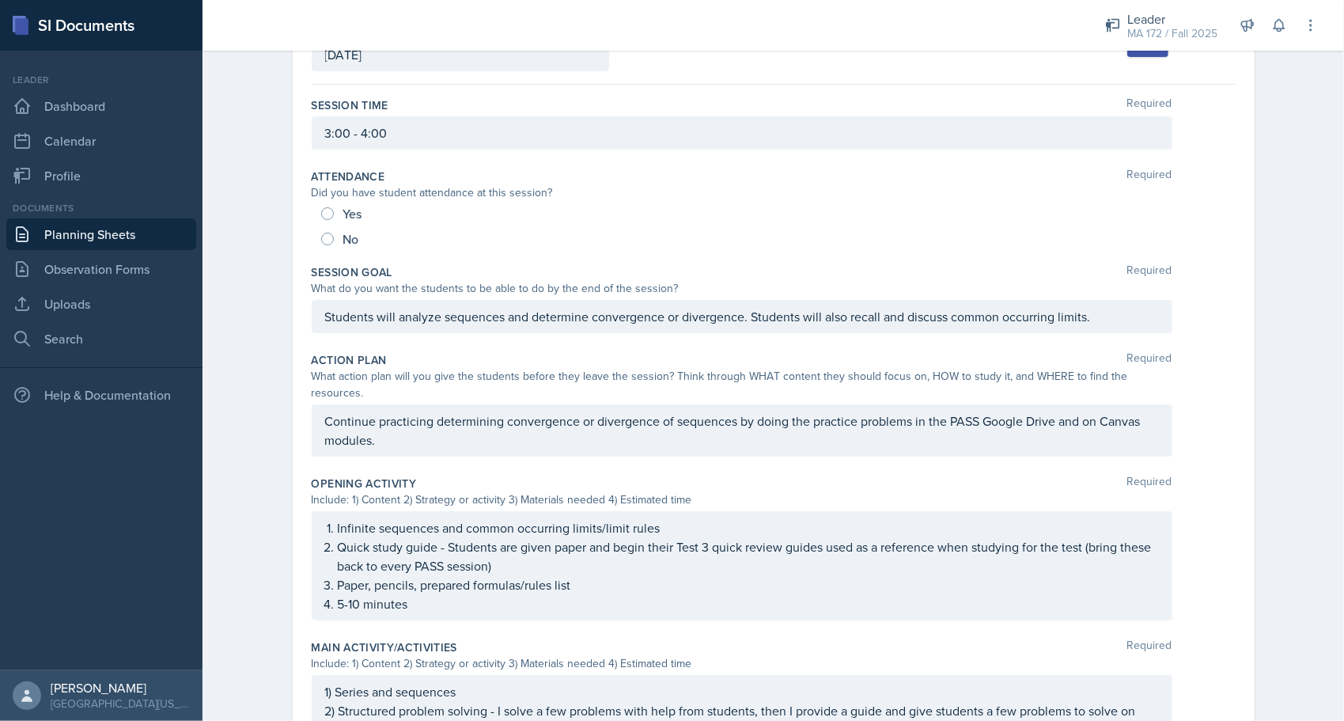
click at [416, 315] on p "Students will analyze sequences and determine convergence or divergence. Studen…" at bounding box center [742, 316] width 834 height 19
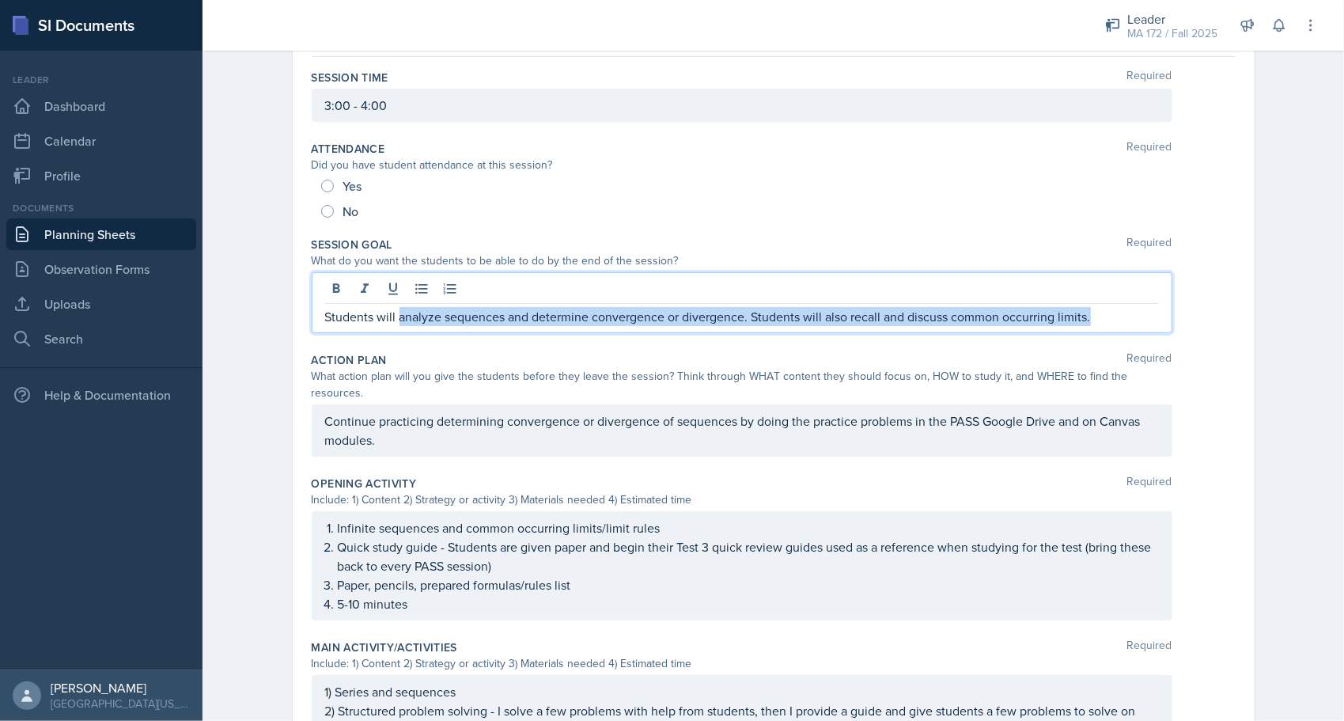
drag, startPoint x: 394, startPoint y: 316, endPoint x: 1103, endPoint y: 327, distance: 708.8
click at [666, 327] on div "Students will analyze sequences and determine convergence or divergence. Studen…" at bounding box center [742, 302] width 861 height 61
copy p "analyze sequences and determine convergence or divergence. Students will also r…"
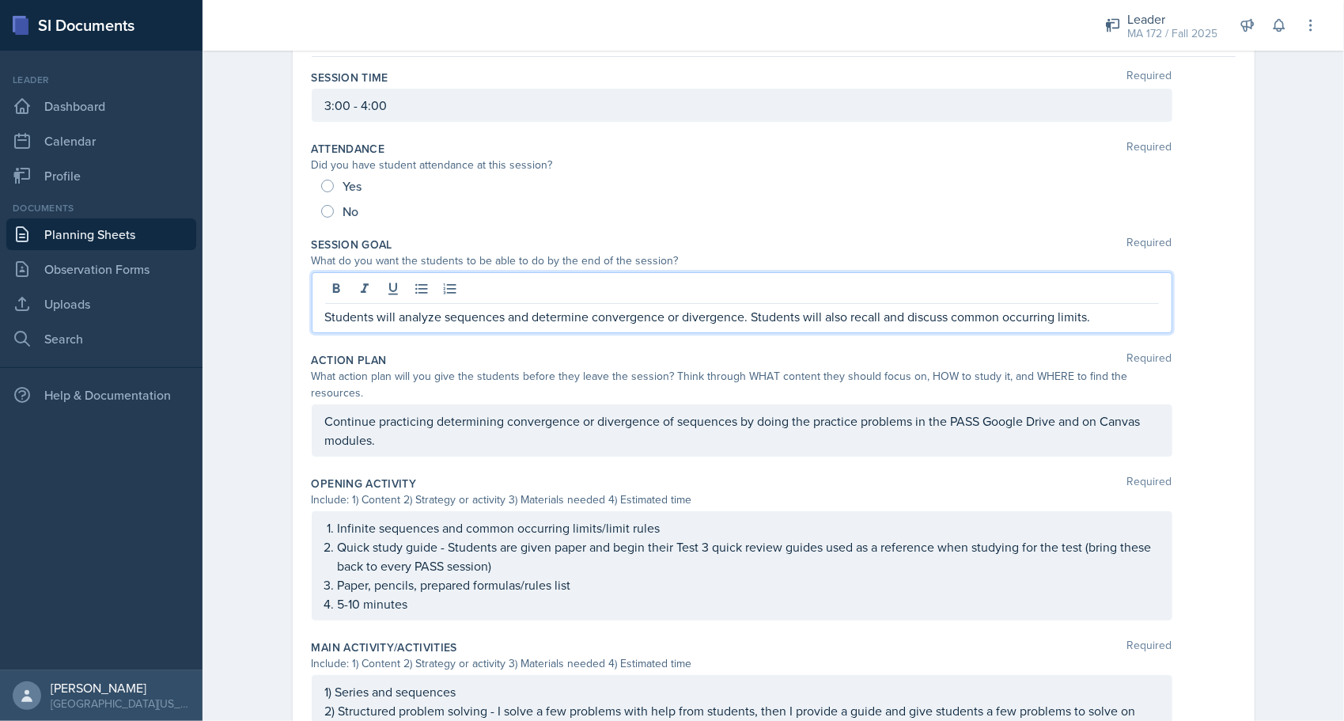
click at [249, 293] on div "Planning Sheets [DATE] Planning Sheet Date [DATE] [DATE] 28 29 30 1 2 3 4 5 6 7…" at bounding box center [773, 517] width 1141 height 1240
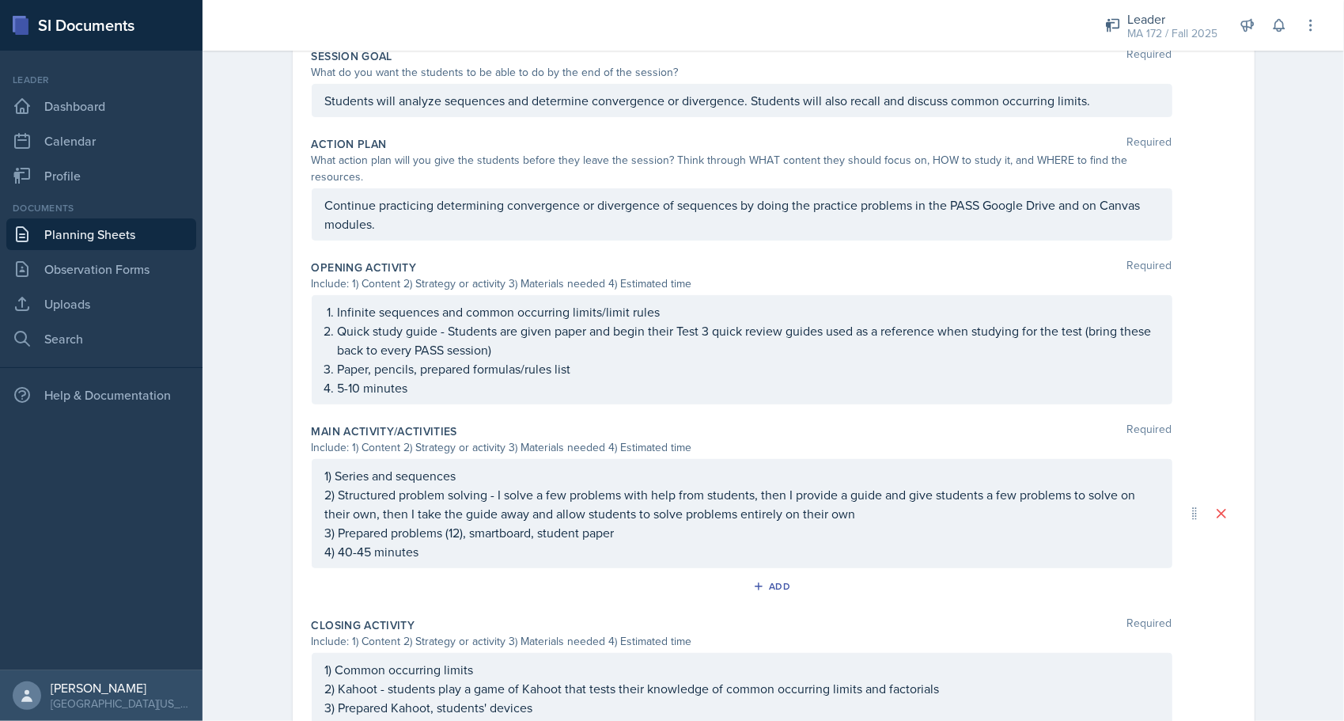
scroll to position [276, 0]
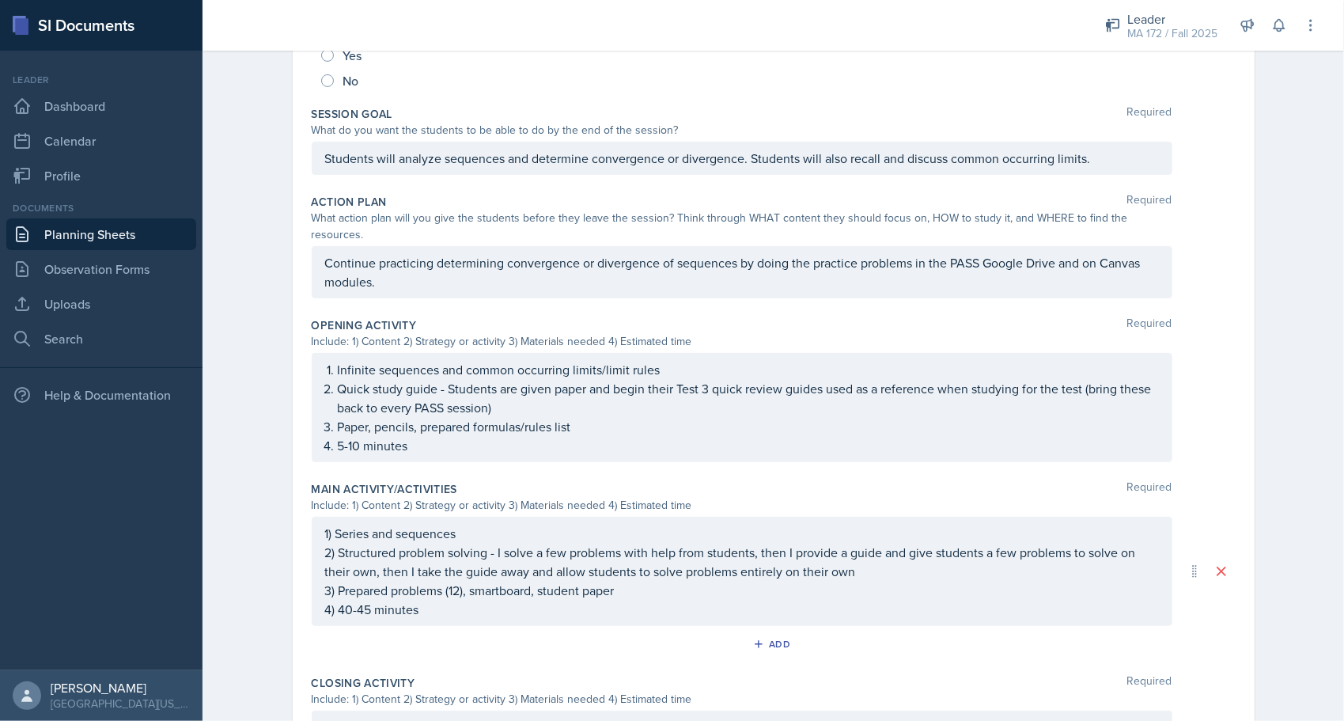
click at [395, 258] on p "Continue practicing determining convergence or divergence of sequences by doing…" at bounding box center [742, 272] width 834 height 38
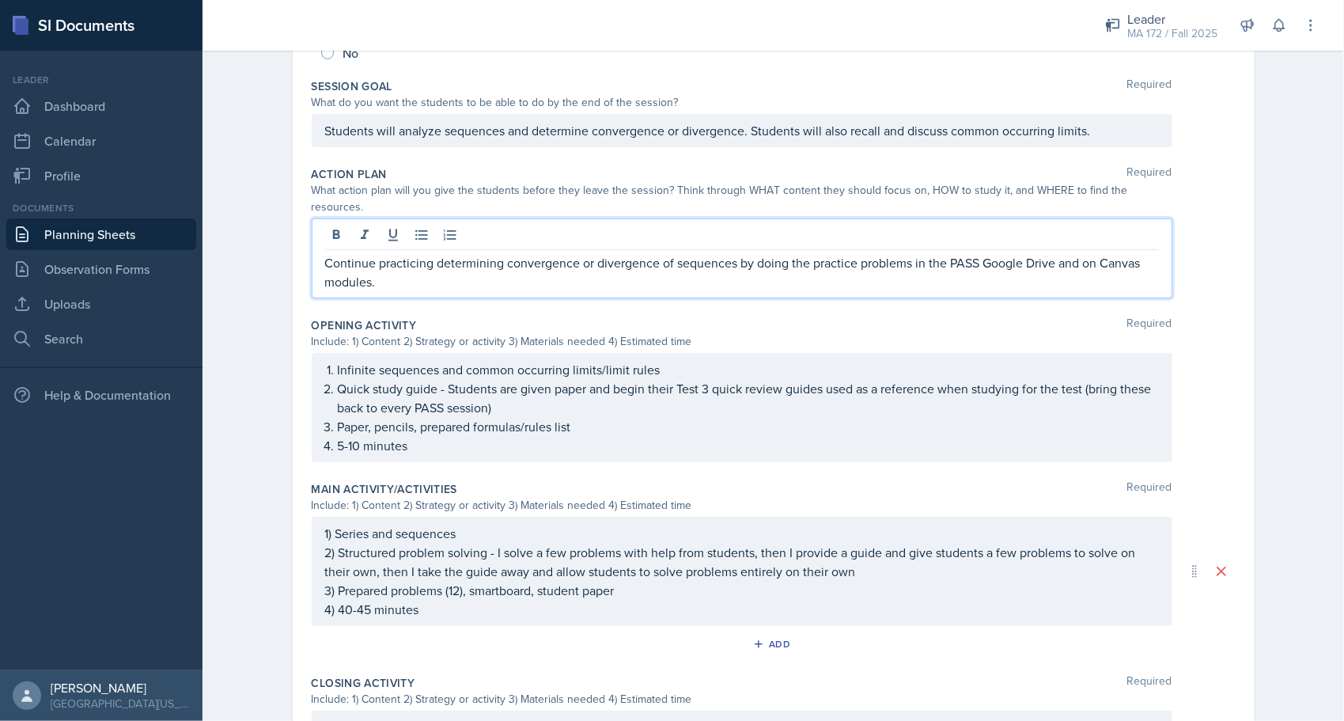
click at [395, 258] on p "Continue practicing determining convergence or divergence of sequences by doing…" at bounding box center [742, 272] width 834 height 38
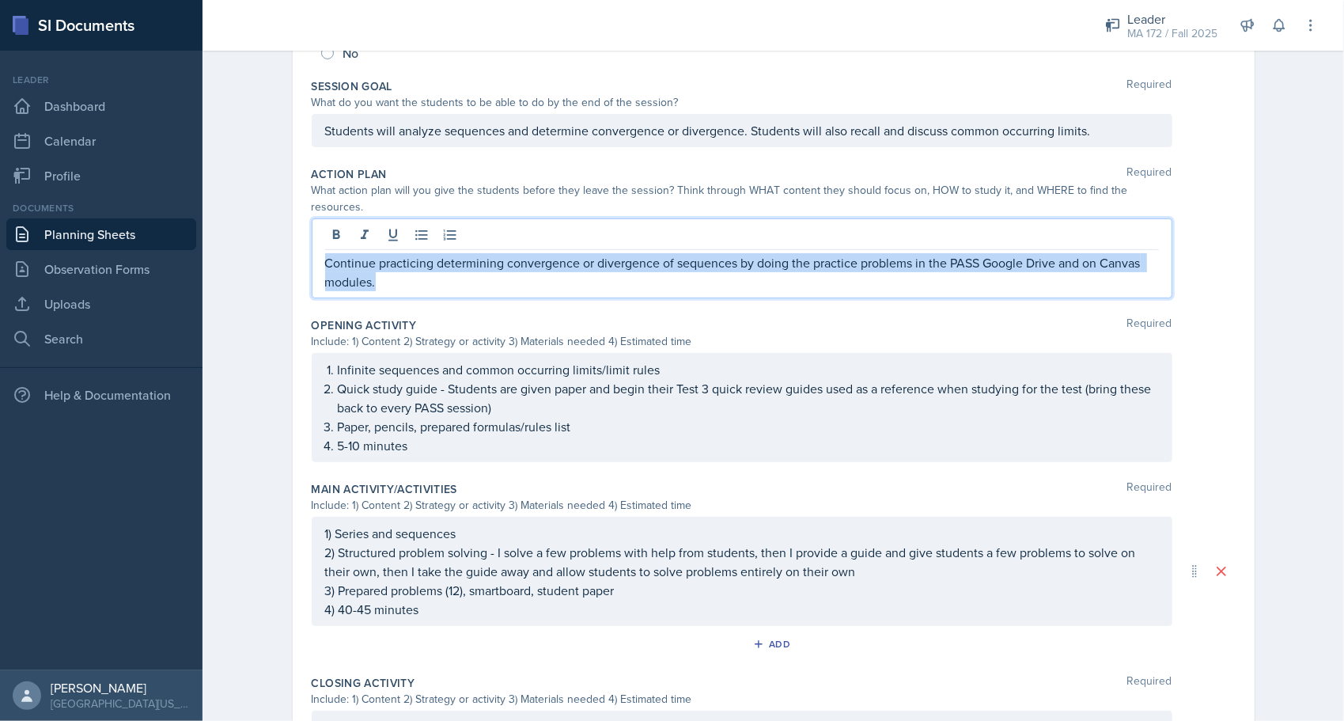
click at [395, 258] on p "Continue practicing determining convergence or divergence of sequences by doing…" at bounding box center [742, 272] width 834 height 38
copy p "Continue practicing determining convergence or divergence of sequences by doing…"
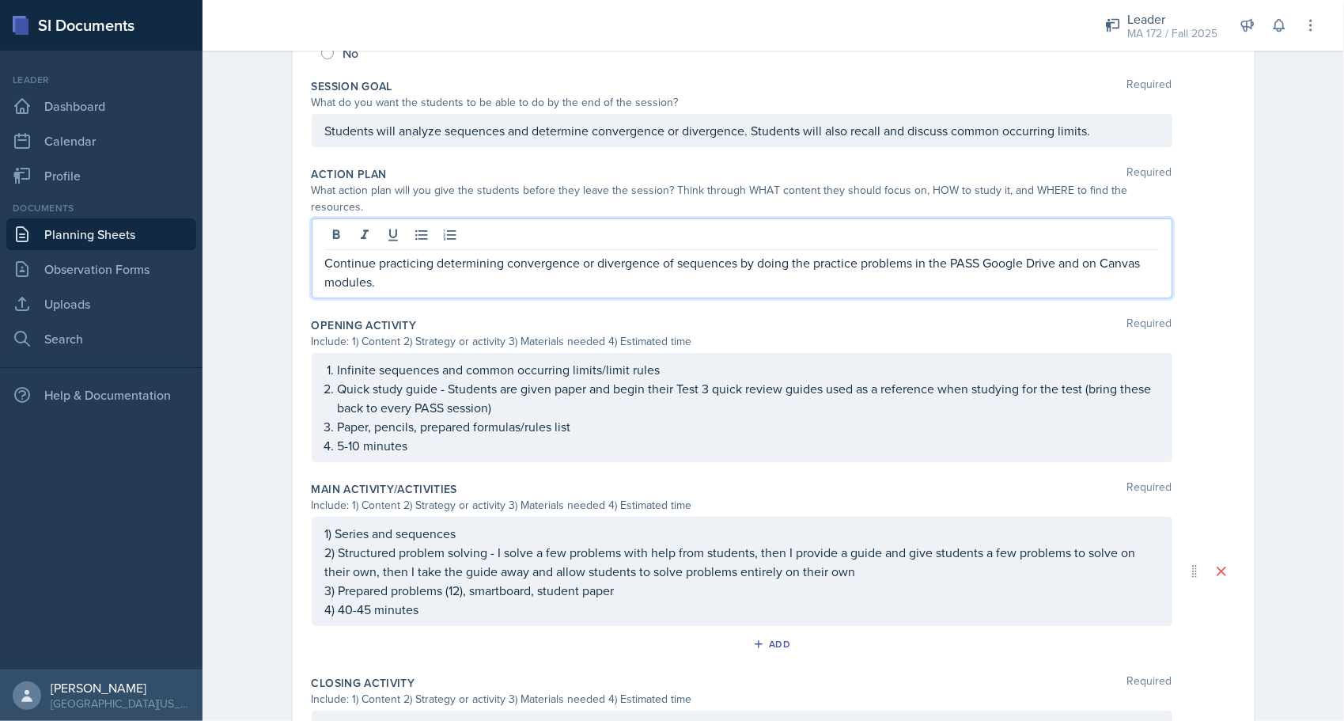
click at [259, 172] on div "Planning Sheets [DATE] Planning Sheet Date [DATE] [DATE] 28 29 30 1 2 3 4 5 6 7…" at bounding box center [773, 359] width 1141 height 1240
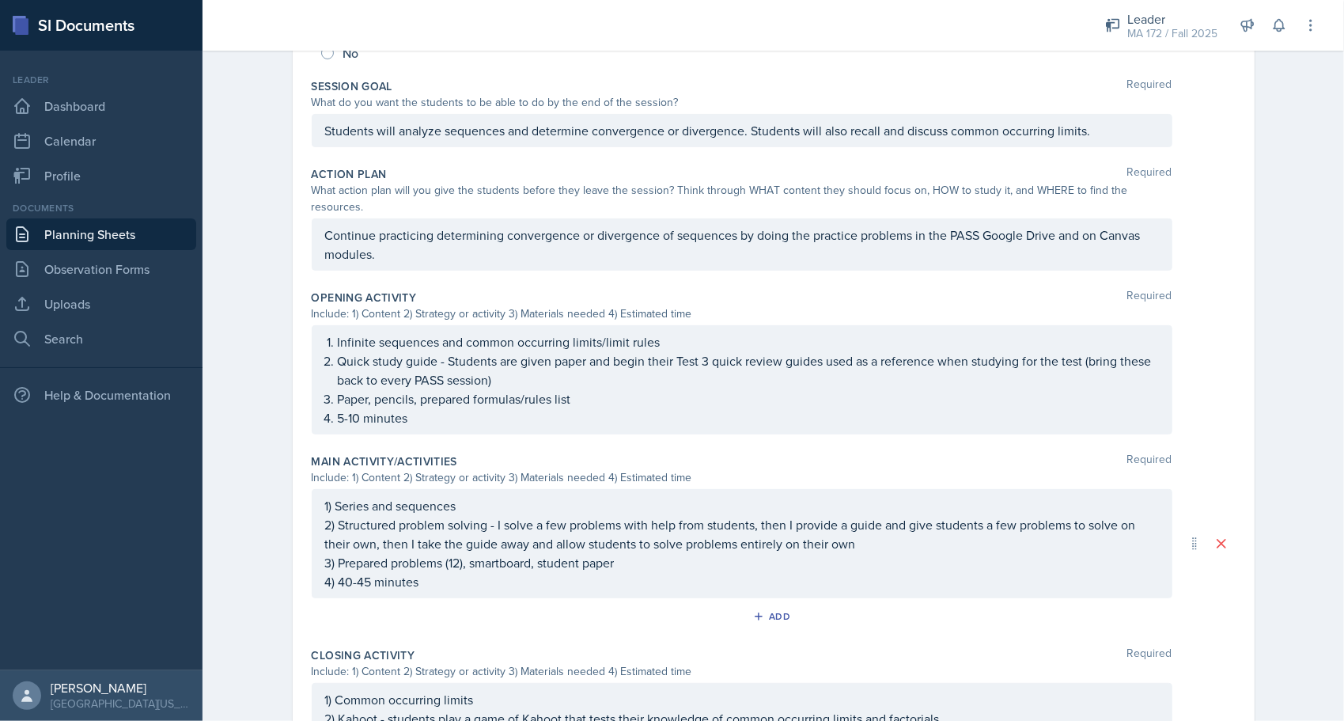
click at [123, 231] on link "Planning Sheets" at bounding box center [101, 234] width 190 height 32
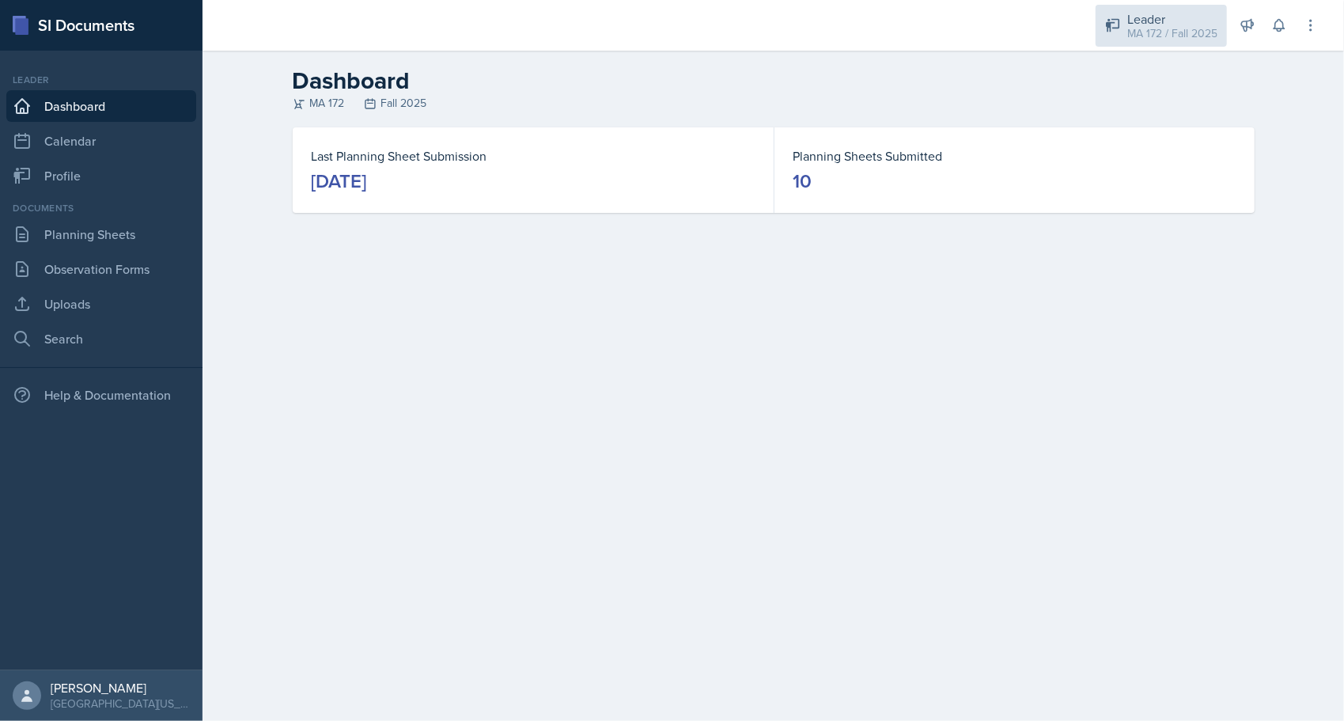
click at [666, 38] on div "MA 172 / Fall 2025" at bounding box center [1172, 33] width 90 height 17
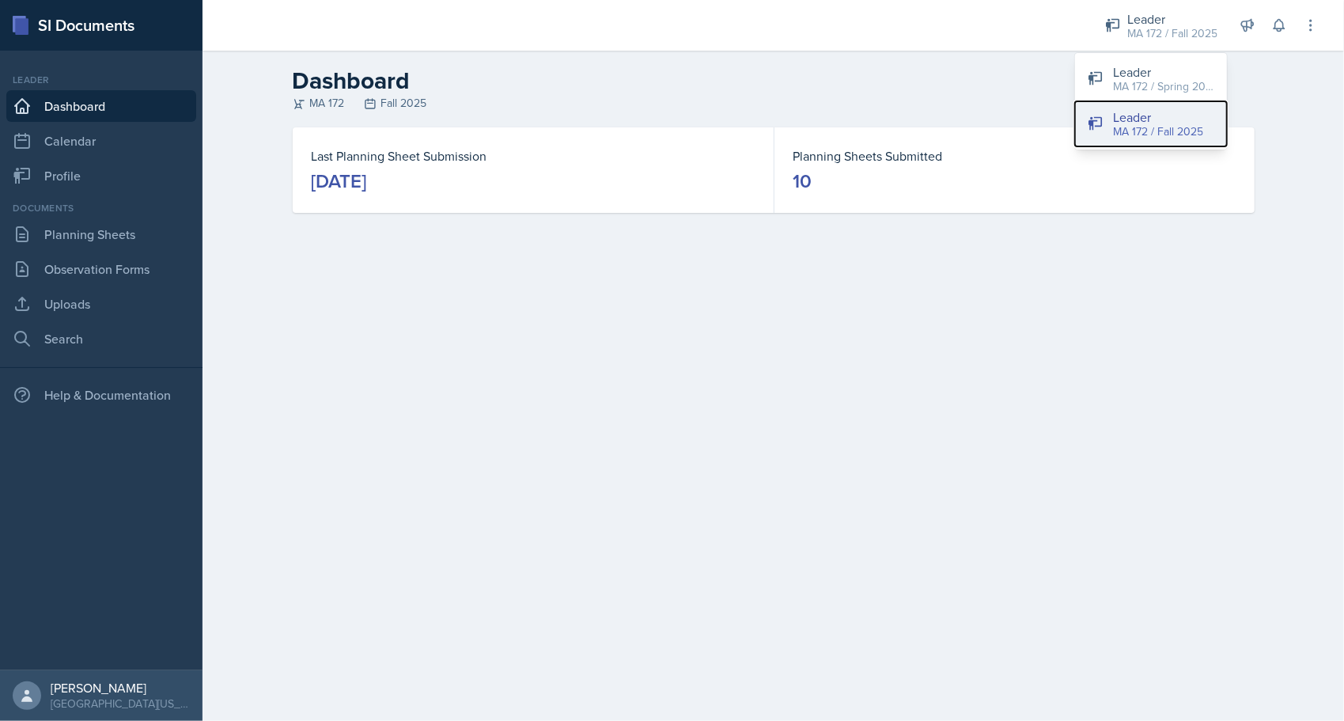
click at [666, 129] on div "MA 172 / Fall 2025" at bounding box center [1158, 131] width 90 height 17
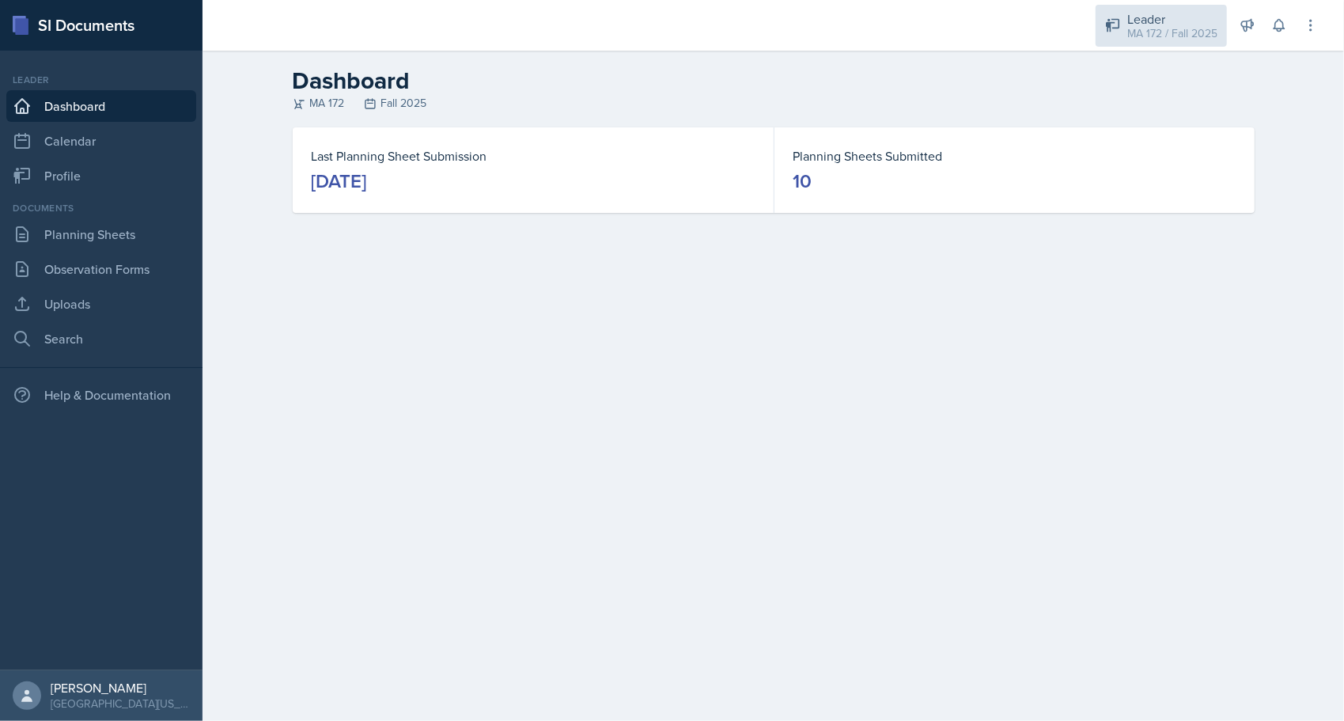
click at [666, 26] on div "MA 172 / Fall 2025" at bounding box center [1172, 33] width 90 height 17
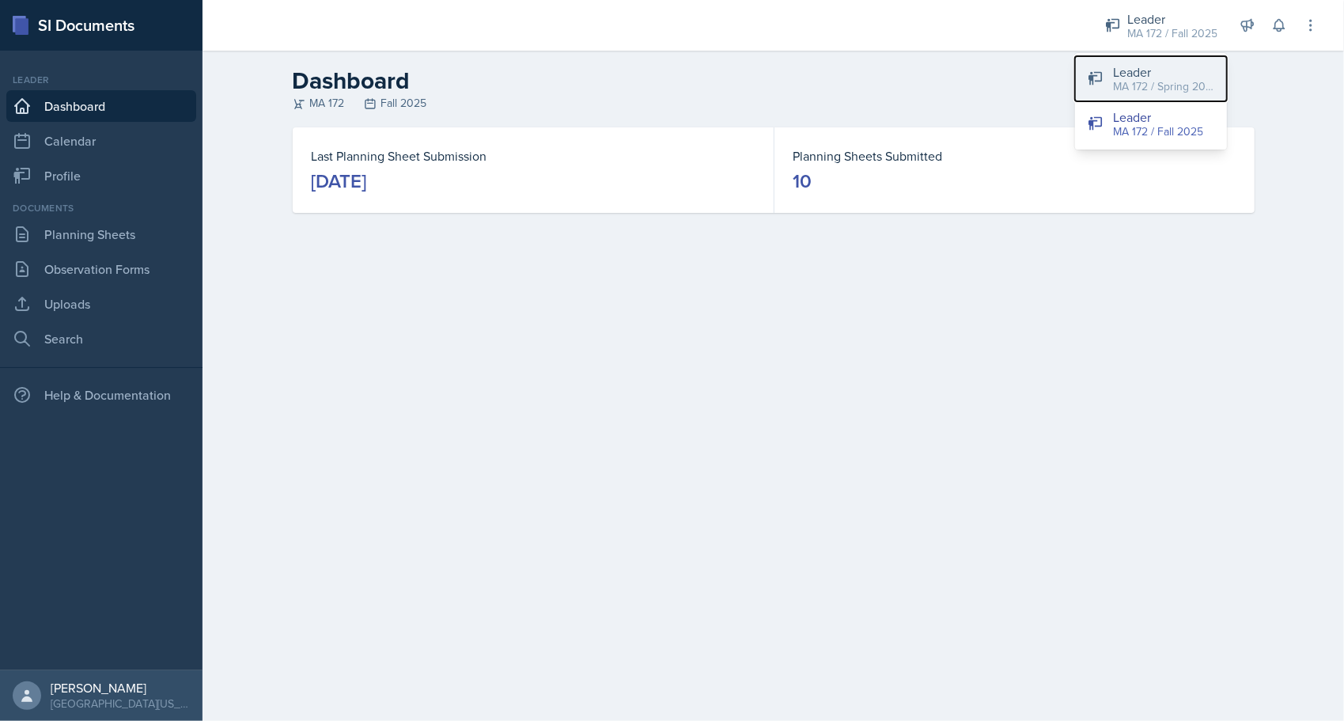
click at [666, 83] on div "MA 172 / Spring 2025" at bounding box center [1163, 86] width 101 height 17
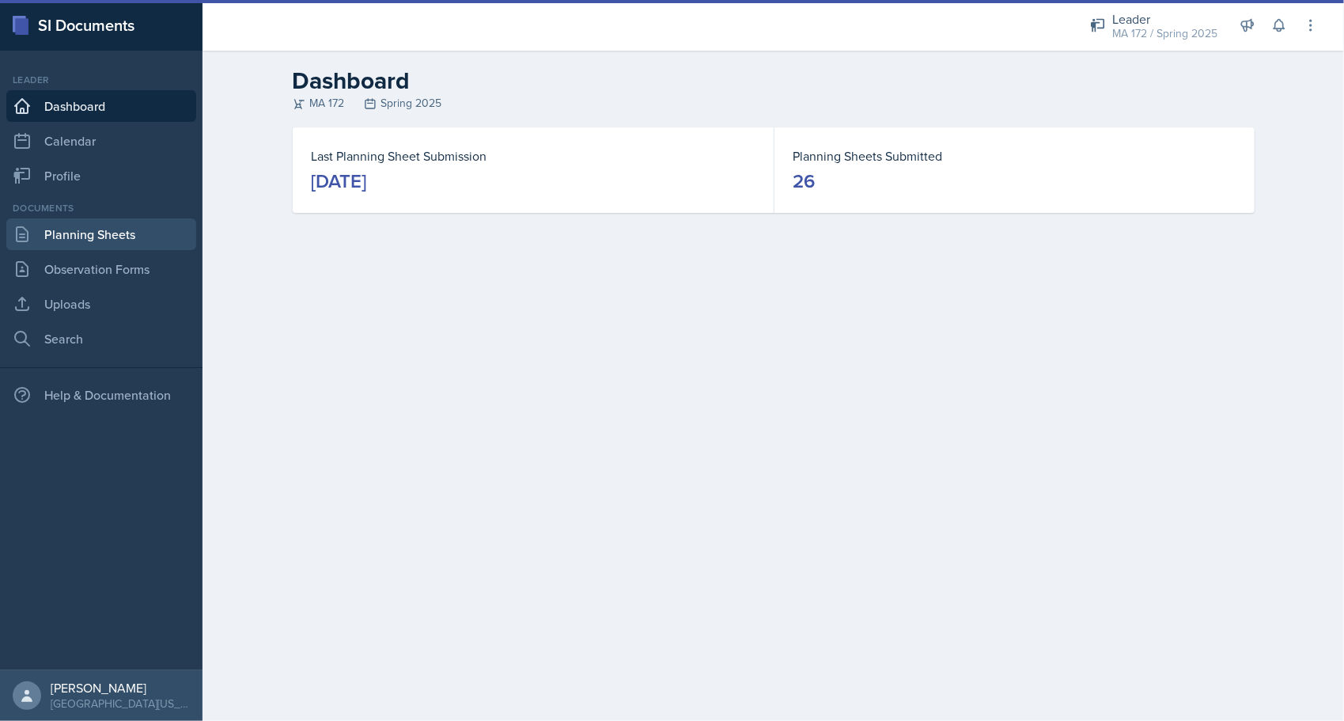
click at [100, 240] on link "Planning Sheets" at bounding box center [101, 234] width 190 height 32
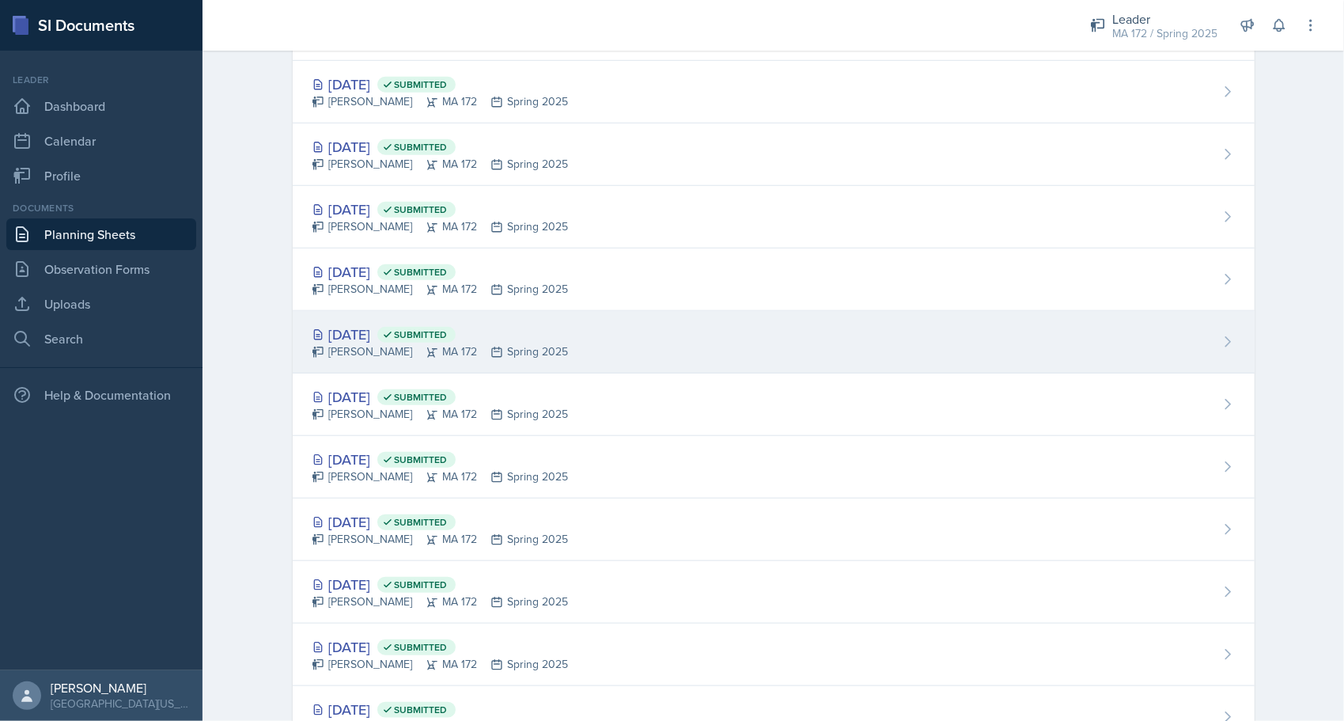
scroll to position [791, 0]
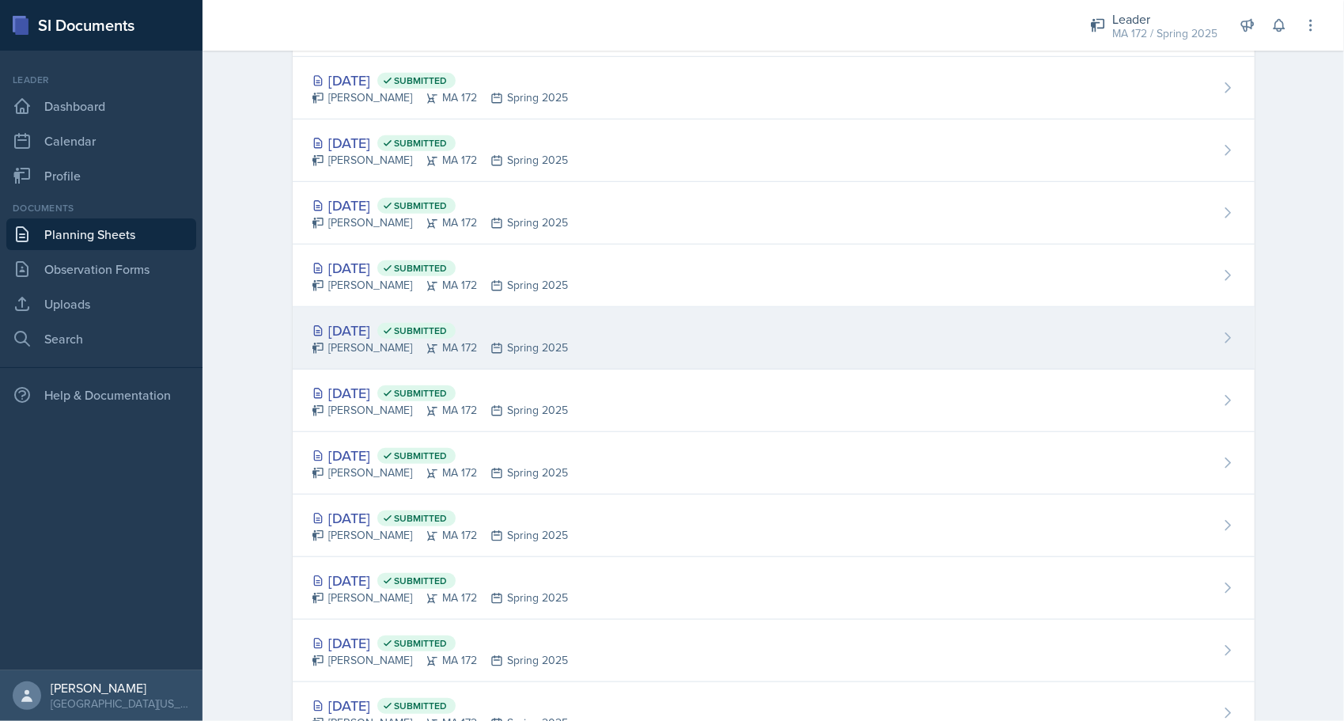
click at [424, 327] on div "Feb 24th, 2025 Submitted" at bounding box center [440, 330] width 257 height 21
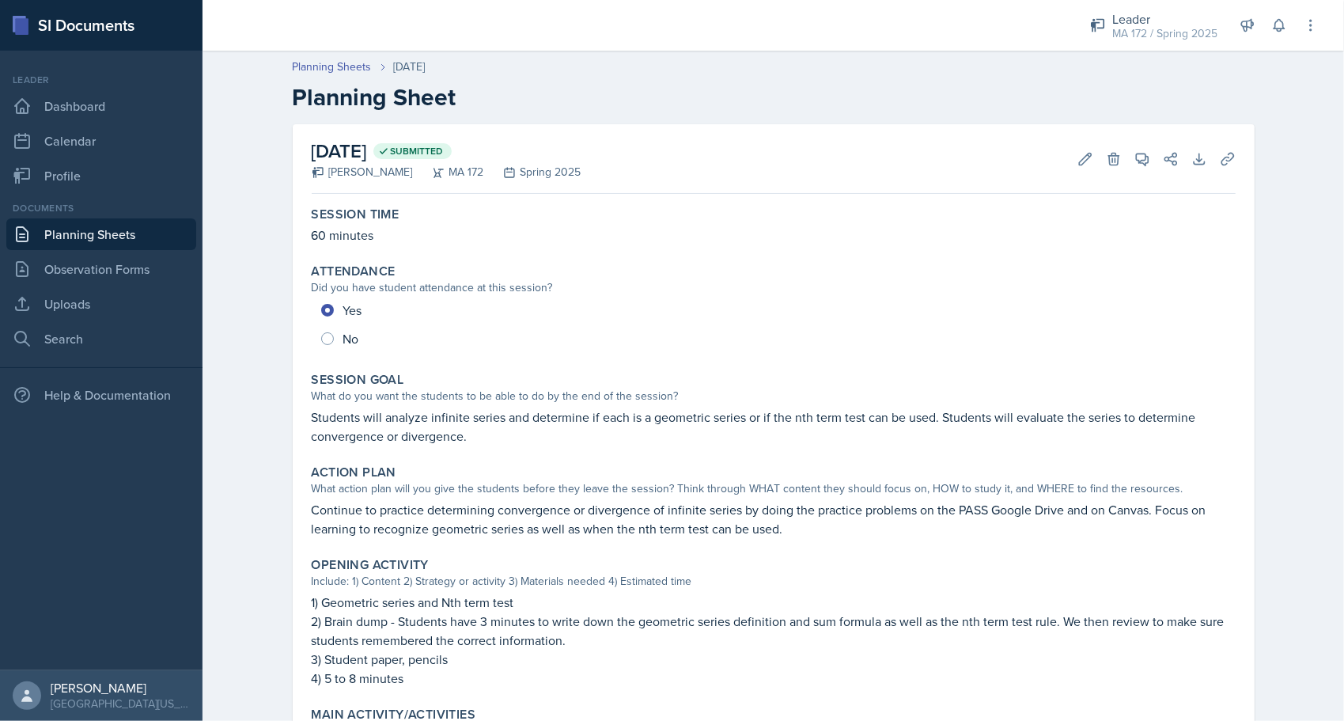
click at [32, 228] on link "Planning Sheets" at bounding box center [101, 234] width 190 height 32
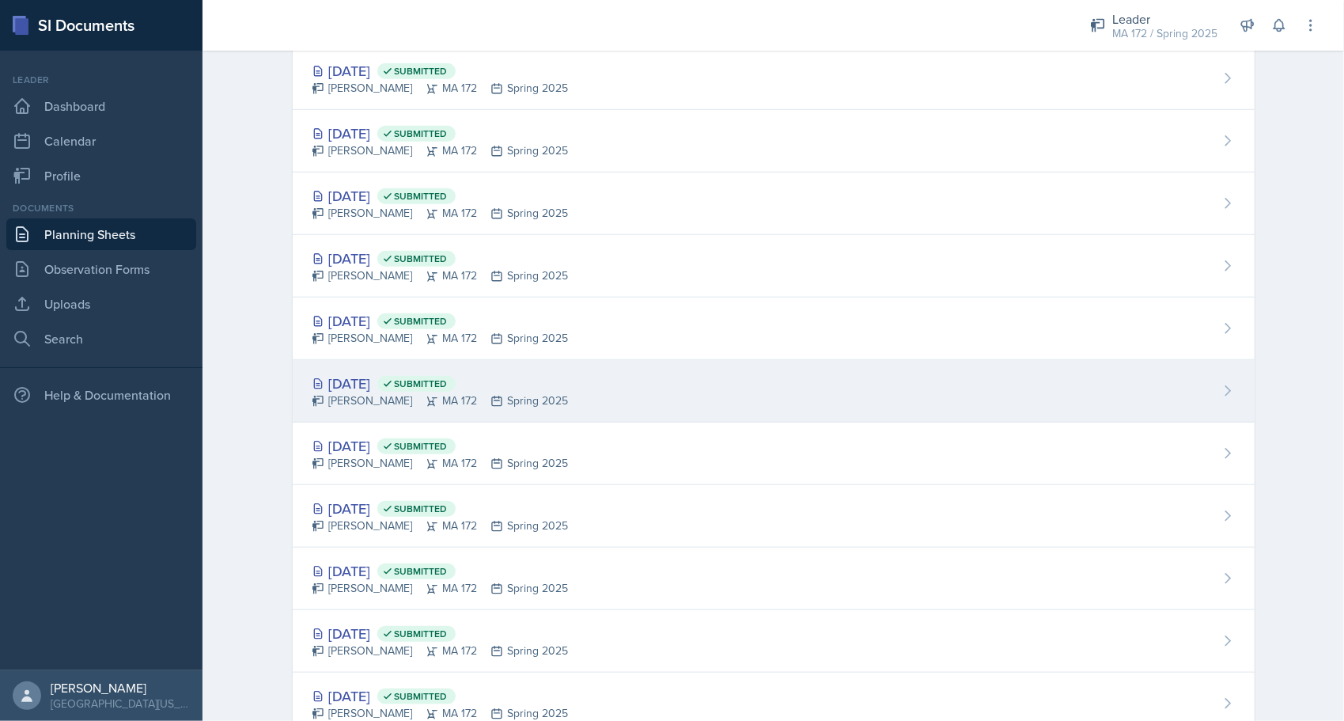
scroll to position [870, 0]
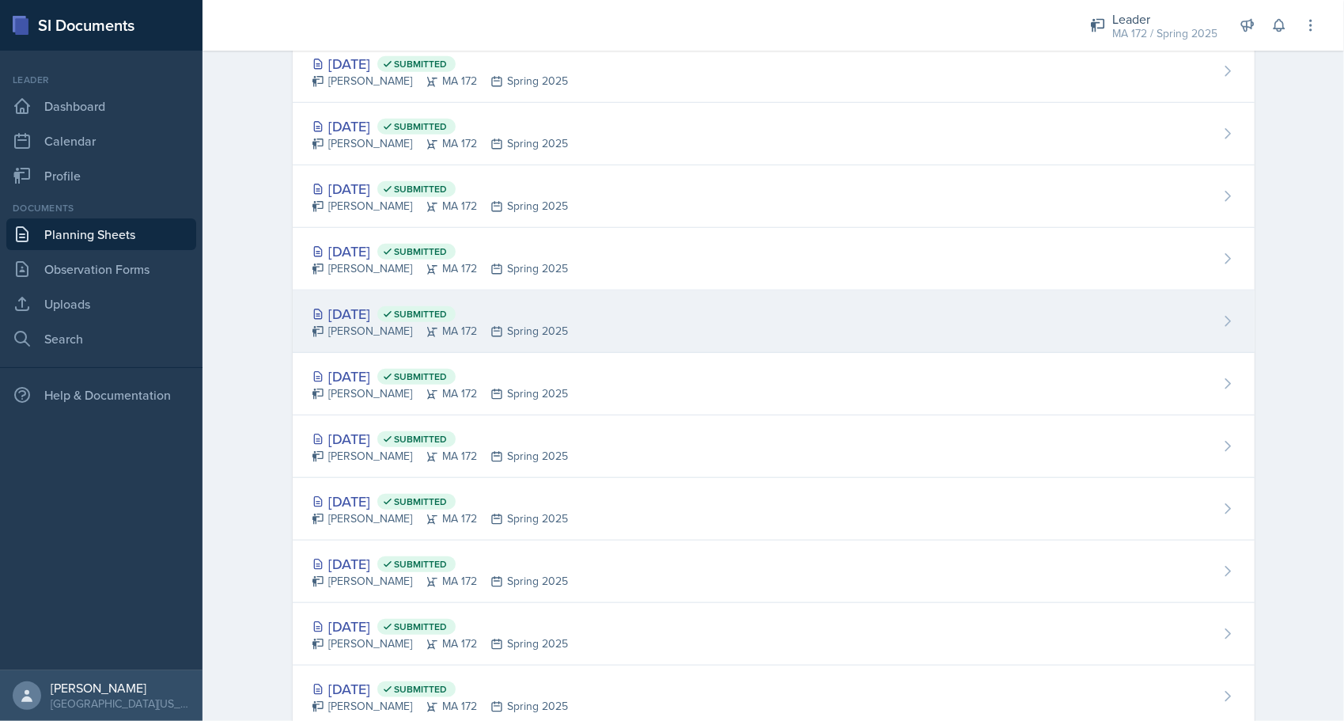
click at [384, 305] on div "Feb 17th, 2025 Submitted" at bounding box center [440, 313] width 257 height 21
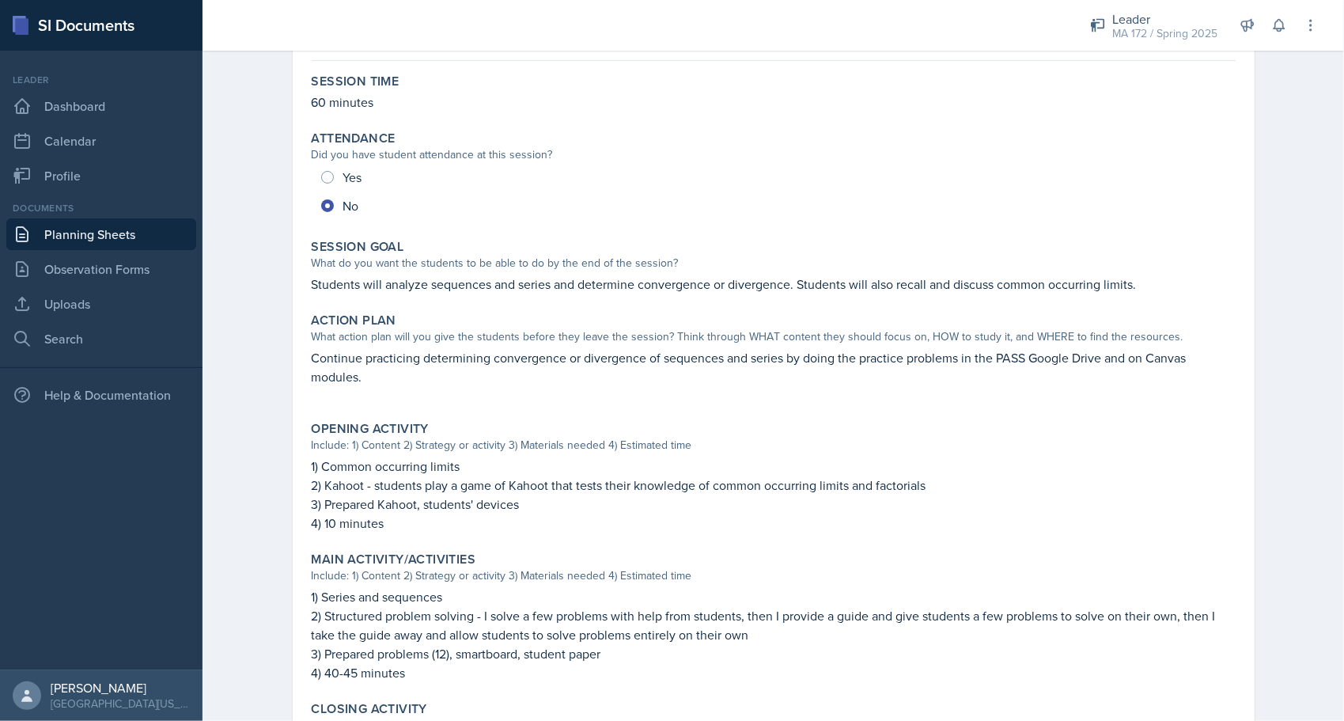
scroll to position [158, 0]
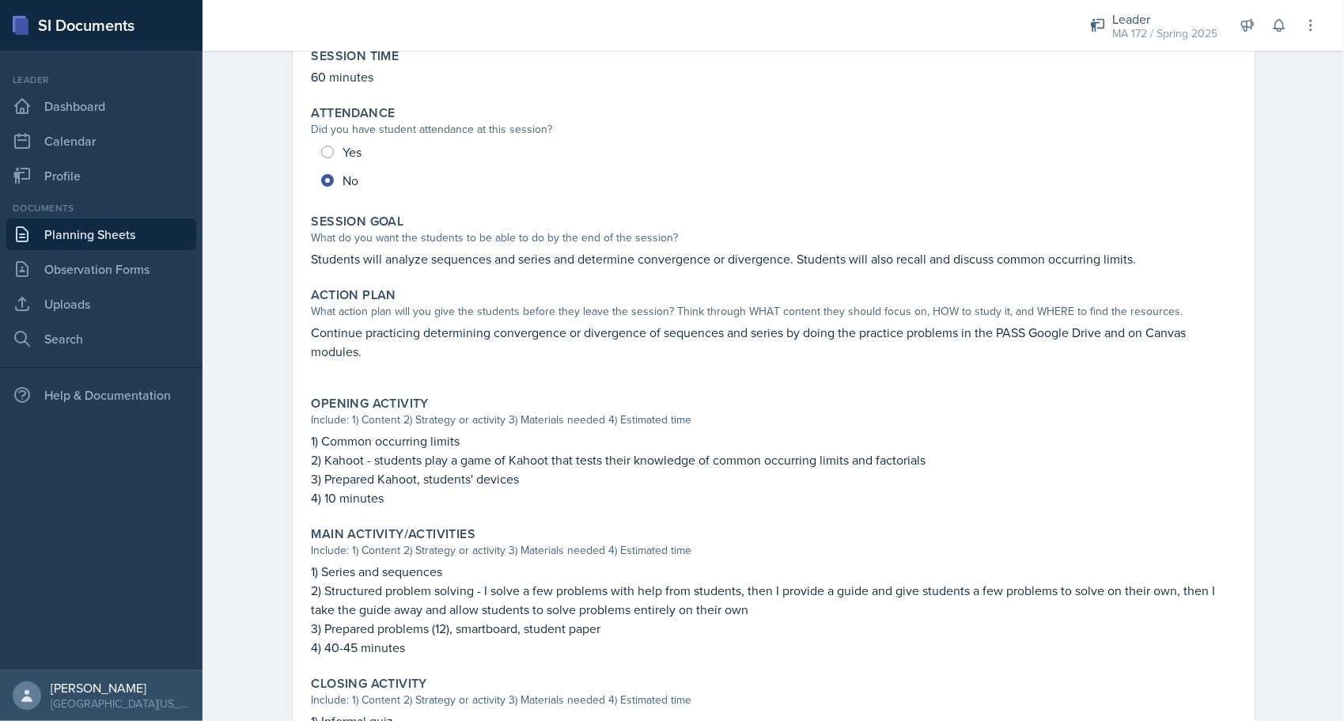
click at [578, 257] on p "Students will analyze sequences and series and determine convergence or diverge…" at bounding box center [774, 258] width 924 height 19
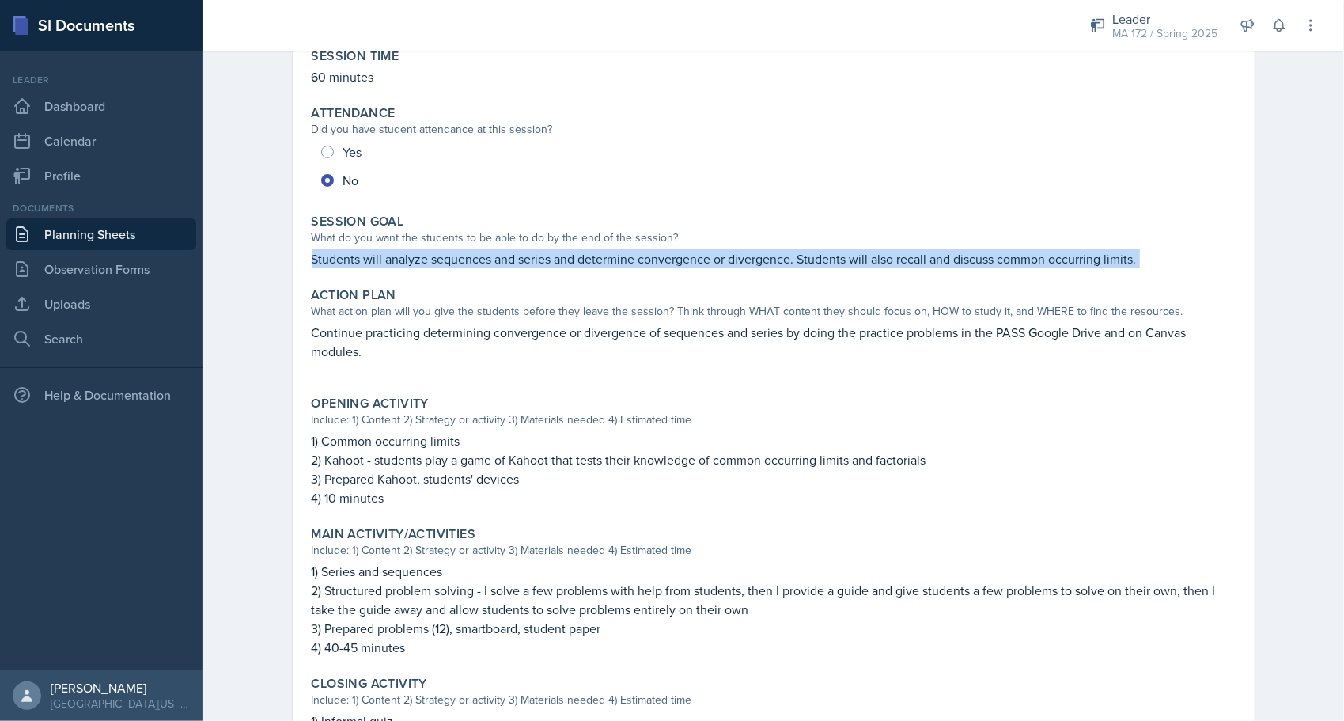
click at [578, 257] on p "Students will analyze sequences and series and determine convergence or diverge…" at bounding box center [774, 258] width 924 height 19
copy div "Students will analyze sequences and series and determine convergence or diverge…"
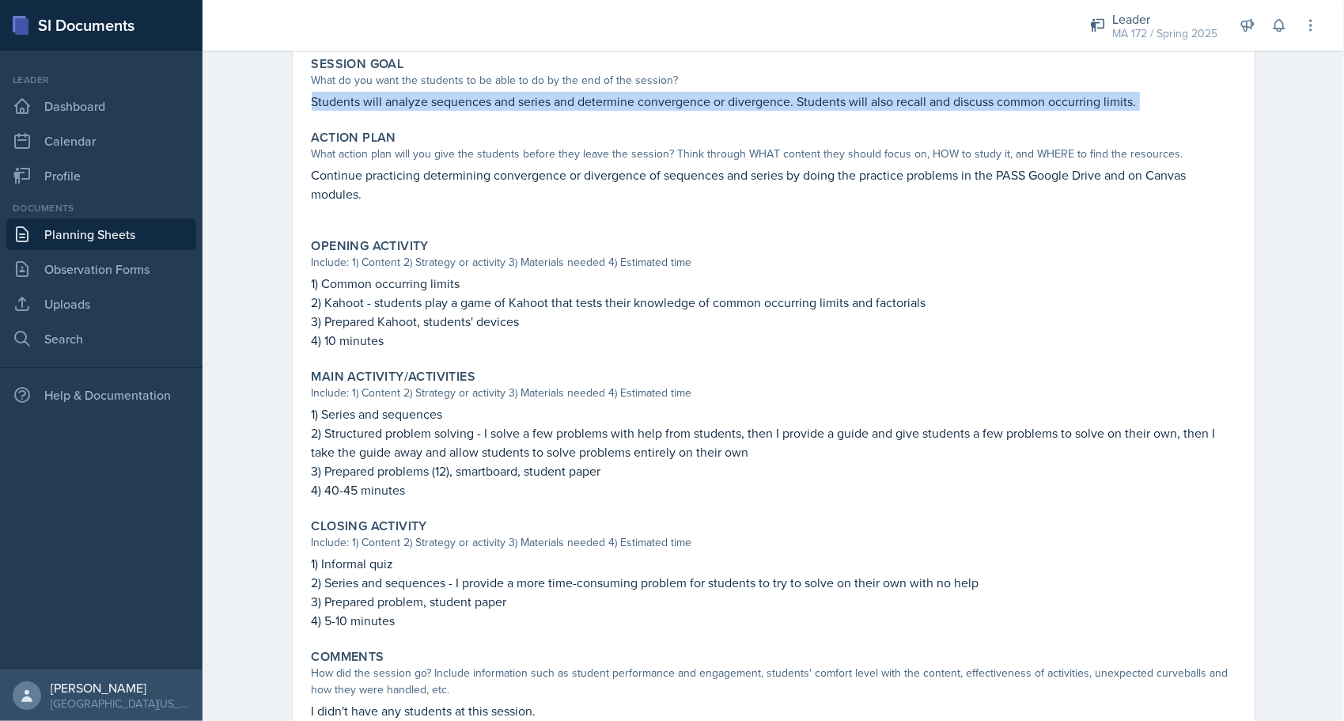
scroll to position [316, 0]
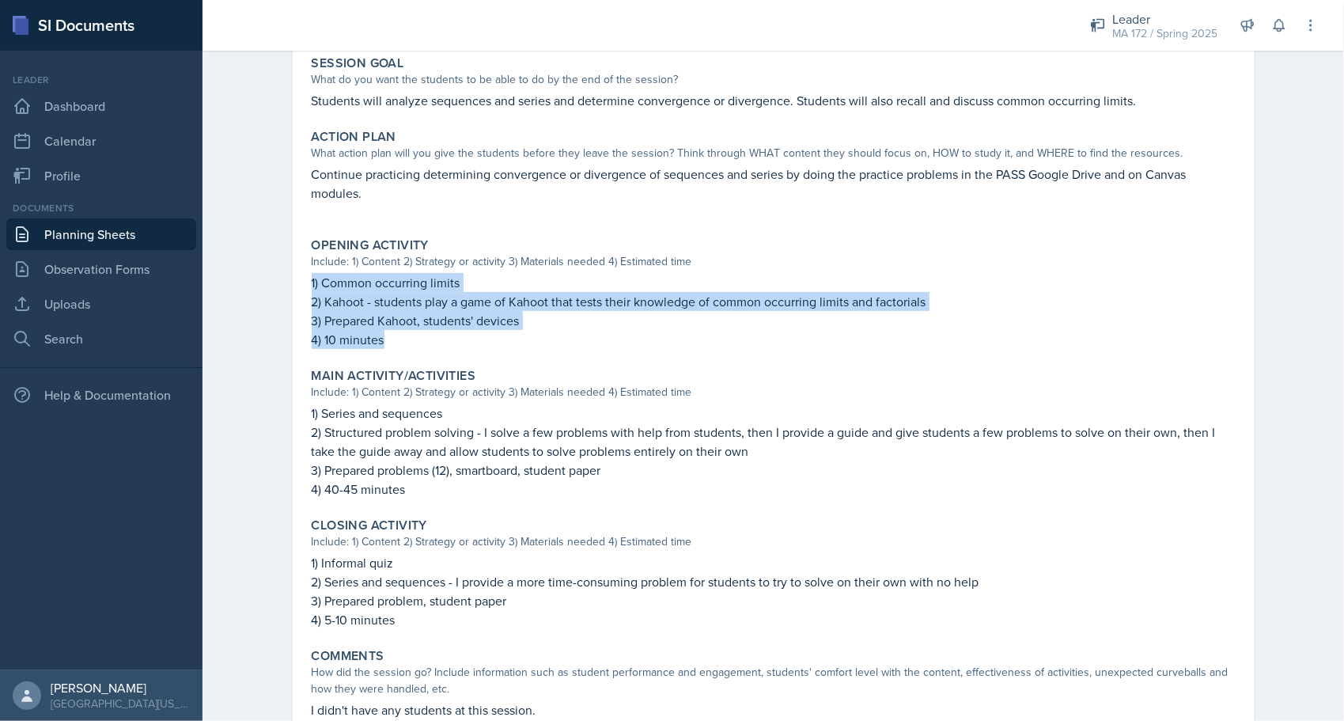
drag, startPoint x: 380, startPoint y: 343, endPoint x: 296, endPoint y: 284, distance: 102.7
click at [296, 284] on div "February 17th, 2025 Submitted Anna McGill MA 172 Spring 2025 Edit Delete View C…" at bounding box center [774, 276] width 962 height 937
copy div "1) Common occurring limits 2) Kahoot - students play a game of Kahoot that test…"
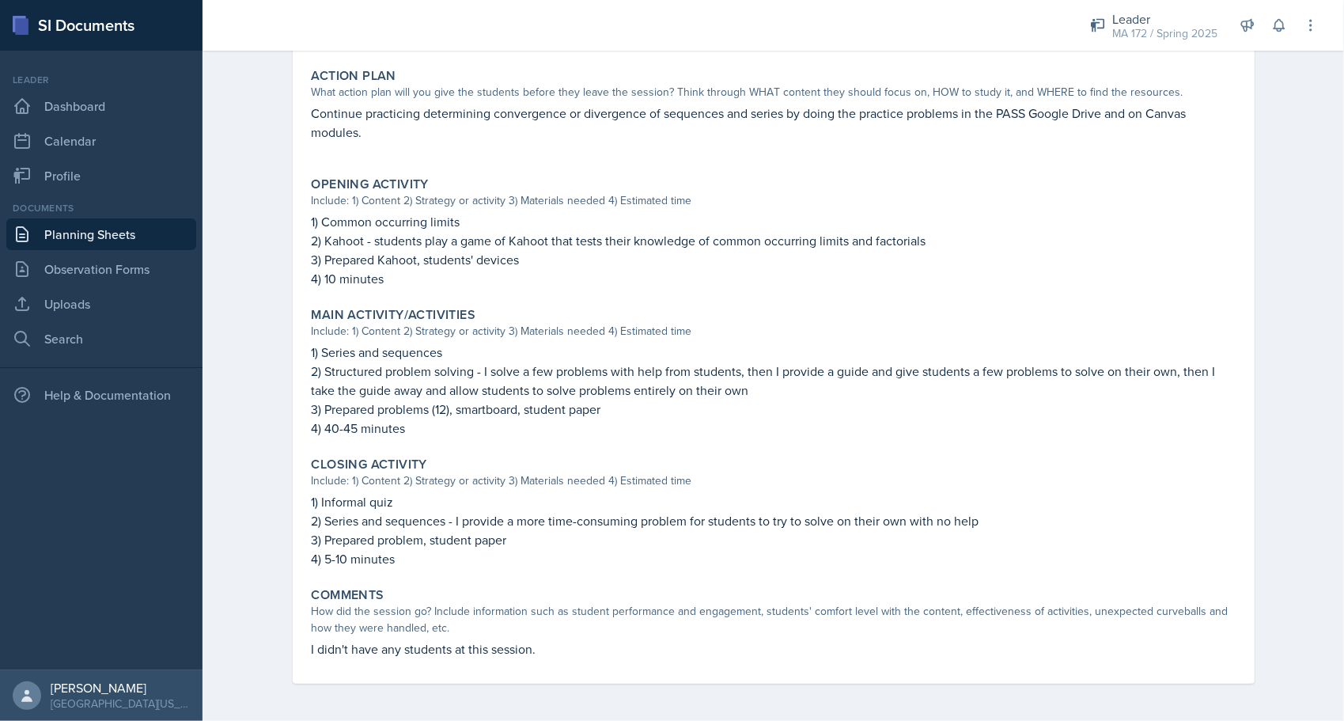
click at [258, 445] on div "Planning Sheets Feb 17th, 2025 Planning Sheet February 17th, 2025 Submitted Ann…" at bounding box center [773, 193] width 1141 height 1056
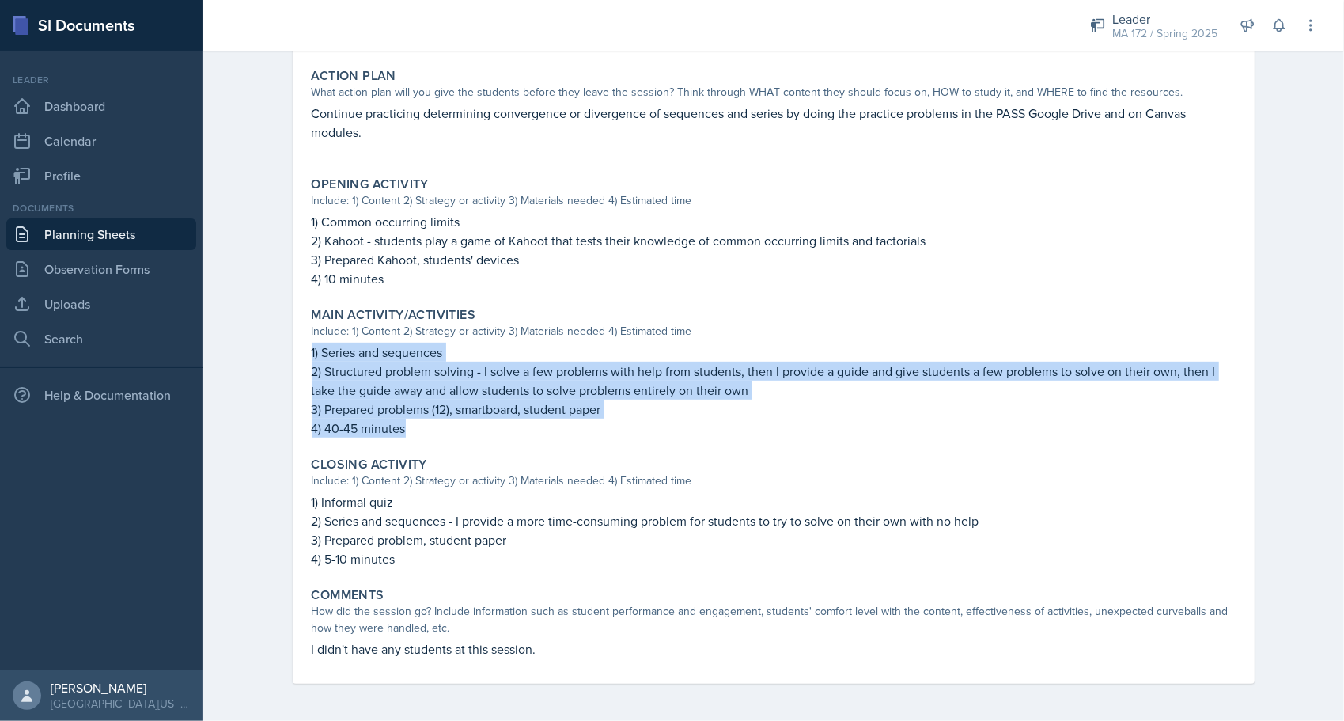
drag, startPoint x: 404, startPoint y: 430, endPoint x: 301, endPoint y: 355, distance: 128.0
click at [305, 355] on div "Main Activity/Activities Include: 1) Content 2) Strategy or activity 3) Materia…" at bounding box center [773, 372] width 937 height 143
copy div "1) Series and sequences 2) Structured problem solving - I solve a few problems …"
click at [106, 237] on link "Planning Sheets" at bounding box center [101, 234] width 190 height 32
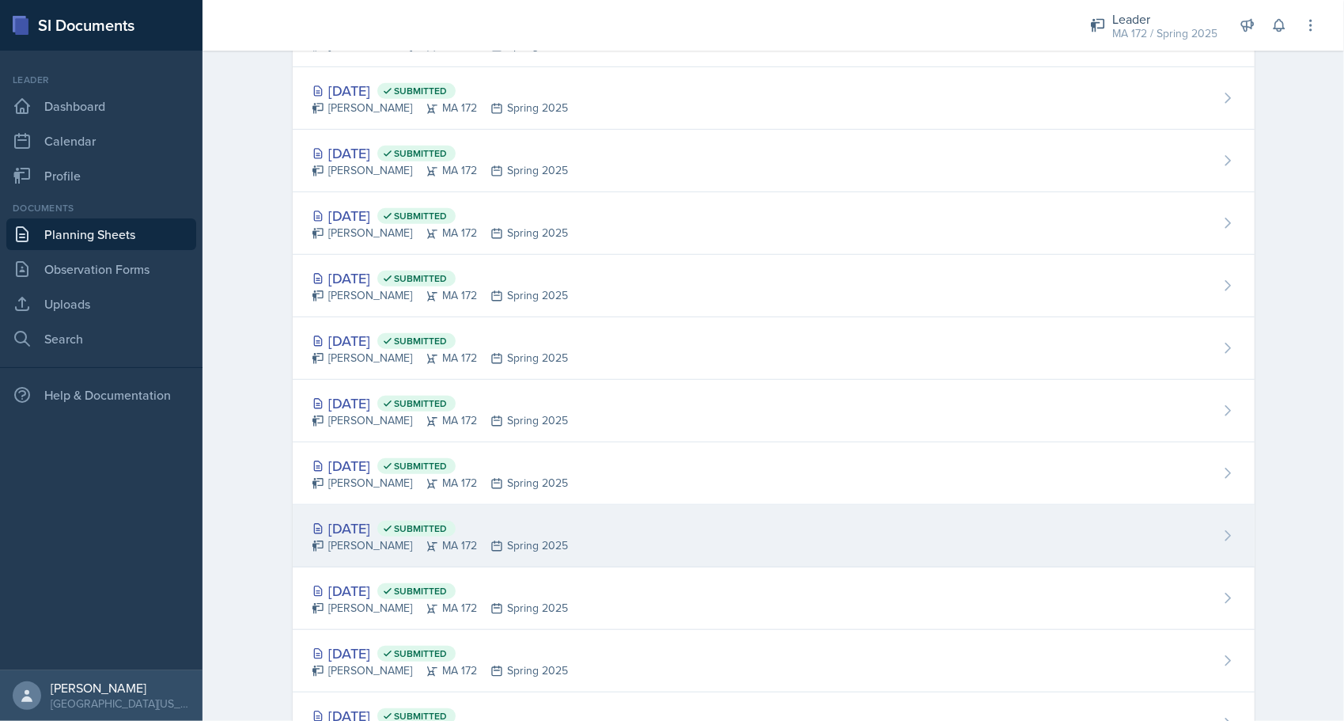
scroll to position [694, 0]
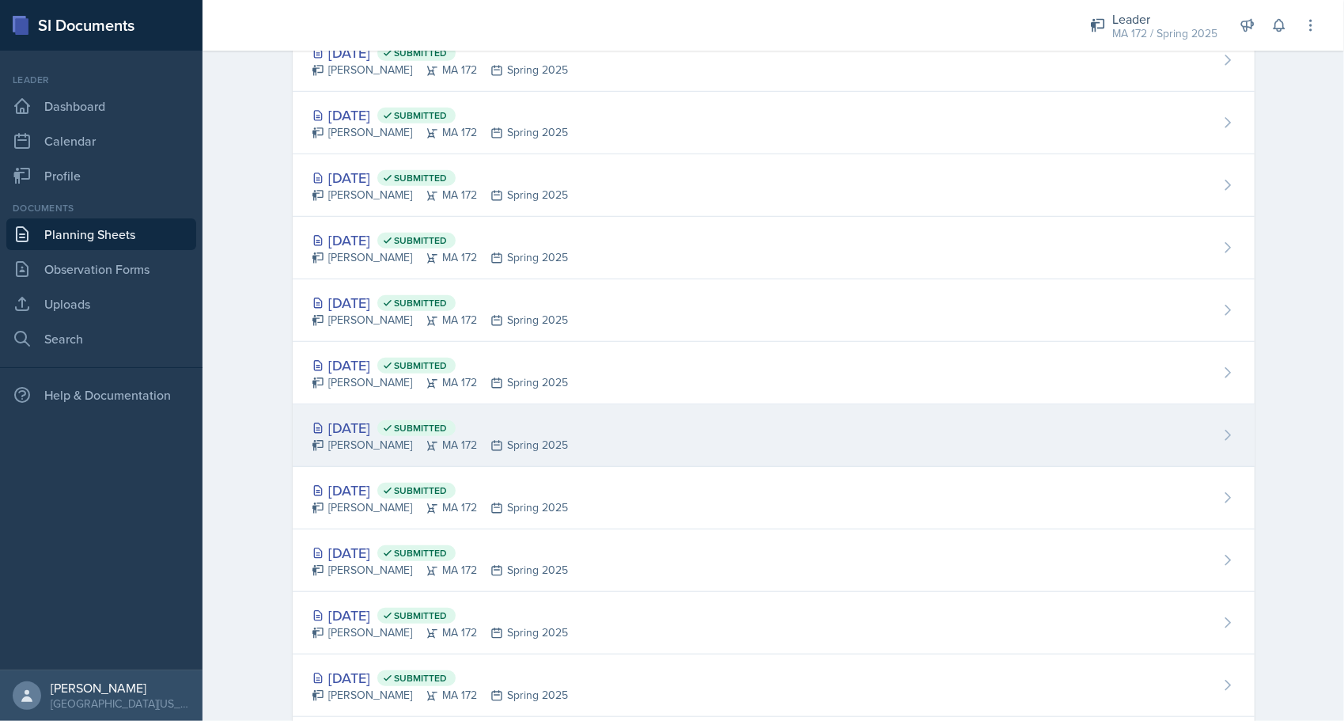
click at [380, 437] on div "Anna McGill MA 172 Spring 2025" at bounding box center [440, 445] width 257 height 17
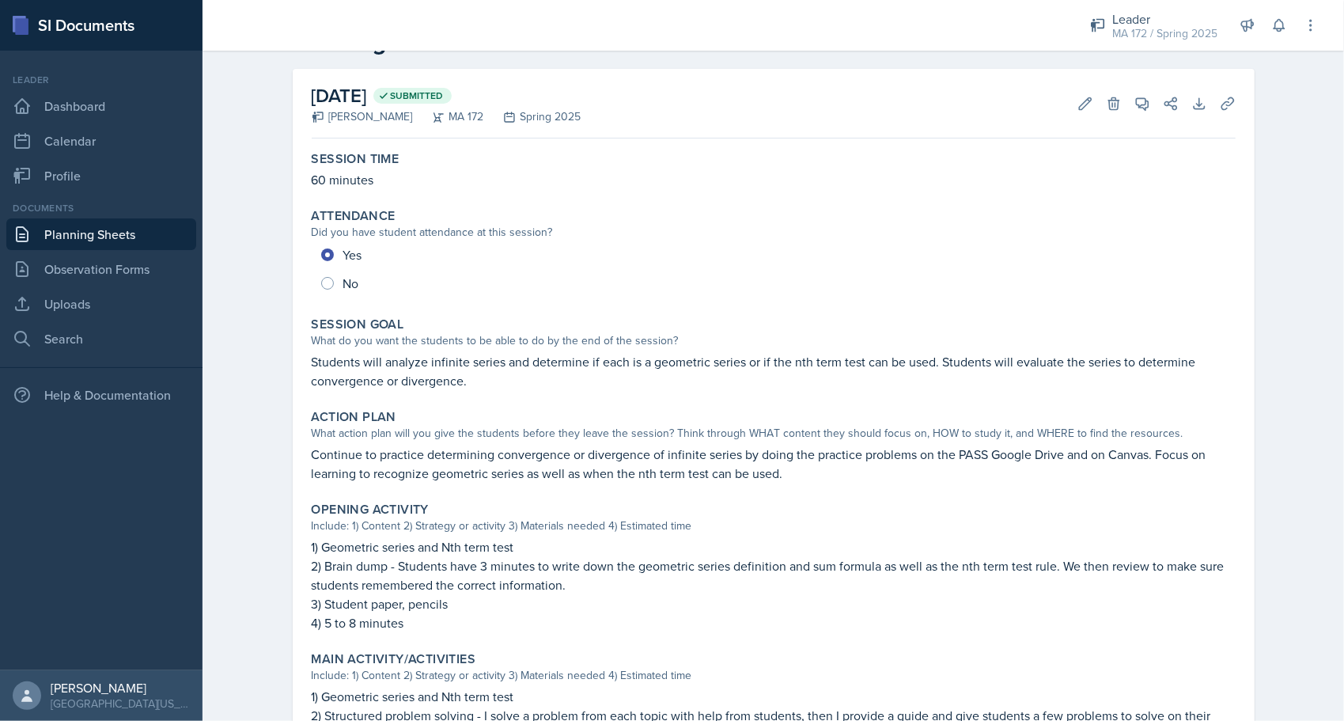
scroll to position [79, 0]
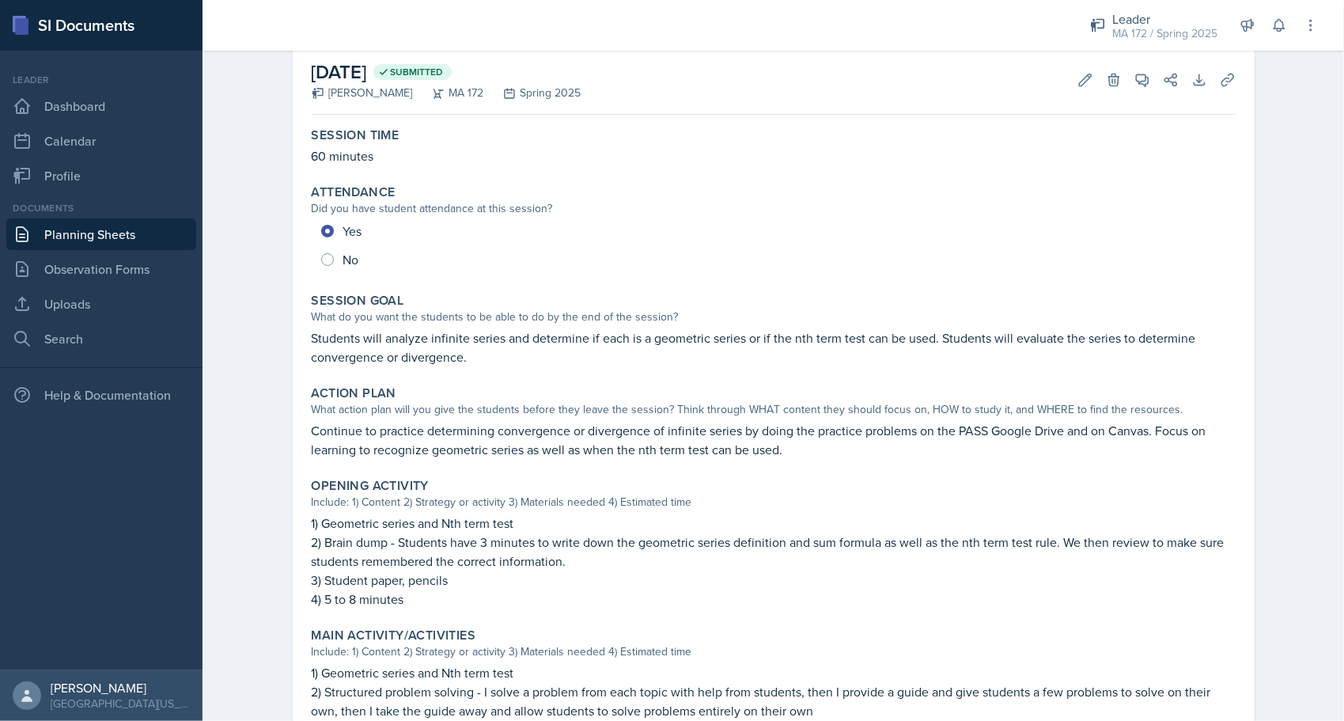
click at [515, 340] on p "Students will analyze infinite series and determine if each is a geometric seri…" at bounding box center [774, 347] width 924 height 38
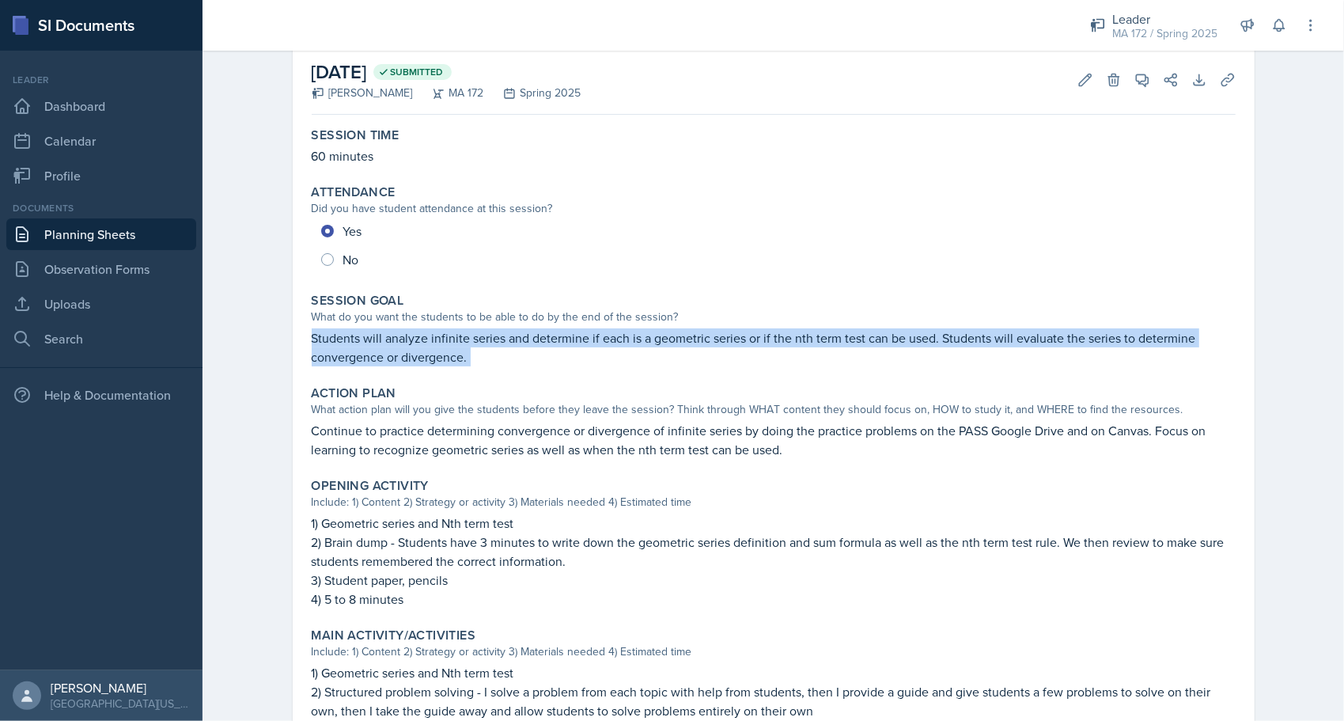
click at [515, 340] on p "Students will analyze infinite series and determine if each is a geometric seri…" at bounding box center [774, 347] width 924 height 38
copy div "Students will analyze infinite series and determine if each is a geometric seri…"
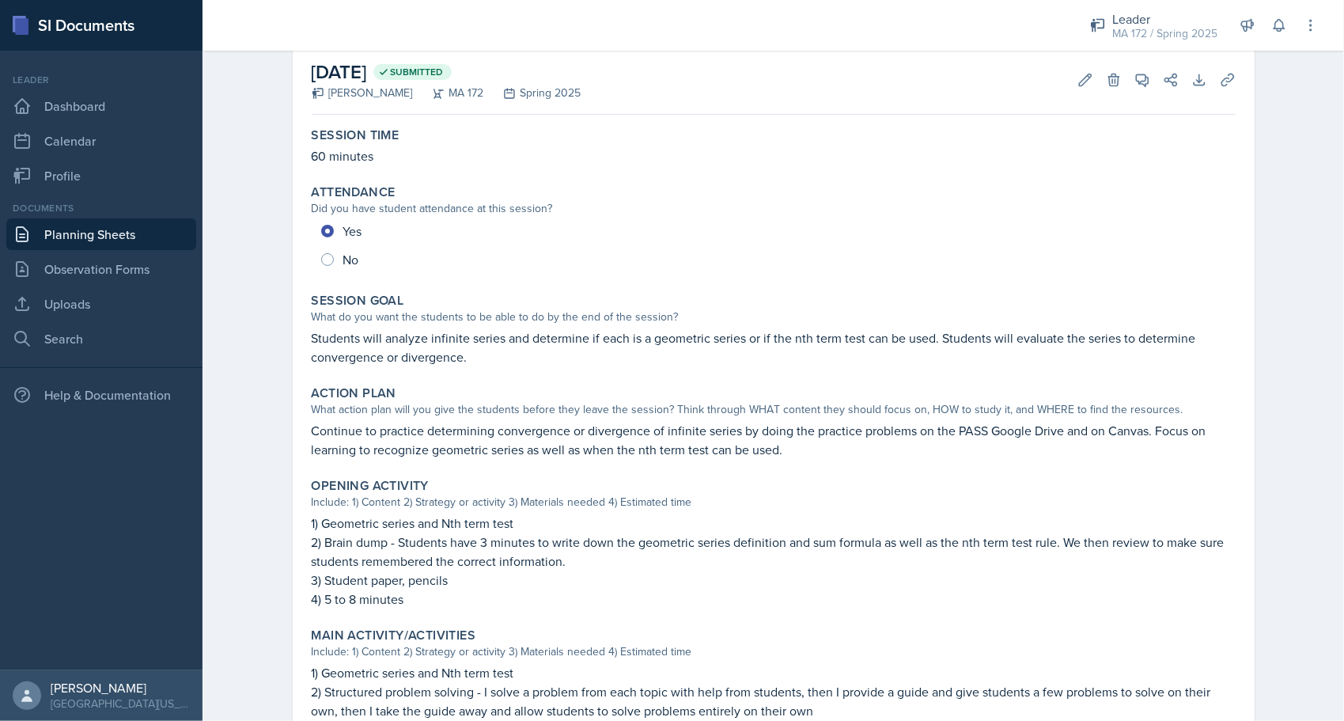
click at [255, 261] on div "Planning Sheets Feb 24th, 2025 Planning Sheet February 24th, 2025 Submitted Ann…" at bounding box center [773, 538] width 1141 height 1148
click at [117, 228] on link "Planning Sheets" at bounding box center [101, 234] width 190 height 32
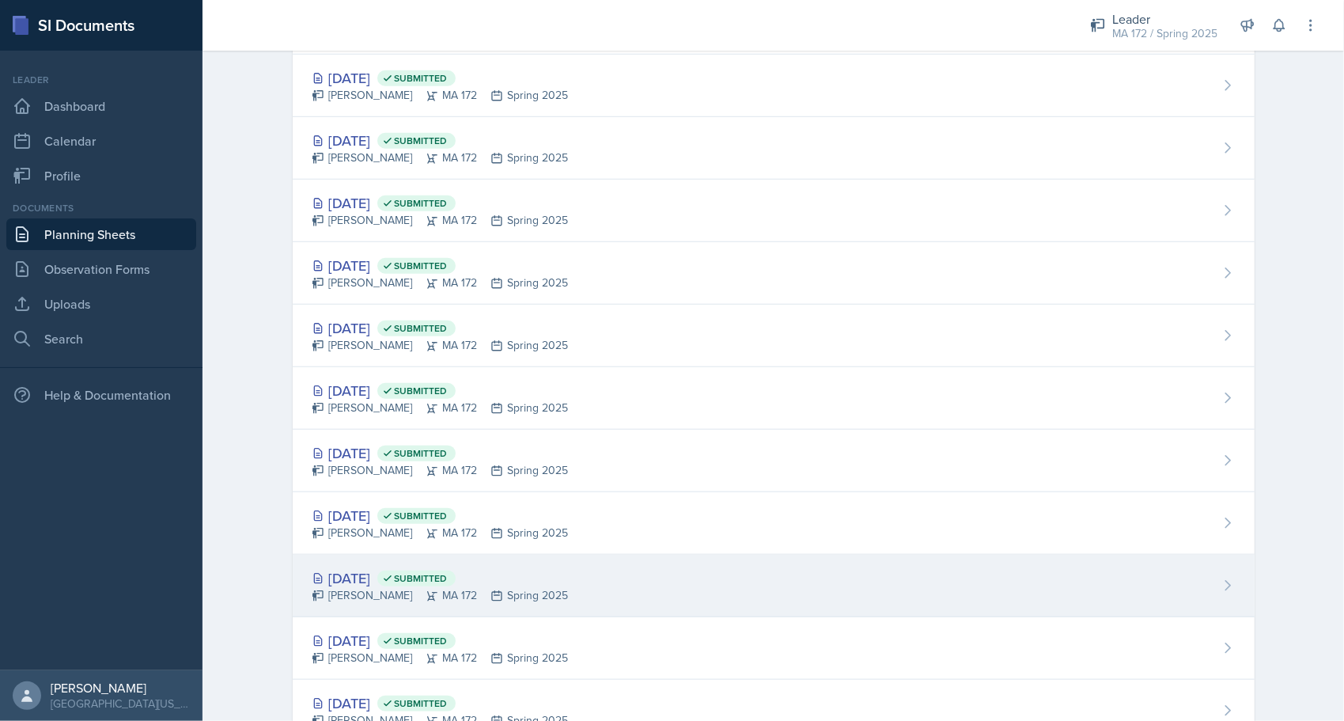
scroll to position [949, 0]
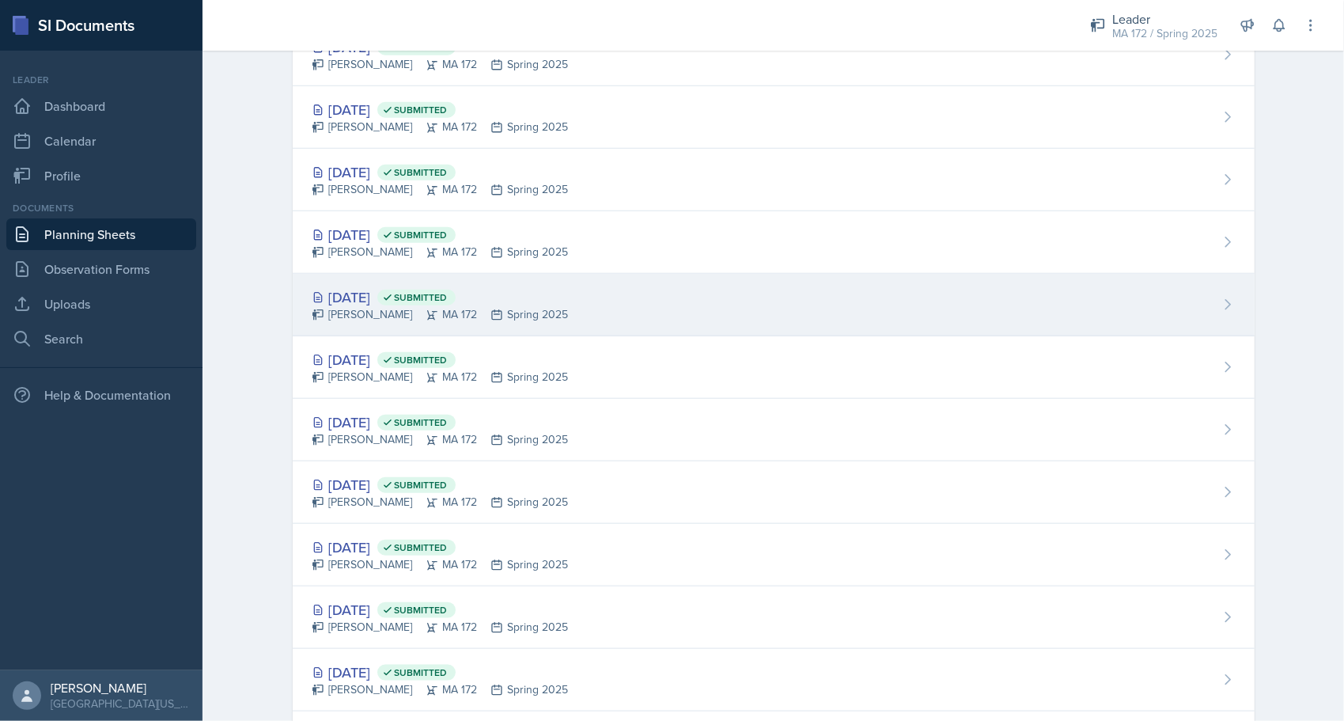
click at [375, 297] on div "Feb 12th, 2025 Submitted" at bounding box center [440, 296] width 257 height 21
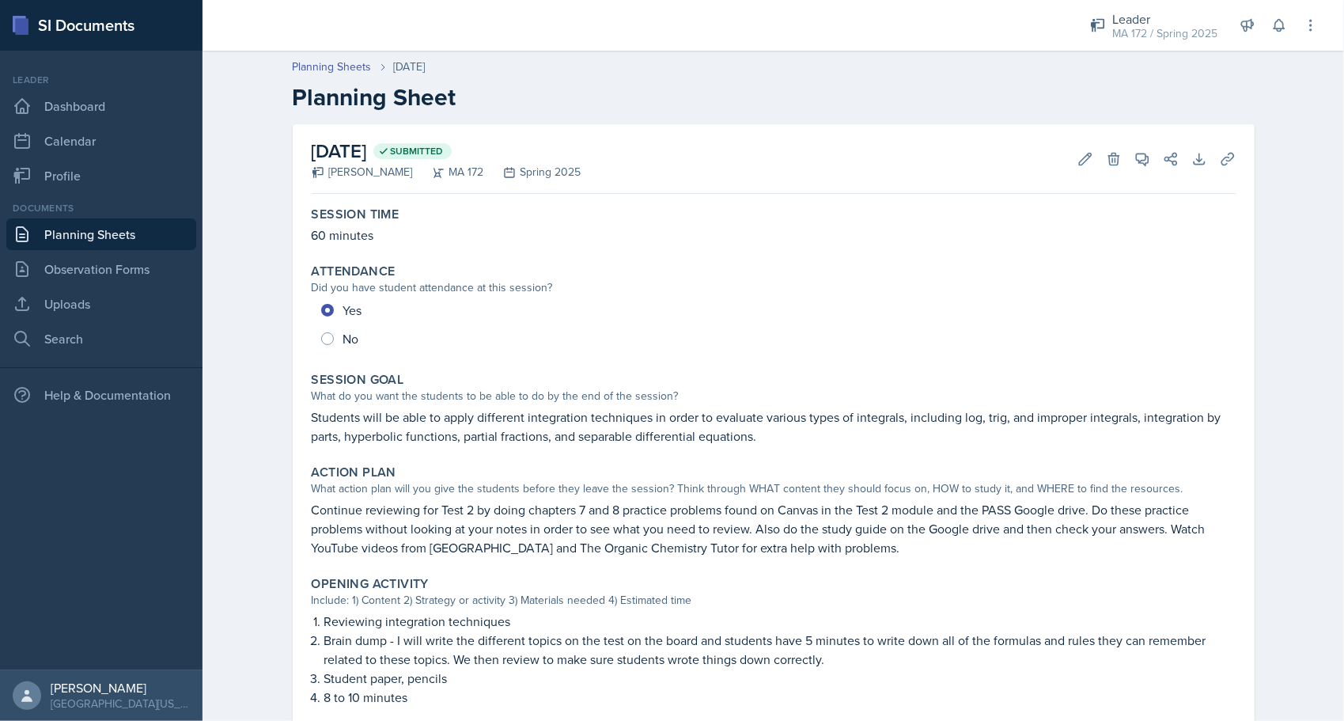
click at [156, 235] on link "Planning Sheets" at bounding box center [101, 234] width 190 height 32
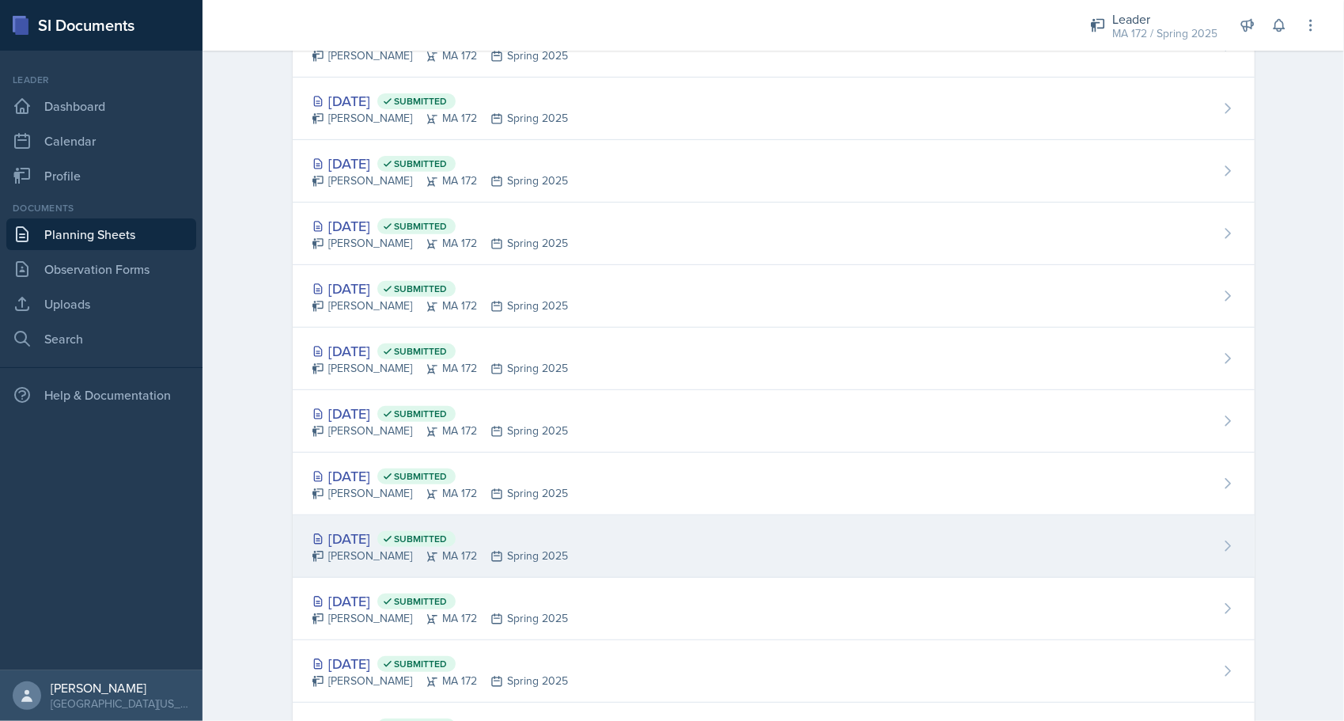
scroll to position [712, 0]
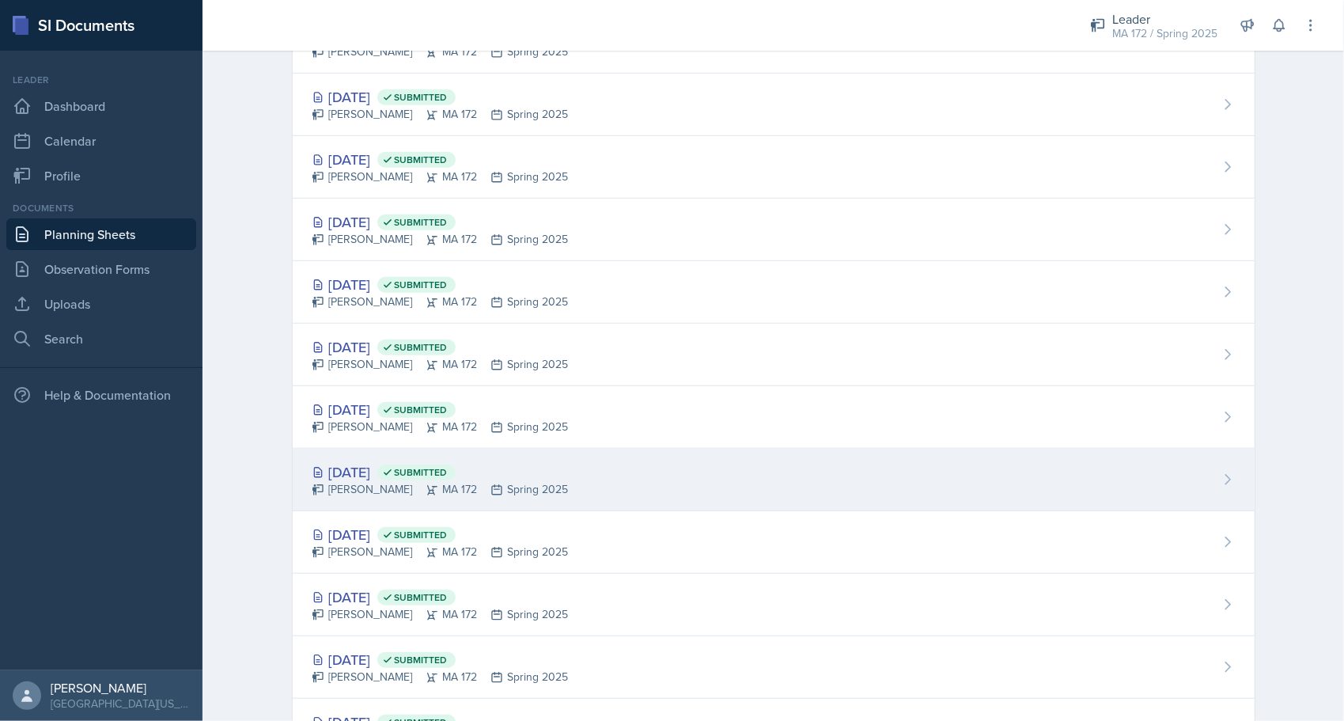
click at [391, 481] on div "Anna McGill MA 172 Spring 2025" at bounding box center [440, 489] width 257 height 17
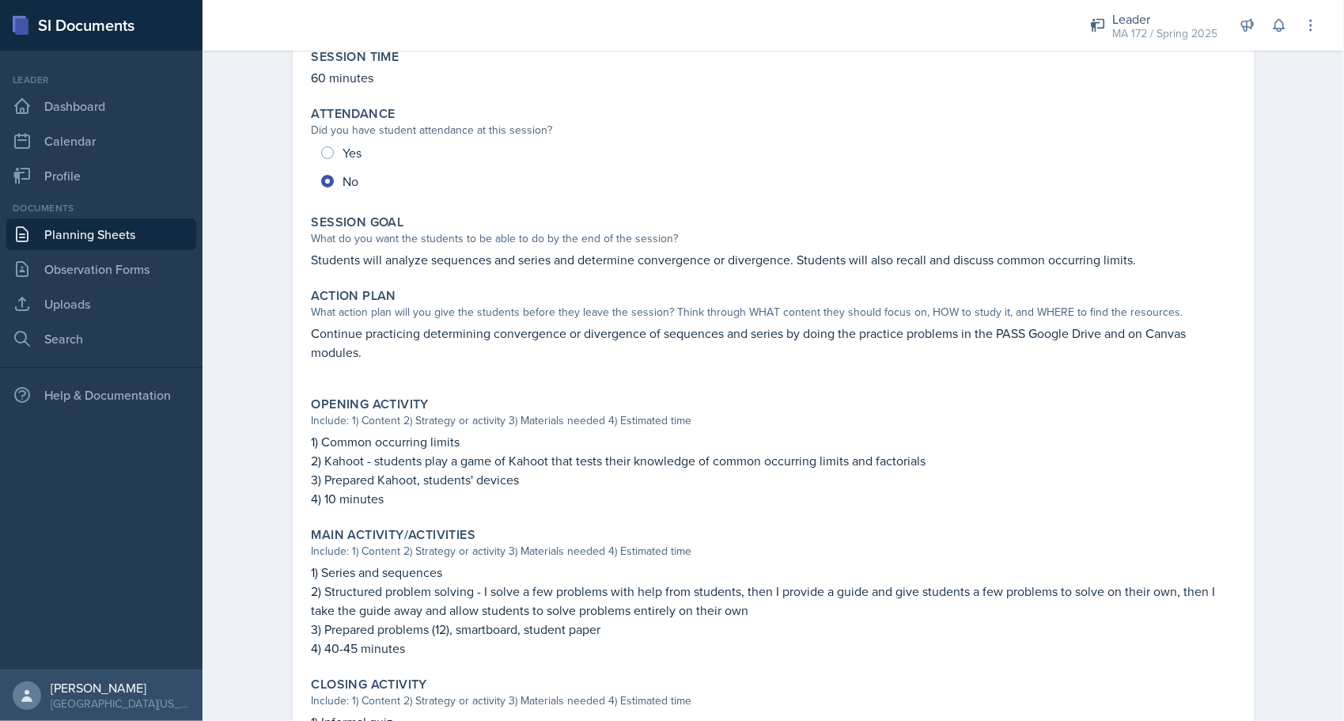
scroll to position [158, 0]
click at [320, 342] on p "Continue practicing determining convergence or divergence of sequences and seri…" at bounding box center [774, 342] width 924 height 38
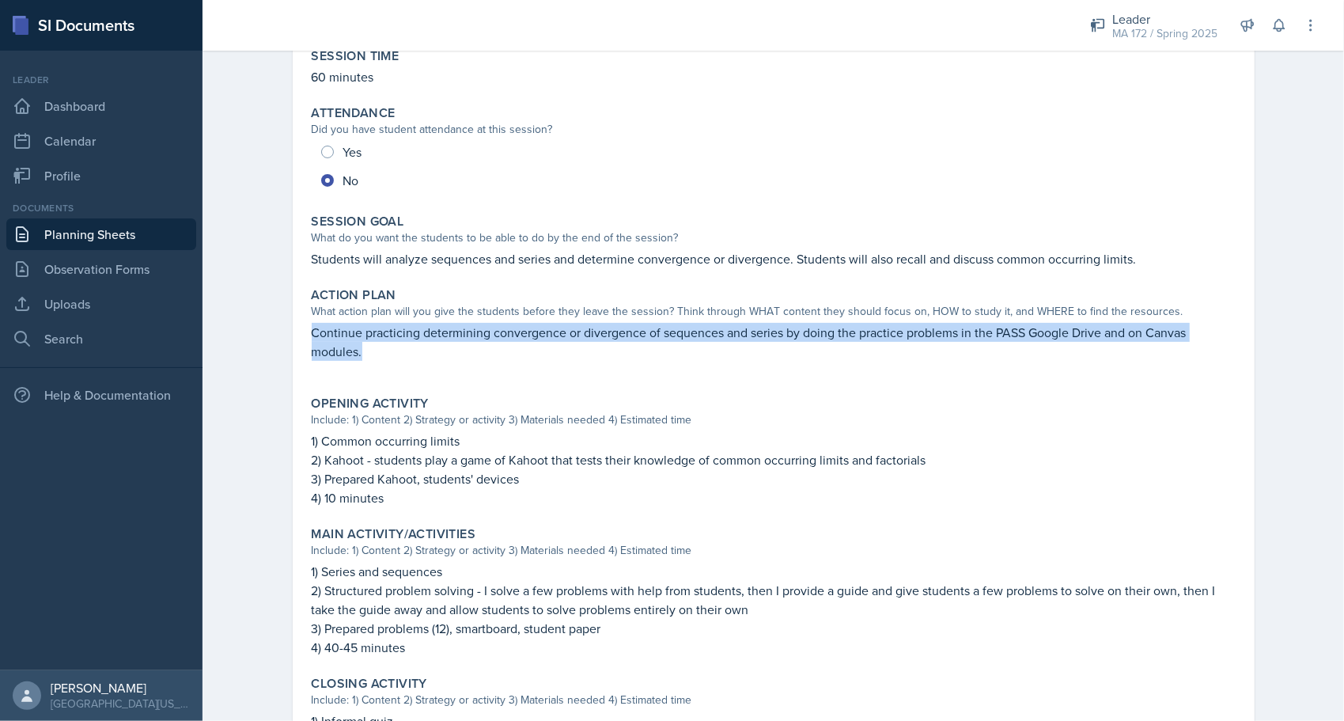
click at [320, 342] on p "Continue practicing determining convergence or divergence of sequences and seri…" at bounding box center [774, 342] width 924 height 38
copy p "Continue practicing determining convergence or divergence of sequences and seri…"
click at [233, 362] on div "Planning Sheets Feb 17th, 2025 Planning Sheet February 17th, 2025 Submitted Ann…" at bounding box center [773, 413] width 1141 height 1056
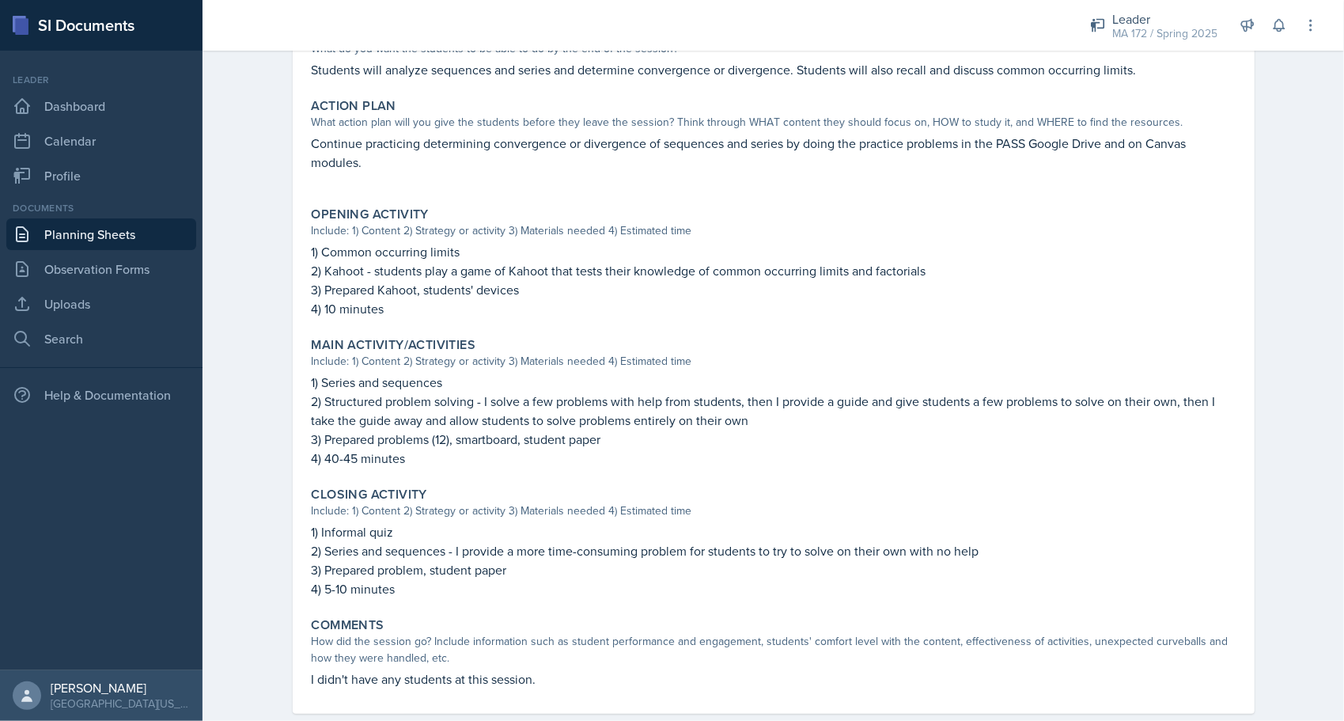
scroll to position [377, 0]
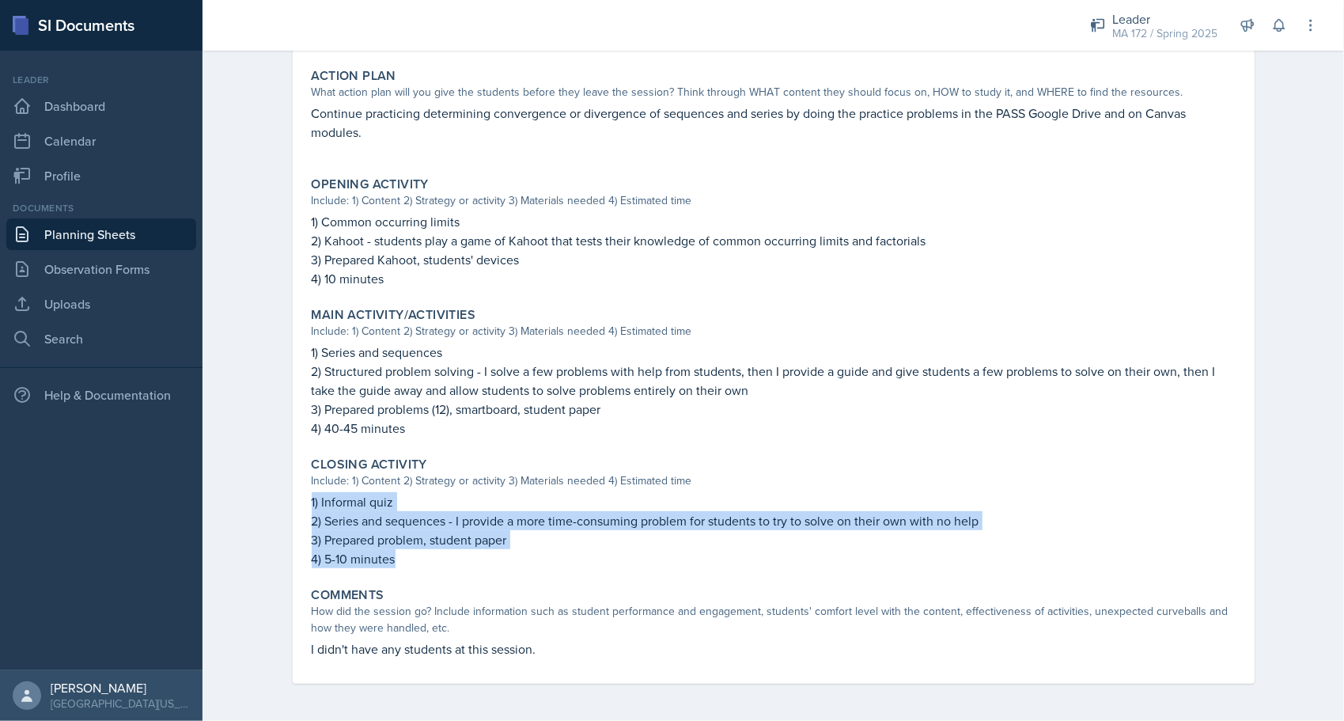
drag, startPoint x: 396, startPoint y: 557, endPoint x: 295, endPoint y: 504, distance: 113.6
click at [295, 504] on div "February 17th, 2025 Submitted Anna McGill MA 172 Spring 2025 Edit Delete View C…" at bounding box center [774, 215] width 962 height 937
copy div "1) Informal quiz 2) Series and sequences - I provide a more time-consuming prob…"
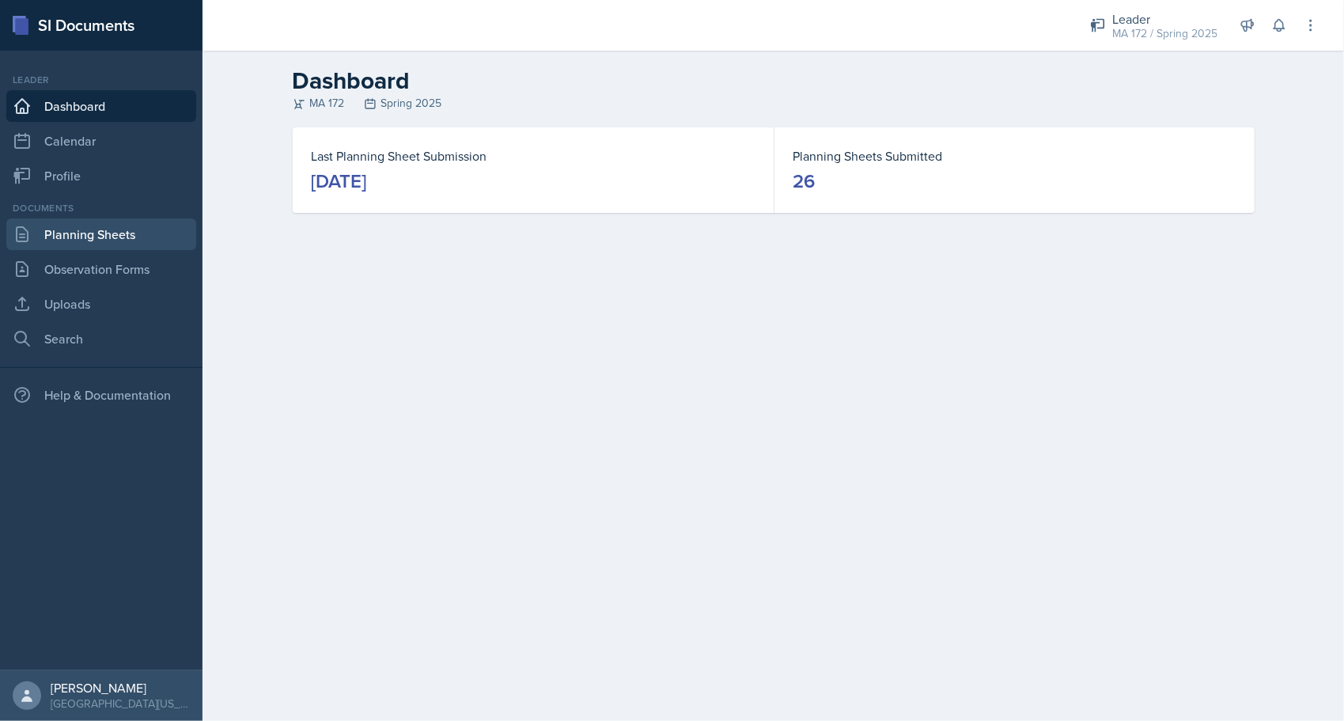
click at [152, 231] on link "Planning Sheets" at bounding box center [101, 234] width 190 height 32
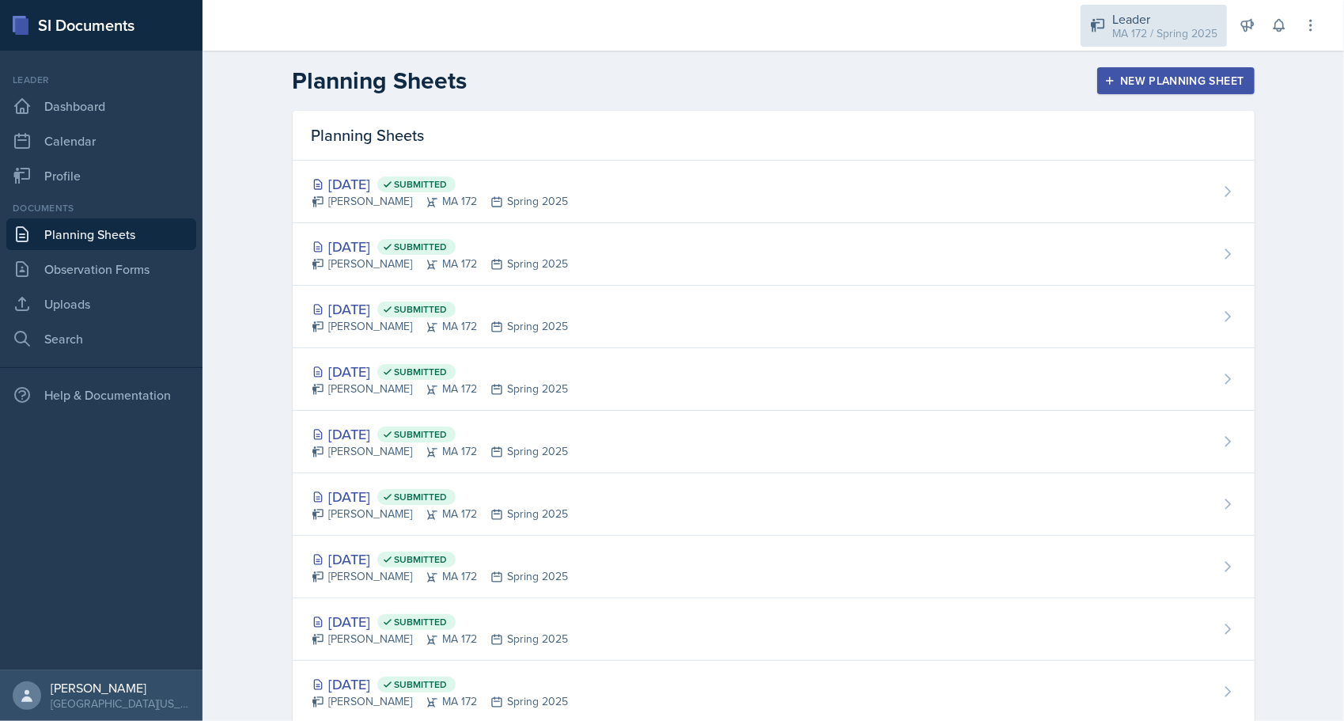
click at [1167, 36] on div "MA 172 / Spring 2025" at bounding box center [1164, 33] width 105 height 17
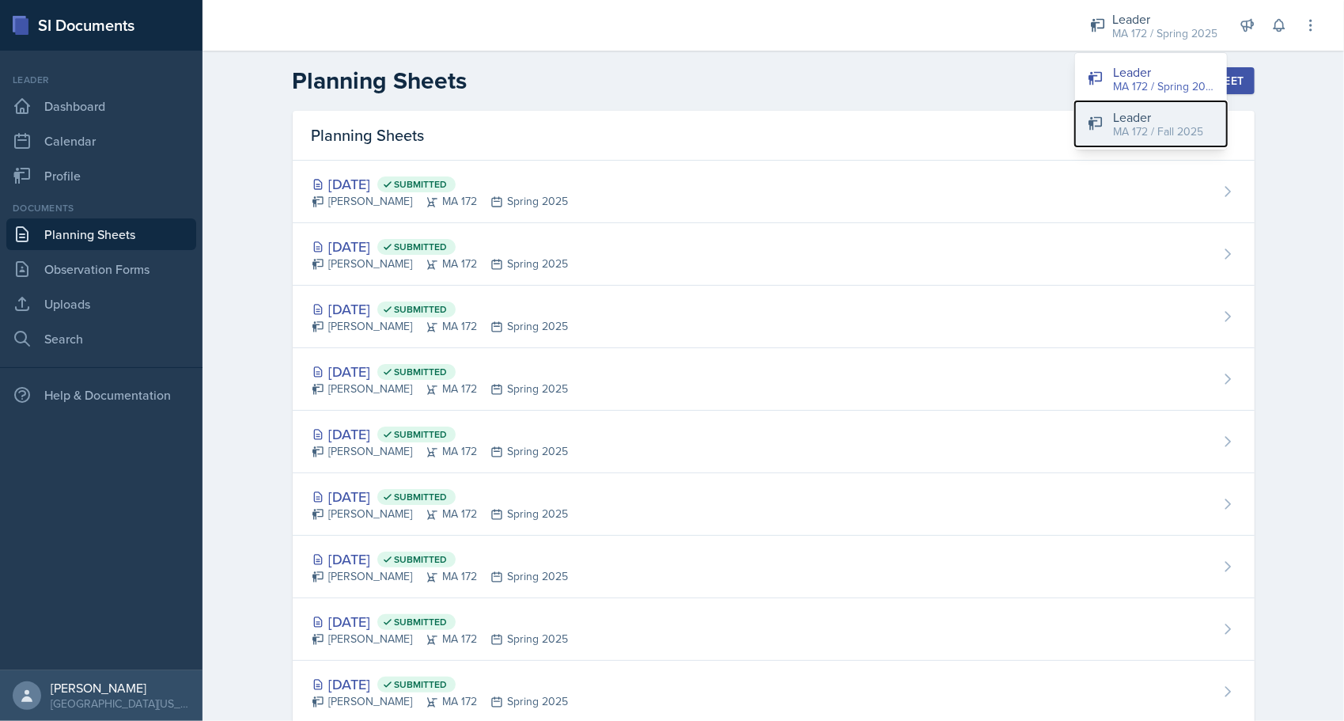
click at [1139, 116] on div "Leader" at bounding box center [1158, 117] width 90 height 19
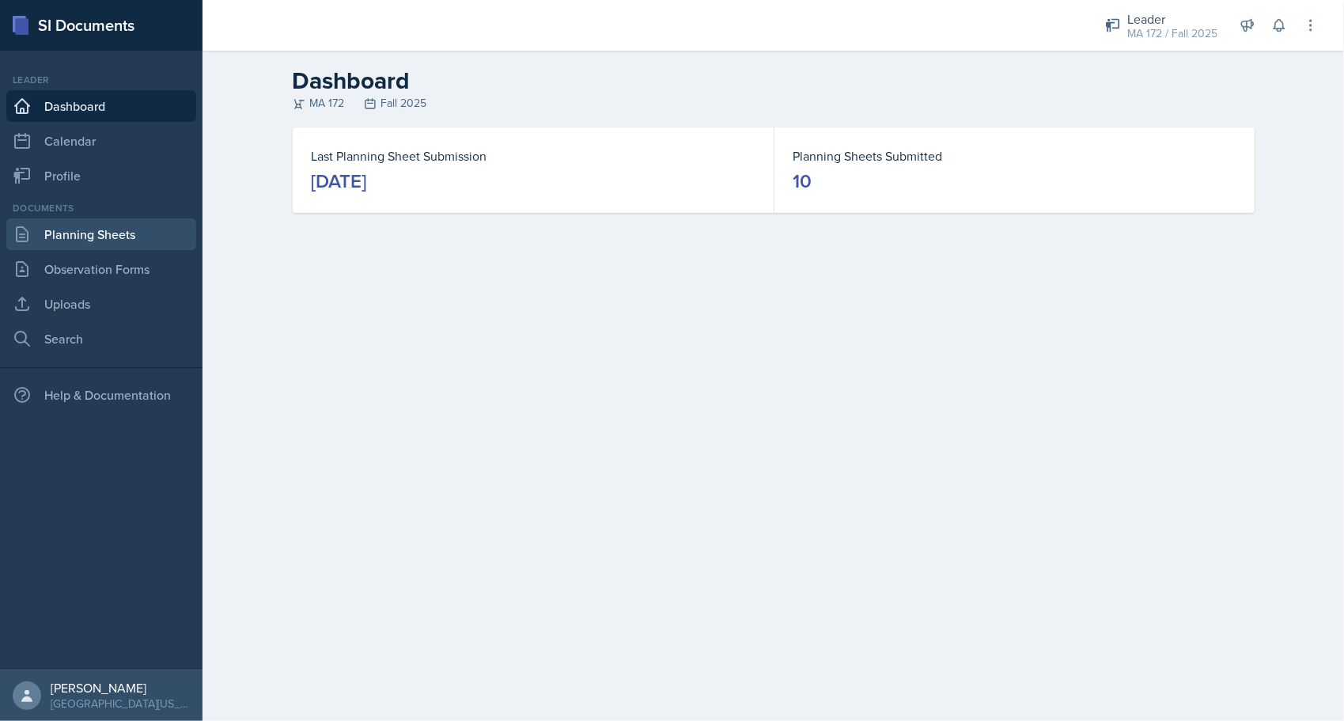
click at [115, 238] on link "Planning Sheets" at bounding box center [101, 234] width 190 height 32
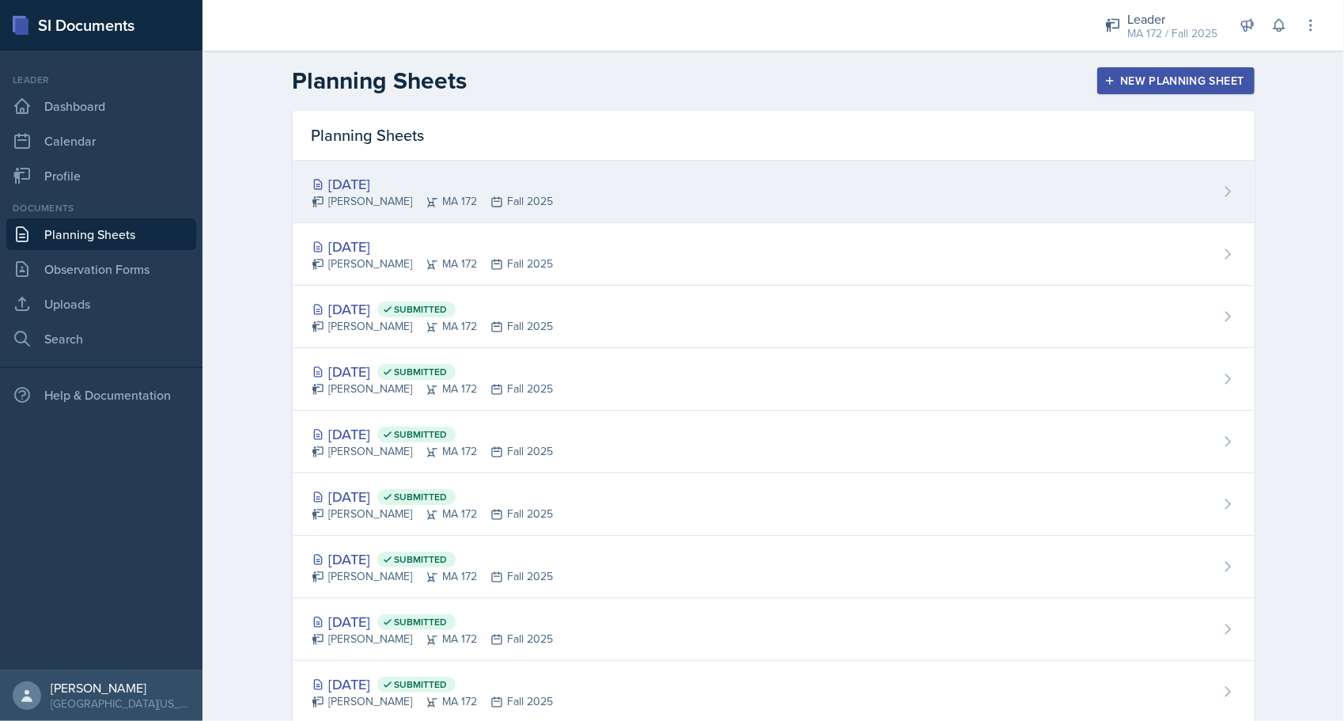
click at [399, 186] on div "[DATE]" at bounding box center [433, 183] width 242 height 21
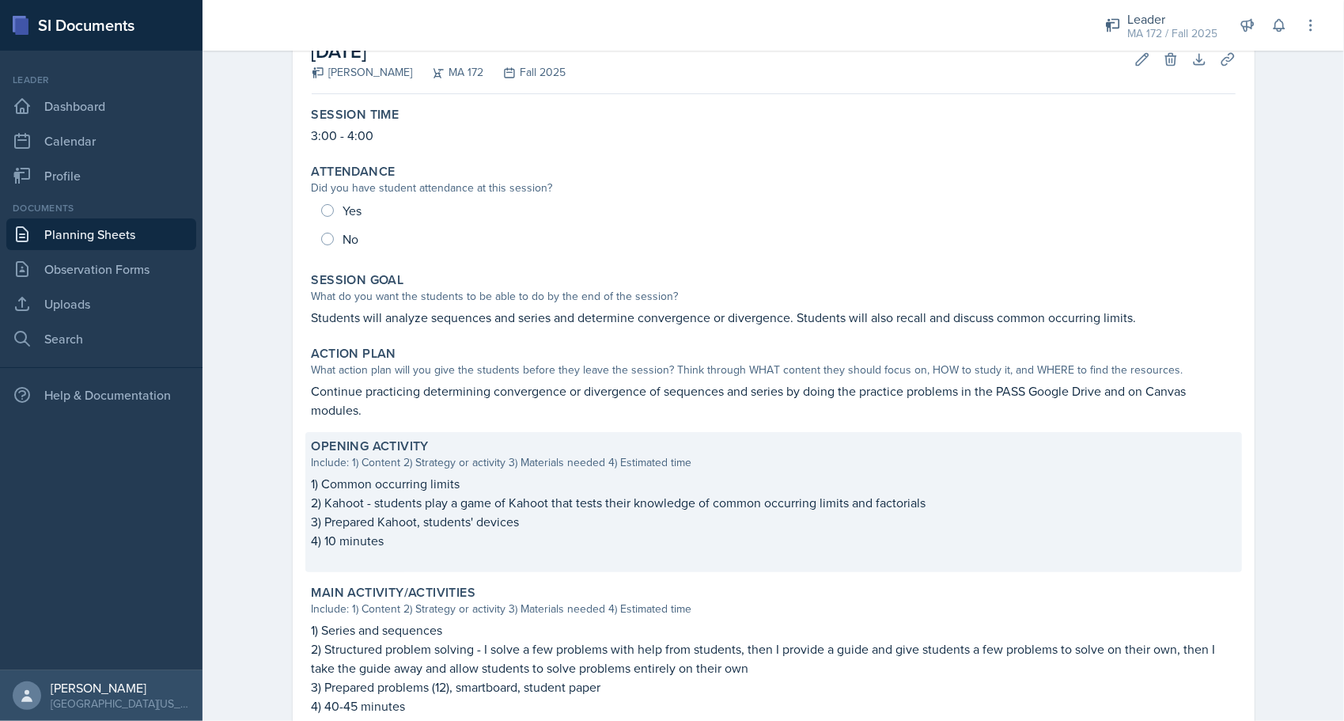
scroll to position [24, 0]
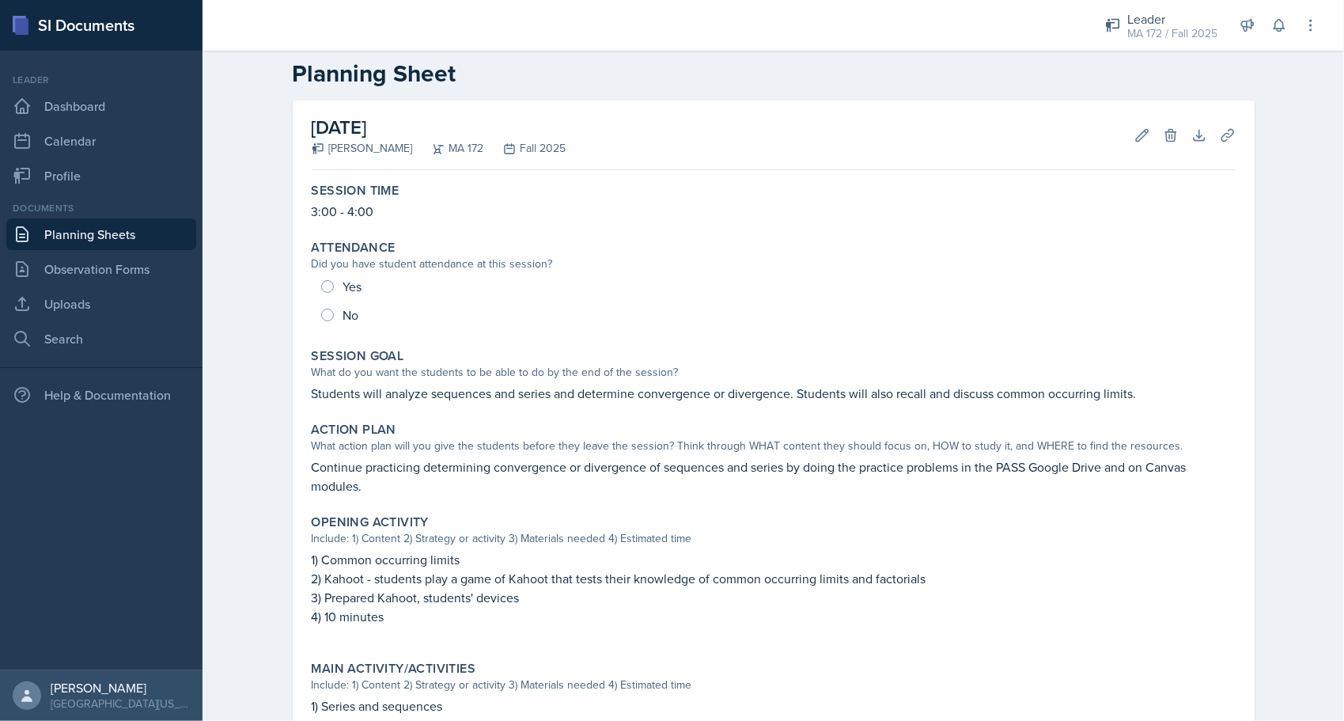
click at [120, 234] on link "Planning Sheets" at bounding box center [101, 234] width 190 height 32
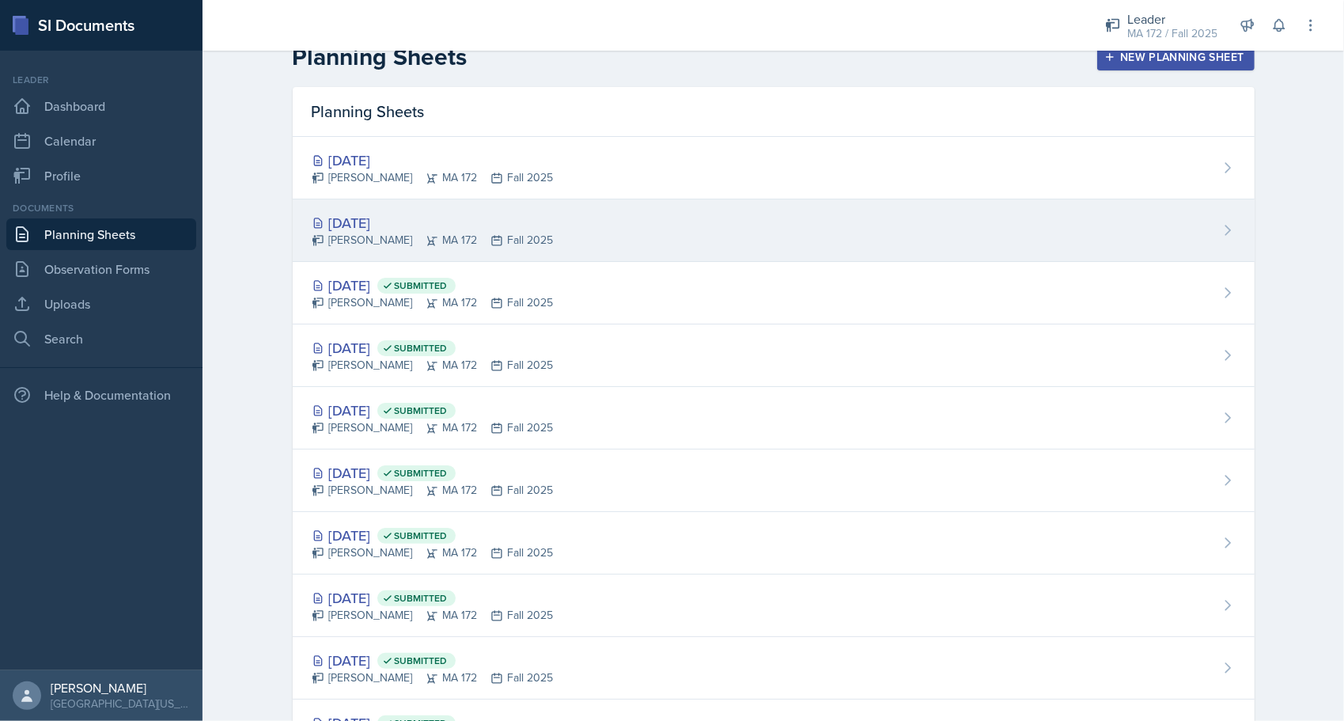
click at [373, 212] on div "[DATE]" at bounding box center [433, 222] width 242 height 21
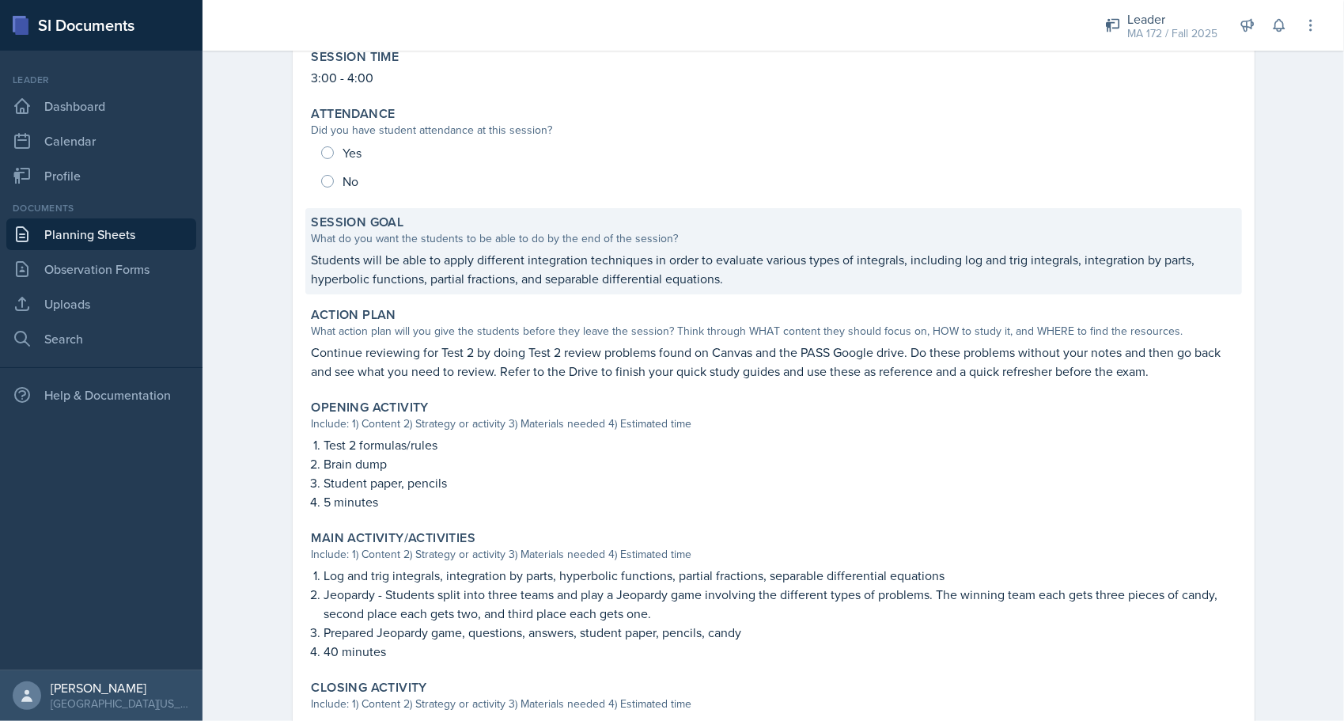
scroll to position [158, 0]
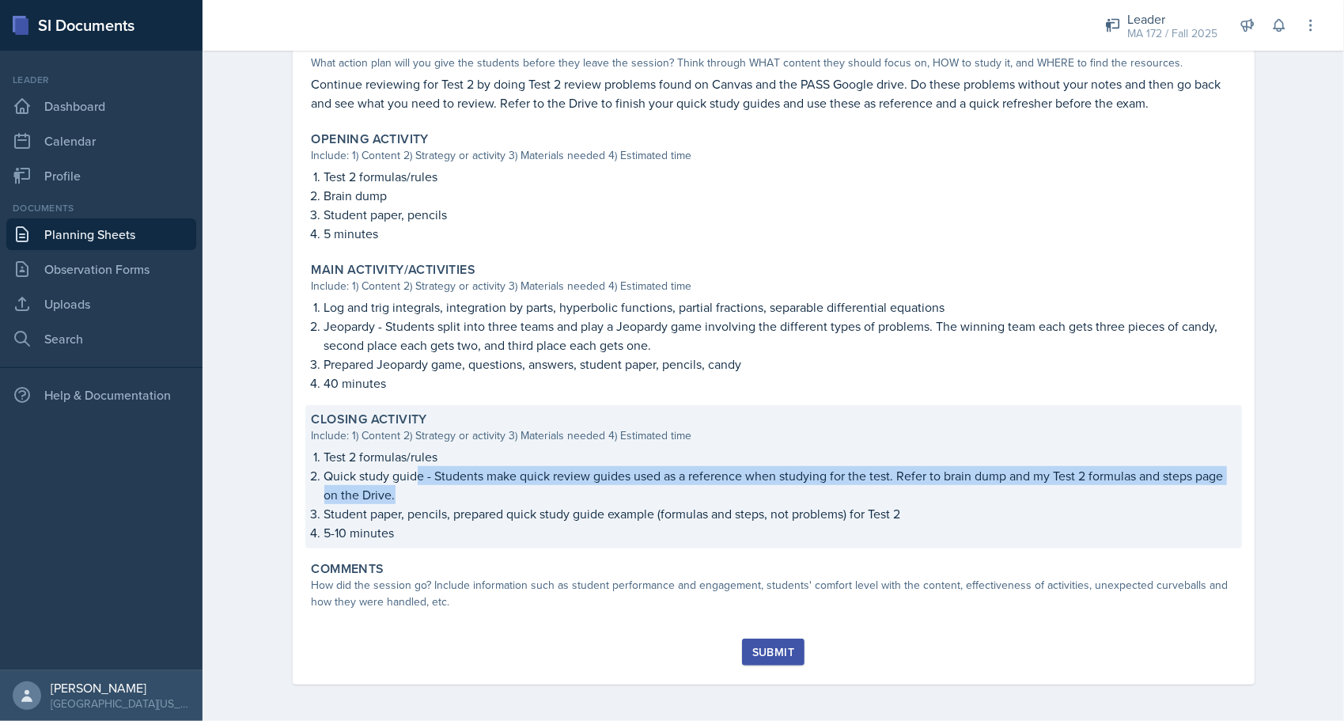
click at [409, 485] on p "Quick study guide - Students make quick review guides used as a reference when …" at bounding box center [779, 485] width 911 height 38
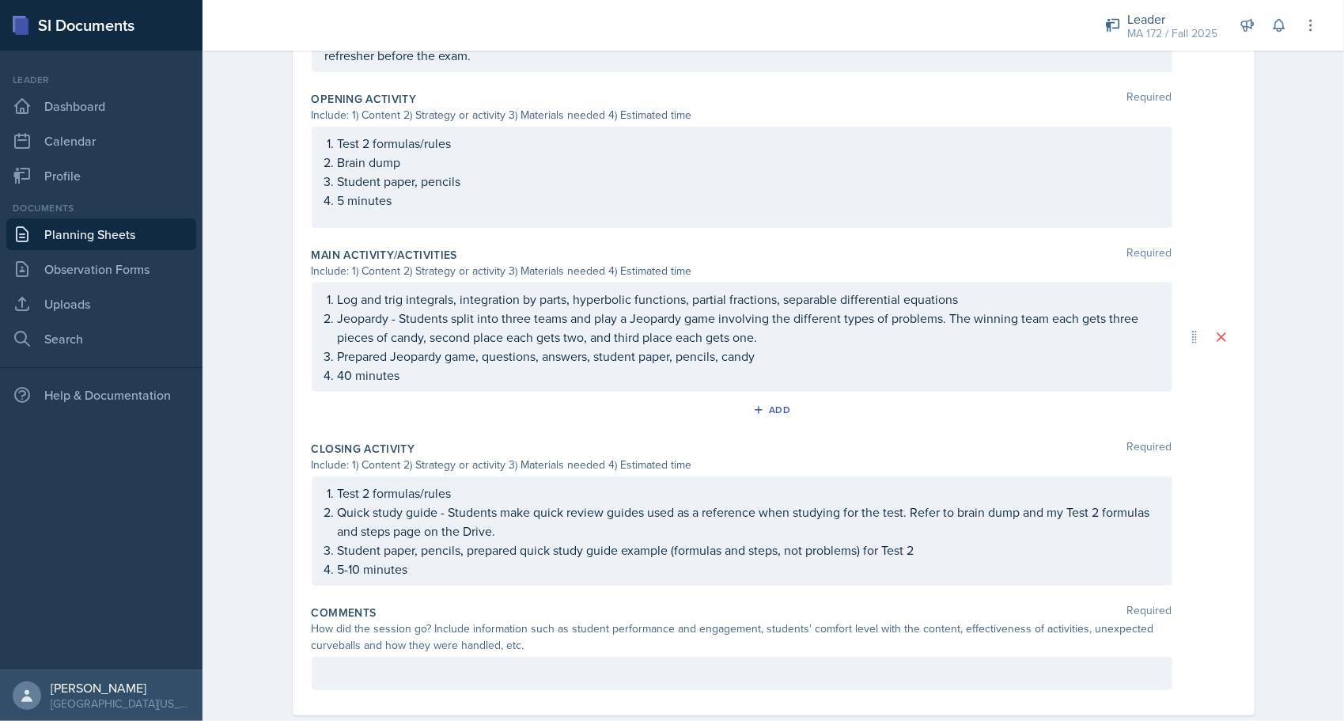
scroll to position [551, 0]
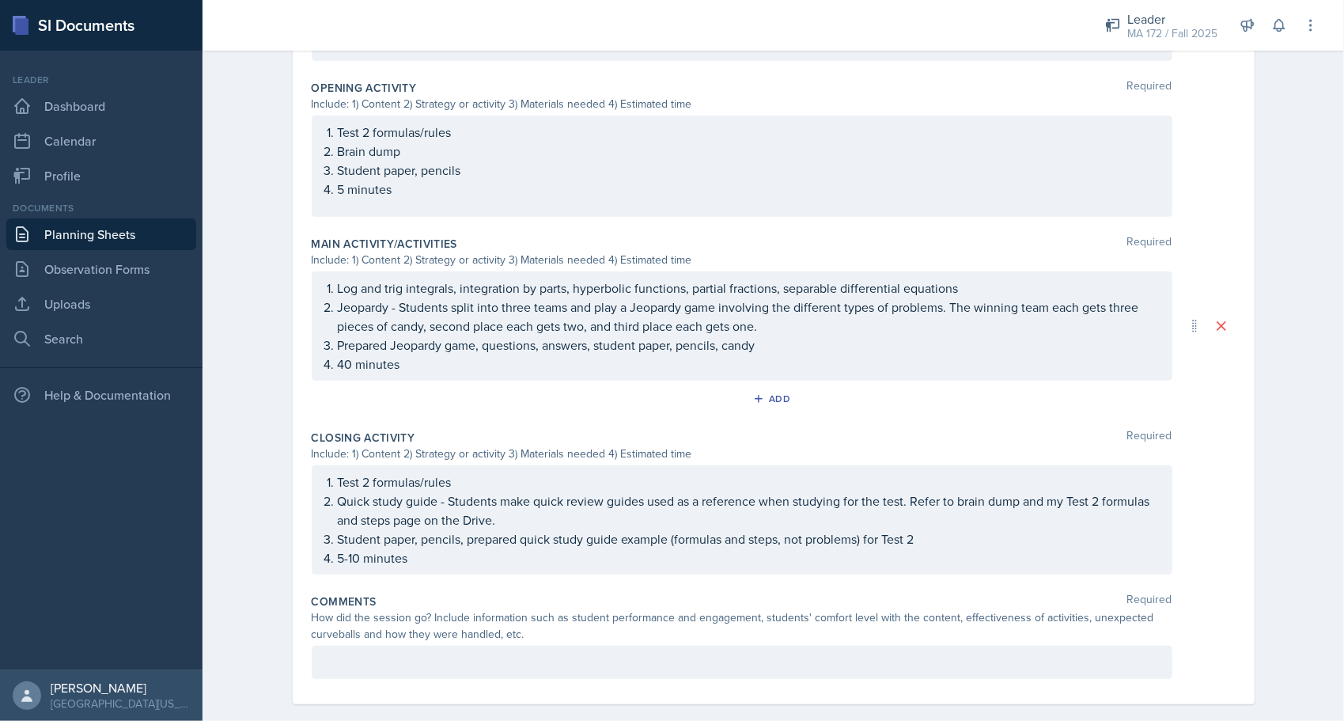
click at [142, 225] on link "Planning Sheets" at bounding box center [101, 234] width 190 height 32
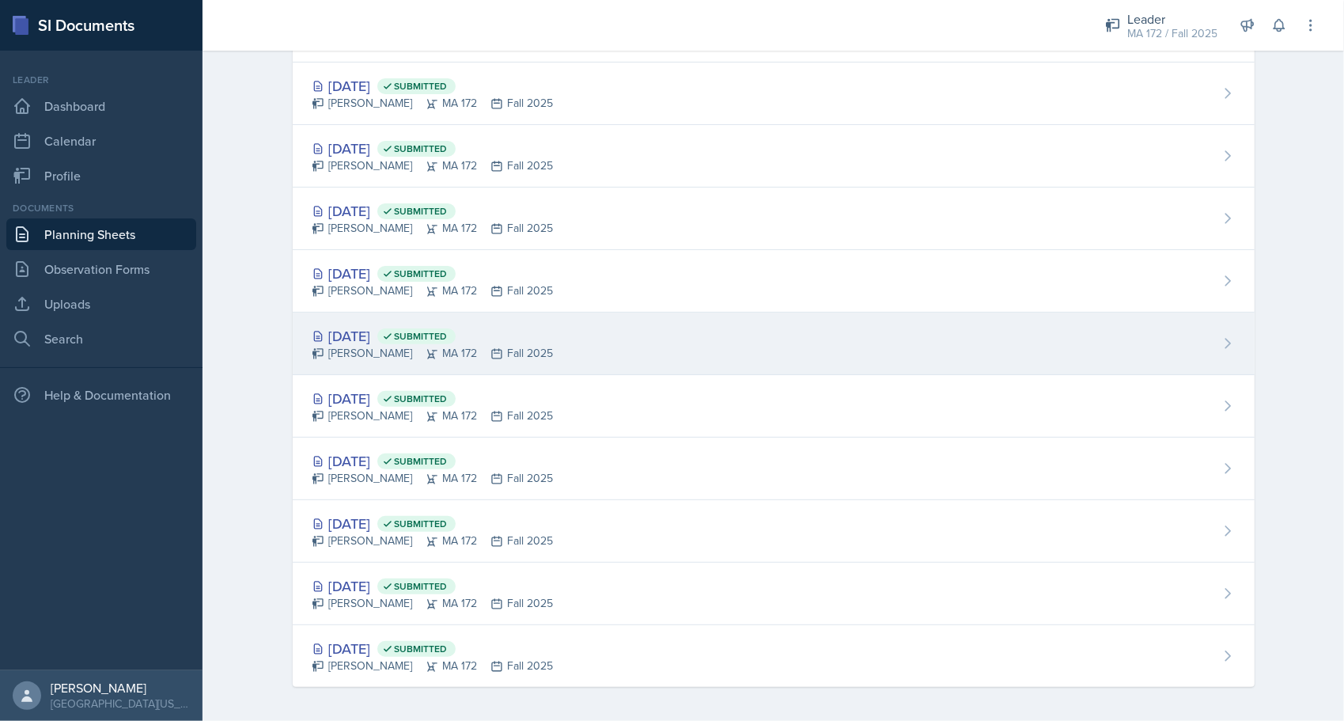
click at [388, 320] on div "Sep 15th, 2025 Submitted Anna McGill MA 172 Fall 2025" at bounding box center [774, 343] width 962 height 62
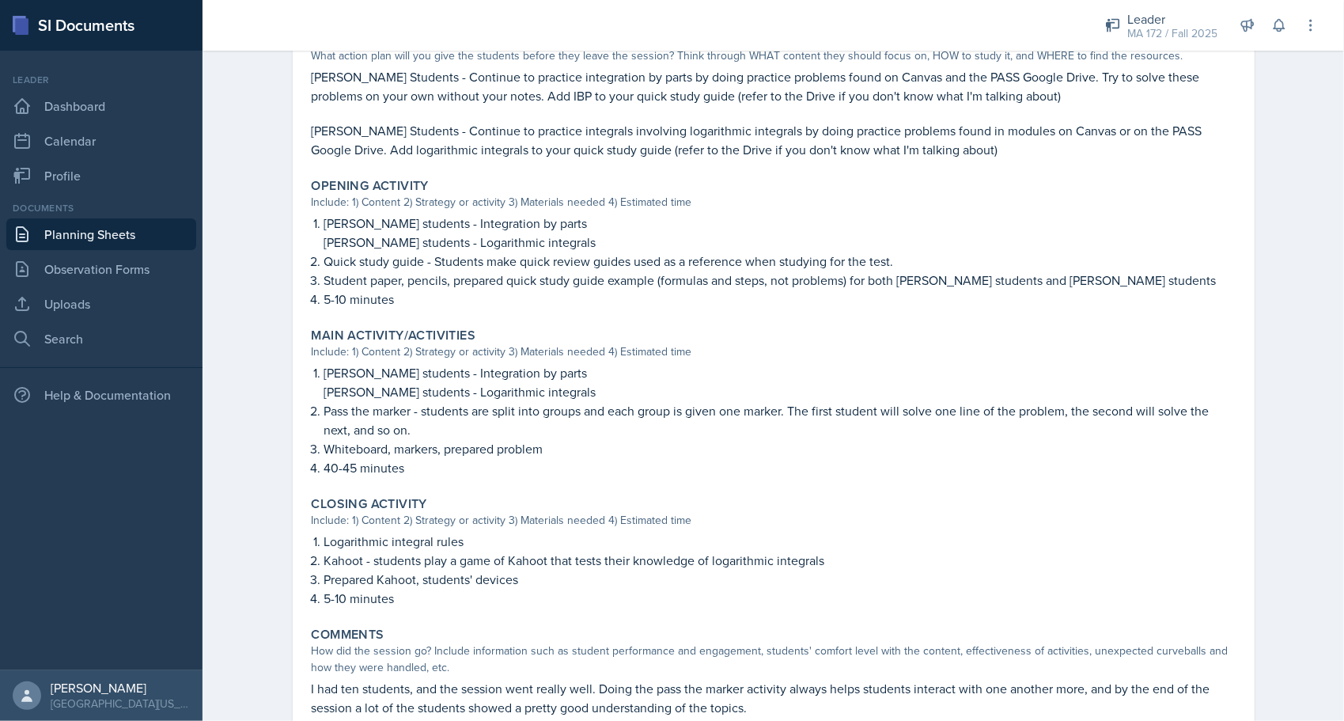
scroll to position [475, 0]
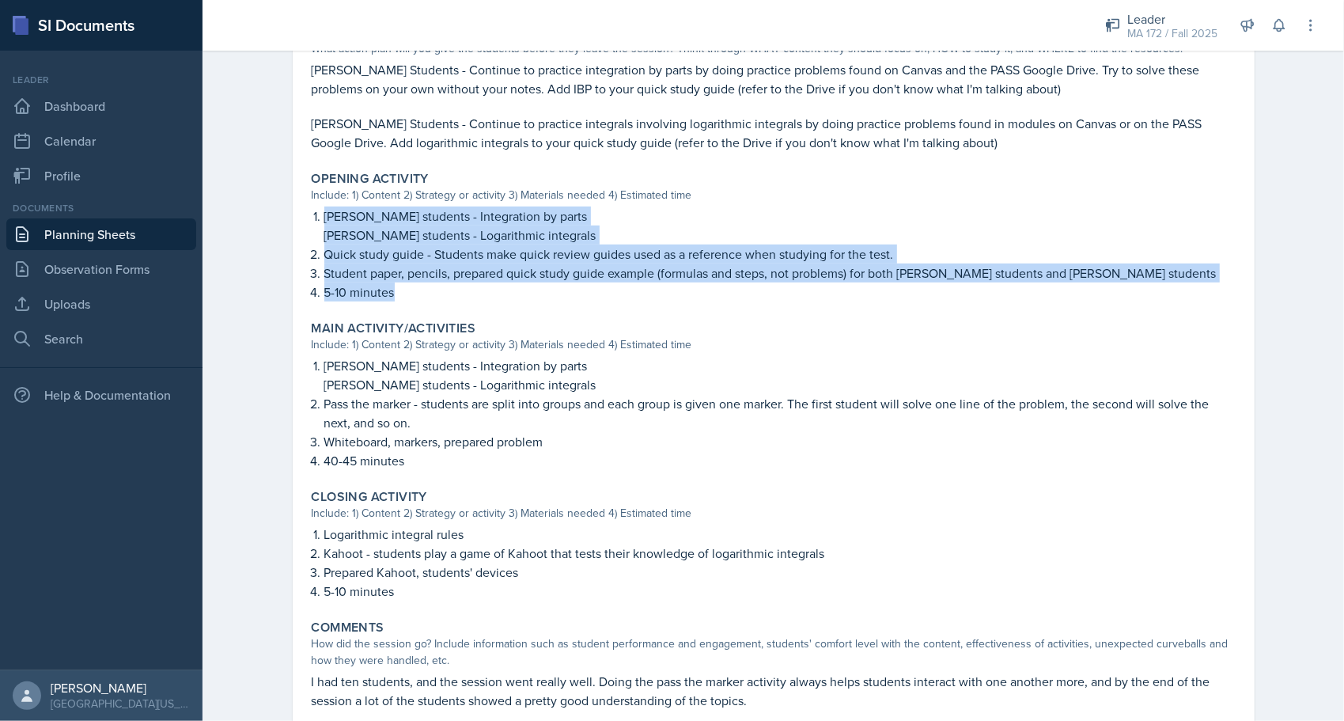
drag, startPoint x: 411, startPoint y: 296, endPoint x: 301, endPoint y: 210, distance: 140.4
click at [305, 210] on div "Opening Activity Include: 1) Content 2) Strategy or activity 3) Materials neede…" at bounding box center [773, 236] width 937 height 143
copy ol "[PERSON_NAME] students - Integration by parts [PERSON_NAME] students - Logarith…"
click at [95, 228] on link "Planning Sheets" at bounding box center [101, 234] width 190 height 32
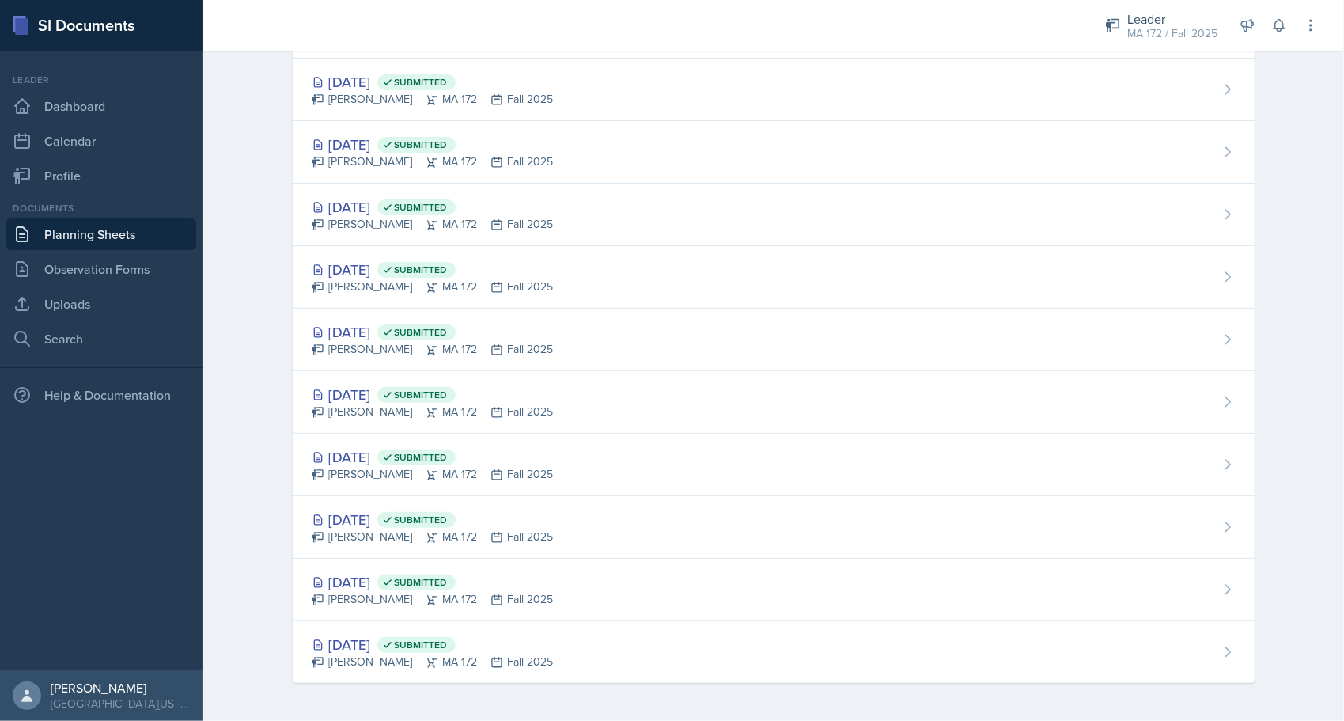
scroll to position [223, 0]
